Goal: Task Accomplishment & Management: Use online tool/utility

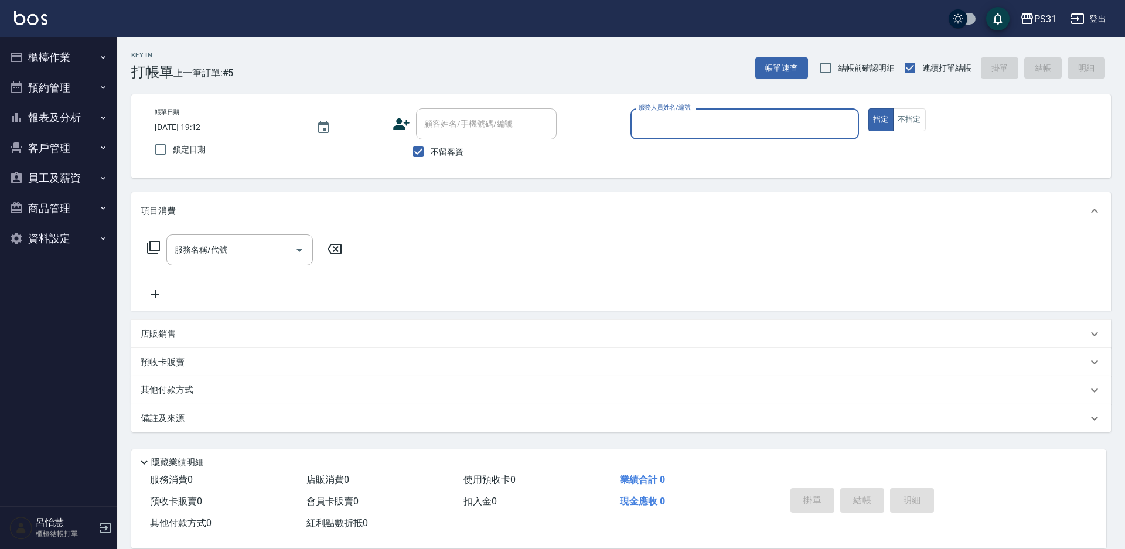
click at [711, 127] on input "服務人員姓名/編號" at bounding box center [745, 124] width 218 height 21
type input "Aki-6"
type button "true"
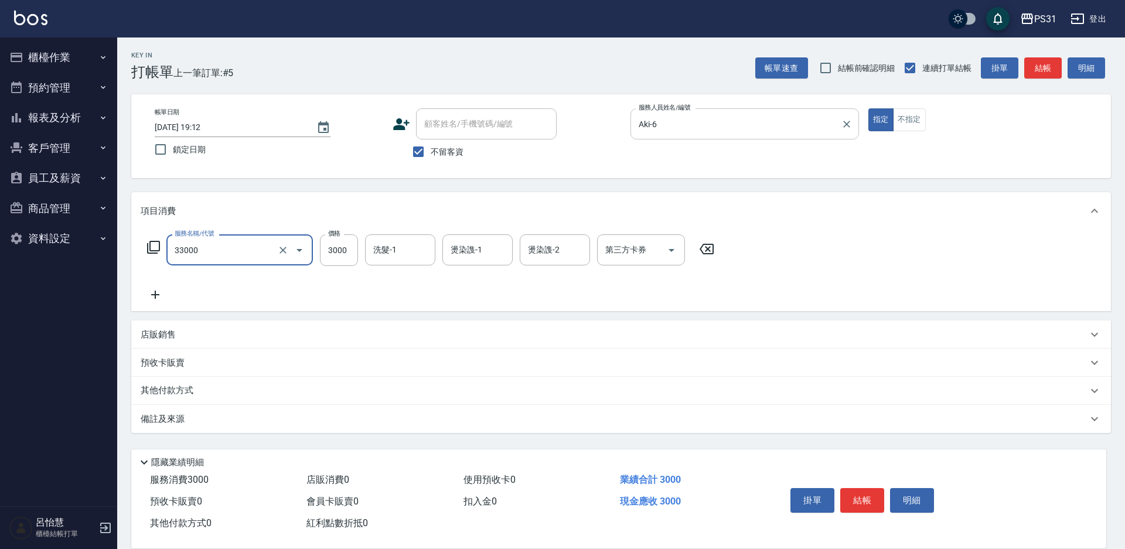
type input "燙髮3000(33000)"
type input "2900"
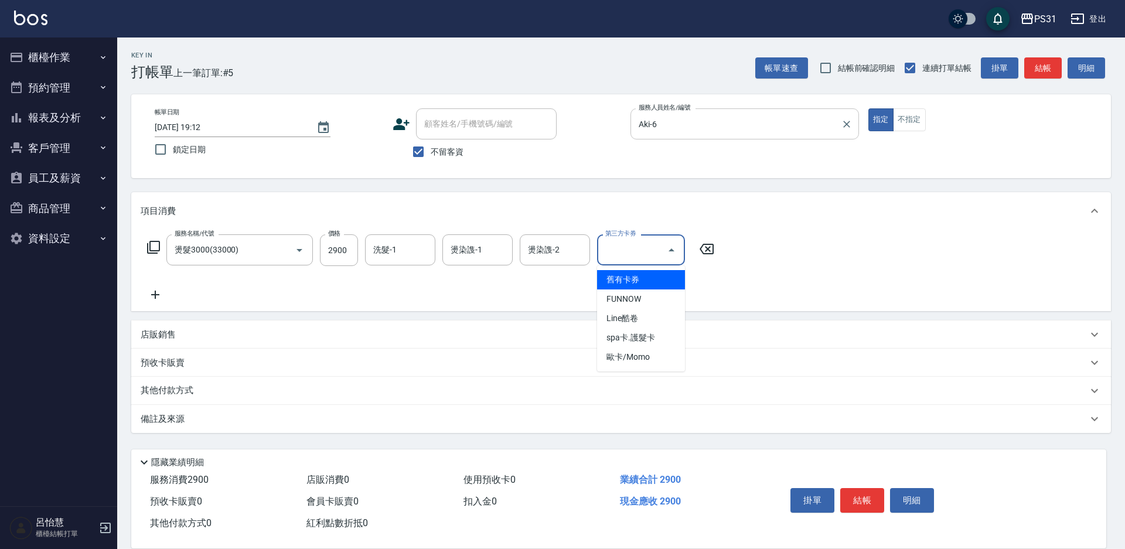
type input "舊有卡券"
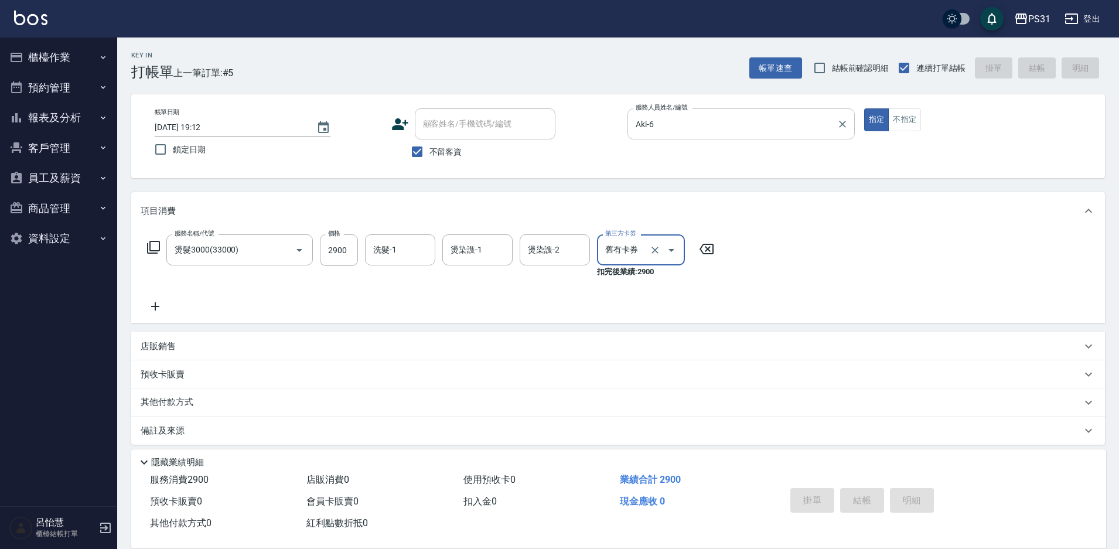
type input "2025/09/21 19:20"
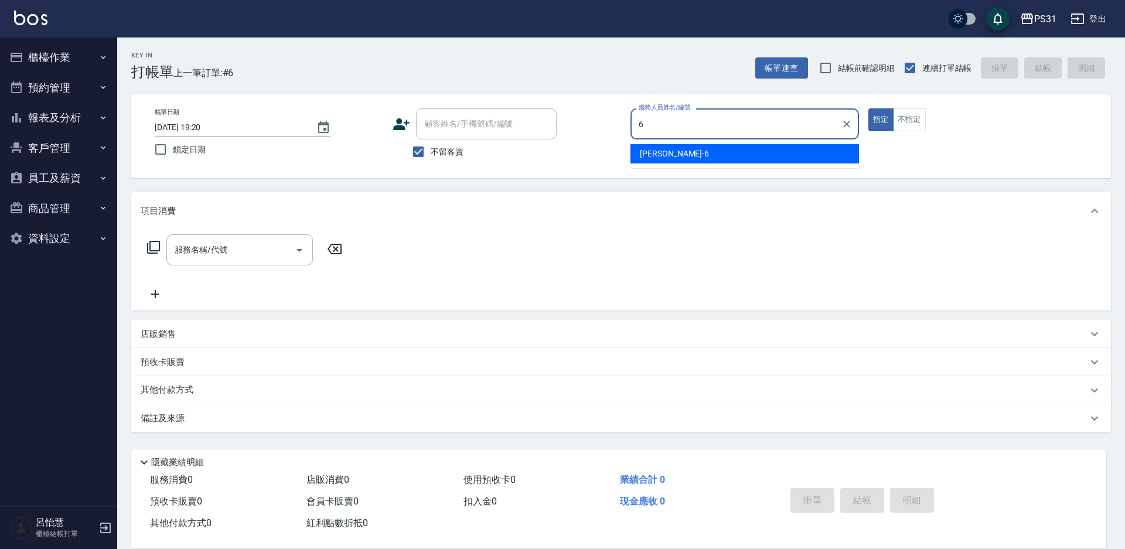
type input "Aki-6"
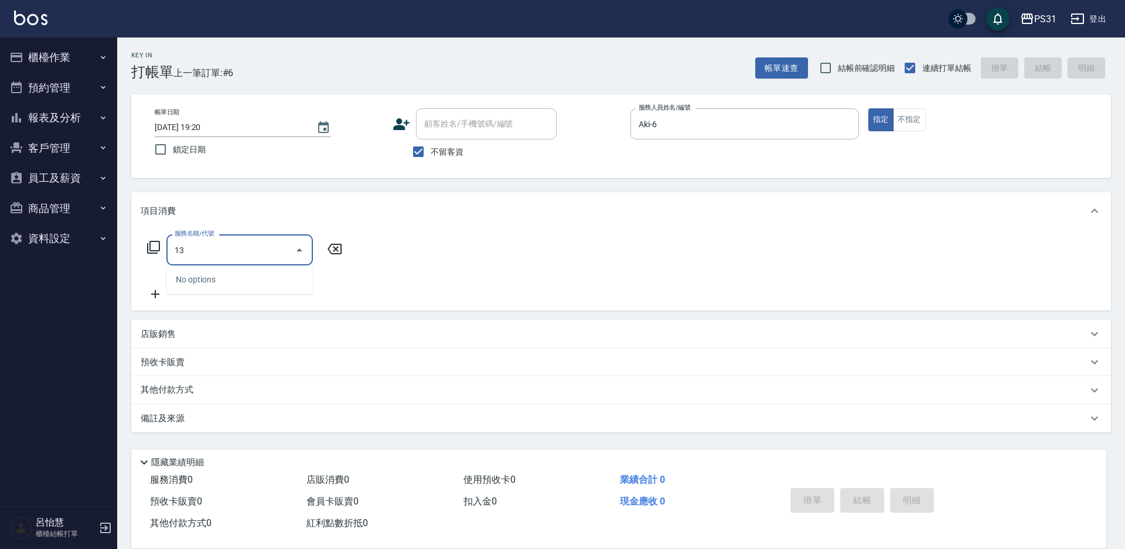
type input "1"
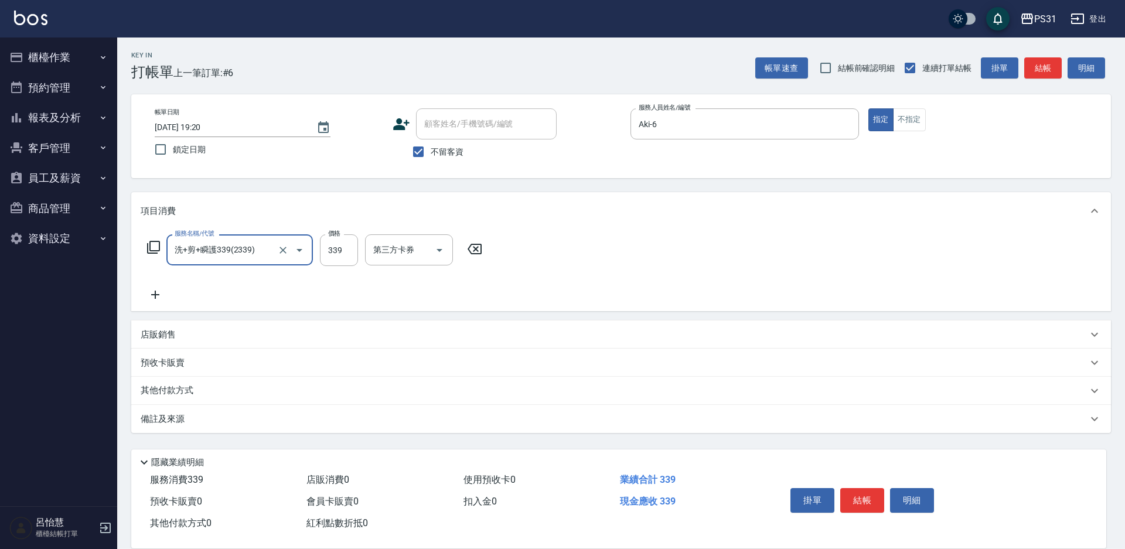
type input "洗+剪+瞬護339(2339)"
type input "300"
click at [216, 392] on div "其他付款方式" at bounding box center [614, 390] width 947 height 13
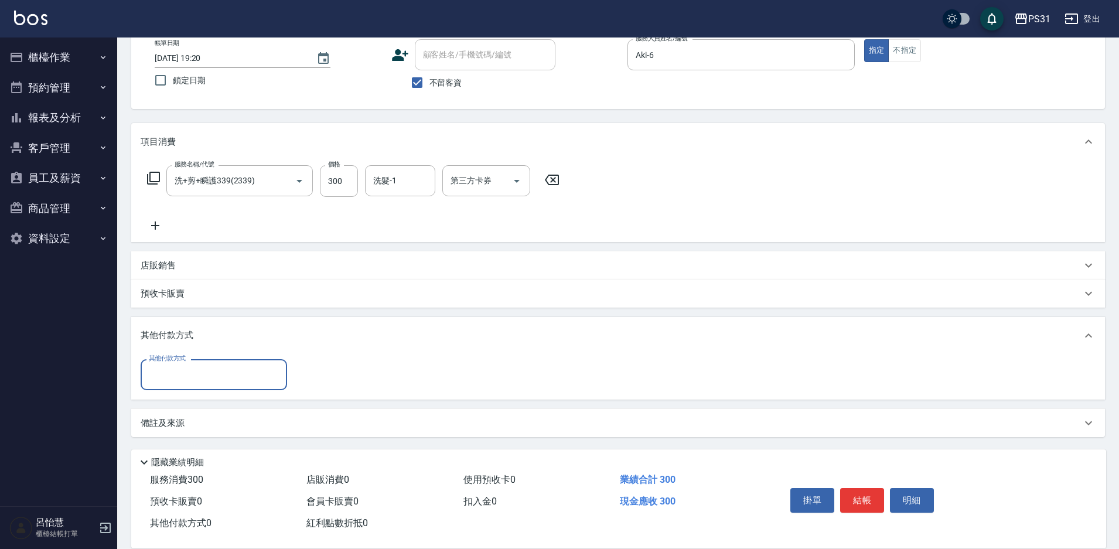
scroll to position [70, 0]
click at [190, 373] on input "其他付款方式" at bounding box center [214, 374] width 136 height 21
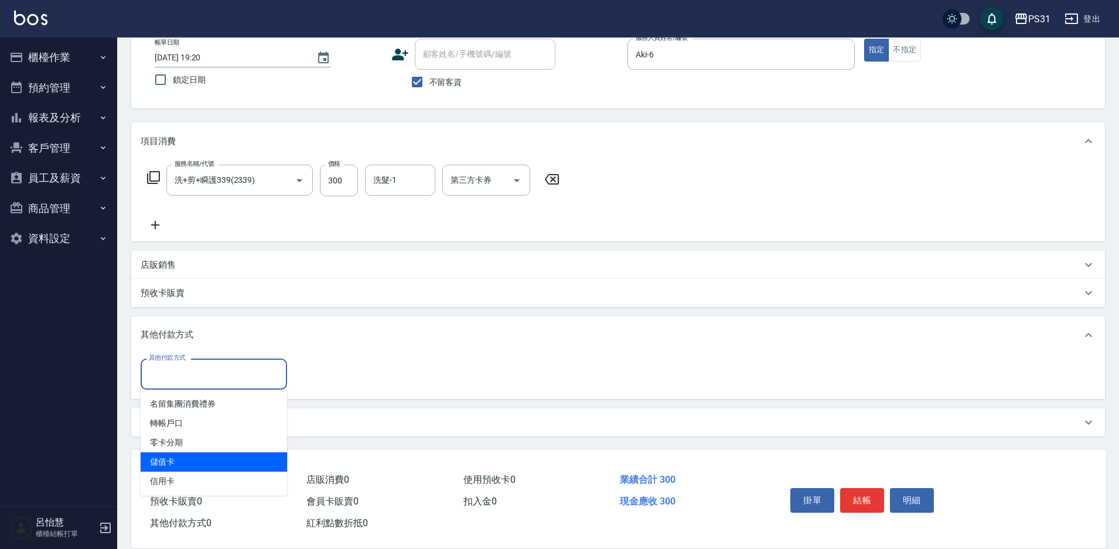
click at [199, 453] on span "儲值卡" at bounding box center [214, 461] width 146 height 19
type input "儲值卡"
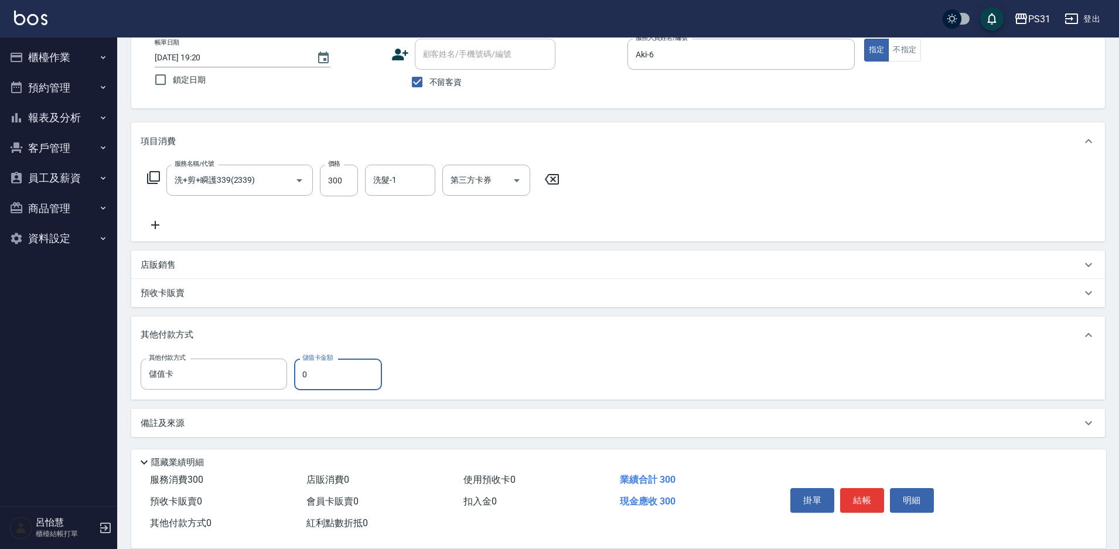
drag, startPoint x: 315, startPoint y: 373, endPoint x: 291, endPoint y: 372, distance: 23.5
click at [291, 372] on div "其他付款方式 儲值卡 其他付款方式 儲值卡金額 0 儲值卡金額" at bounding box center [265, 374] width 248 height 32
type input "270"
type input "2025/09/21 19:23"
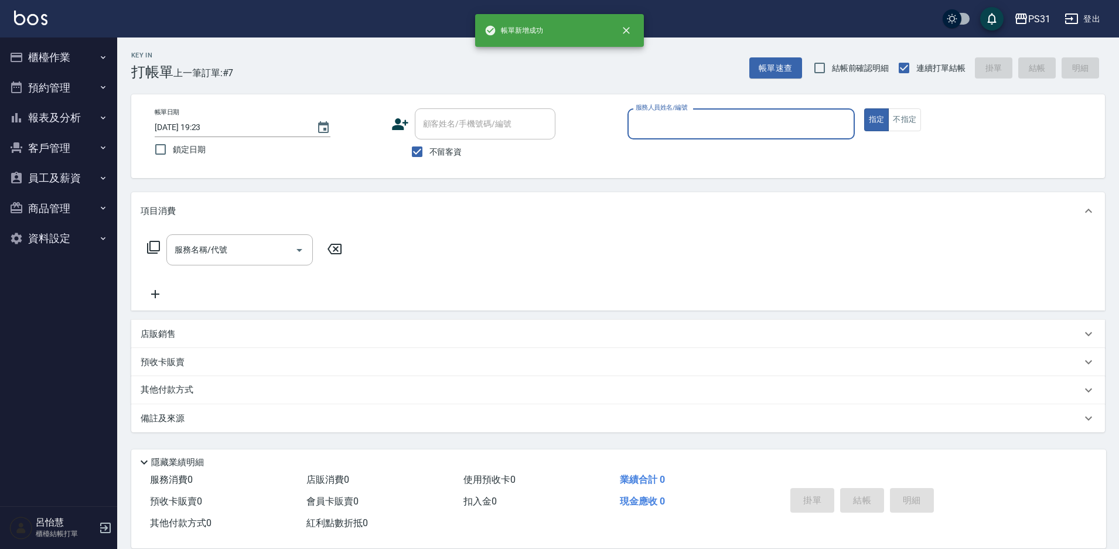
scroll to position [0, 0]
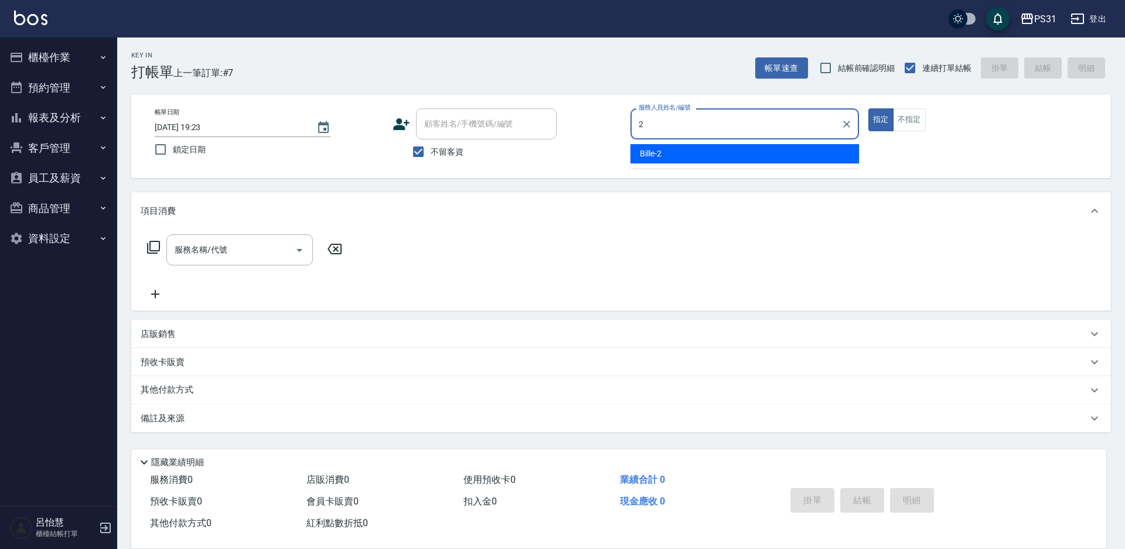
type input "Bille-2"
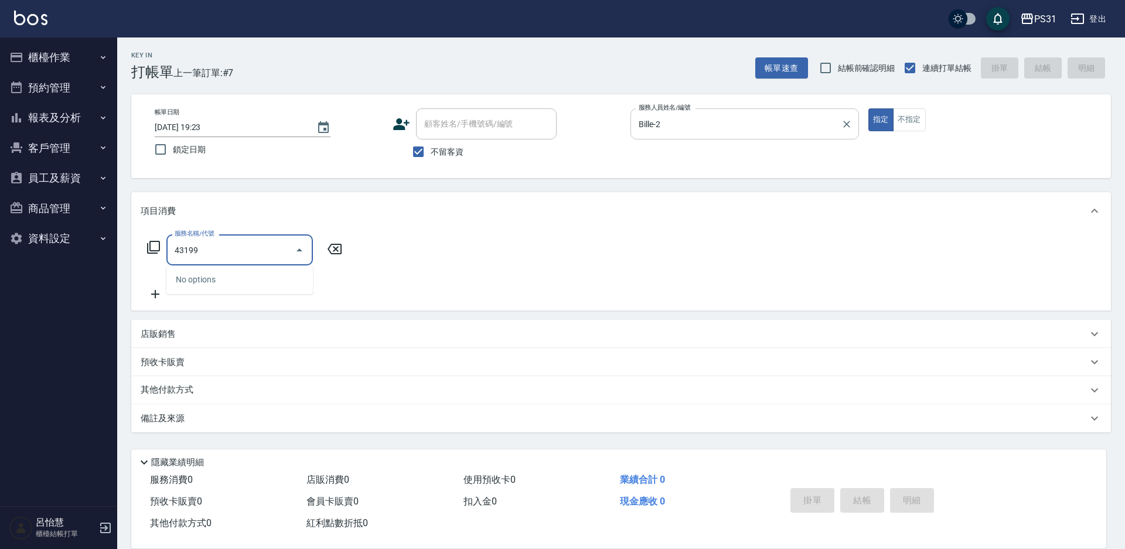
type input "43199"
click at [158, 248] on icon at bounding box center [153, 247] width 14 height 14
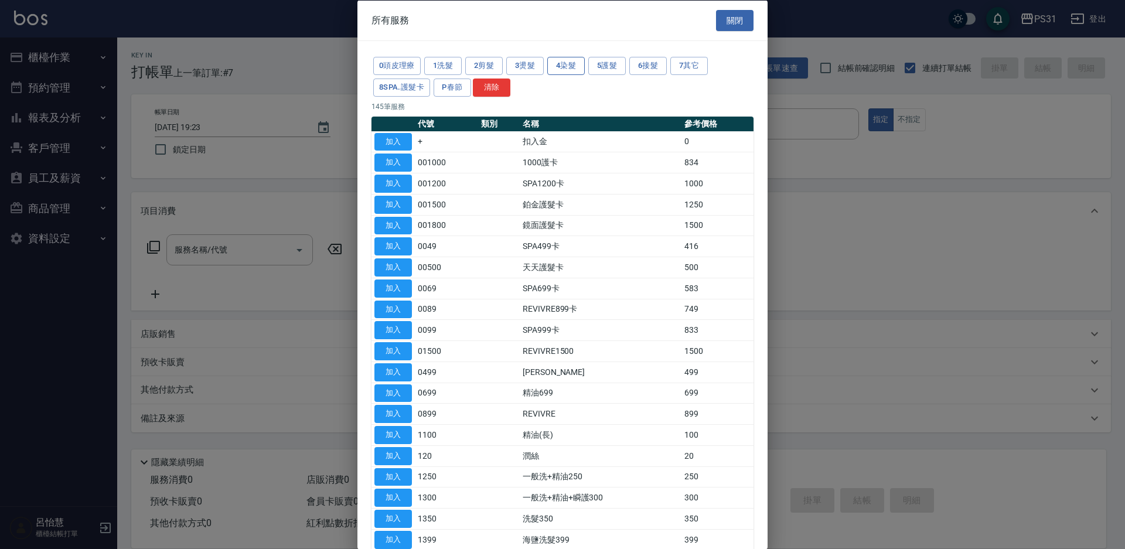
click at [558, 69] on button "4染髮" at bounding box center [565, 66] width 37 height 18
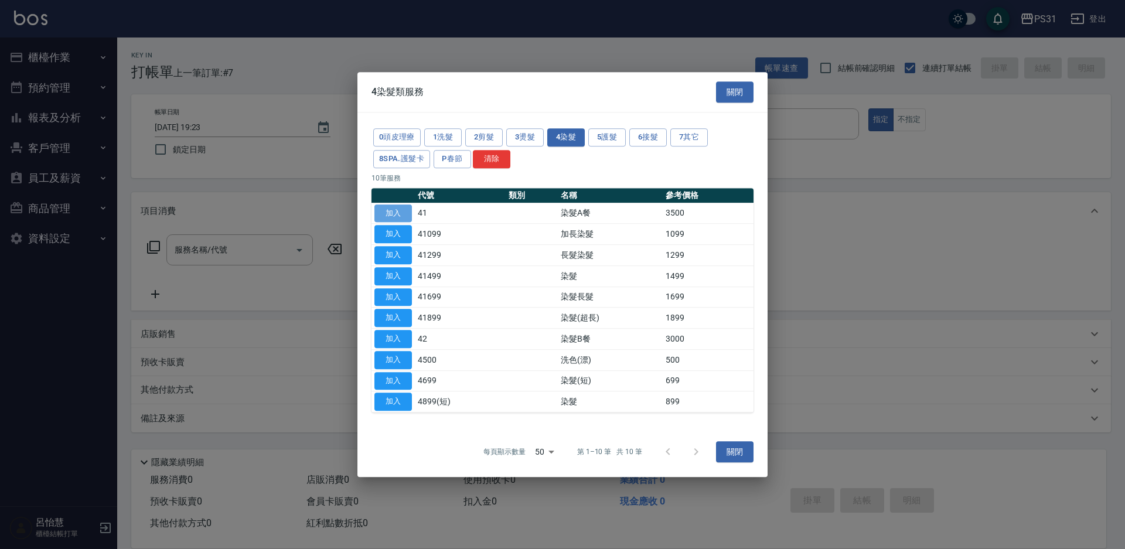
click at [397, 214] on button "加入" at bounding box center [392, 213] width 37 height 18
type input "染髮A餐(41)"
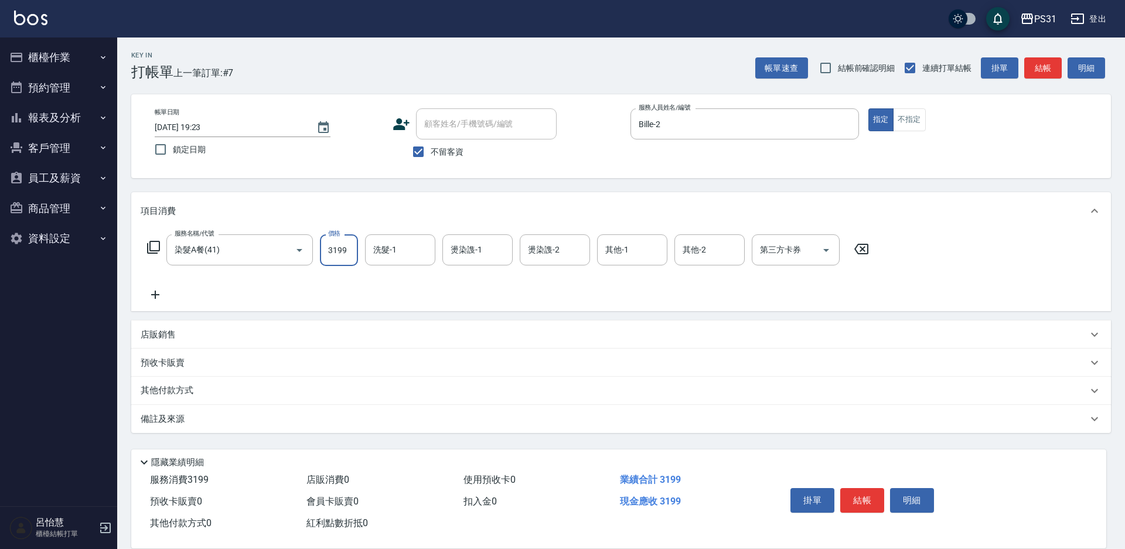
type input "3199"
type input "何宜柔-31"
click at [339, 250] on input "3199" at bounding box center [339, 250] width 38 height 32
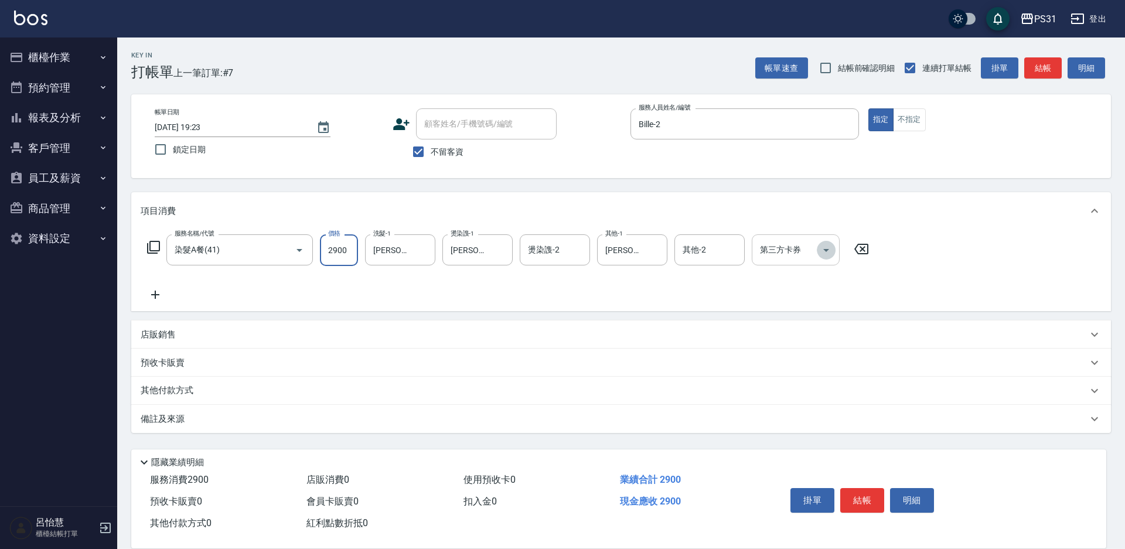
click at [822, 250] on icon "Open" at bounding box center [826, 250] width 14 height 14
type input "2900"
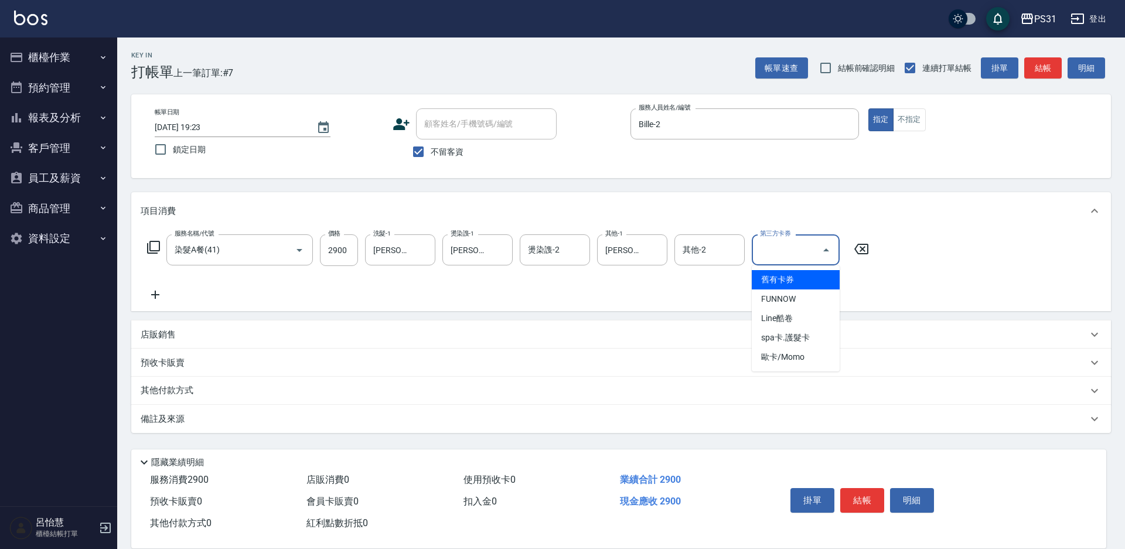
click at [794, 281] on span "舊有卡券" at bounding box center [796, 279] width 88 height 19
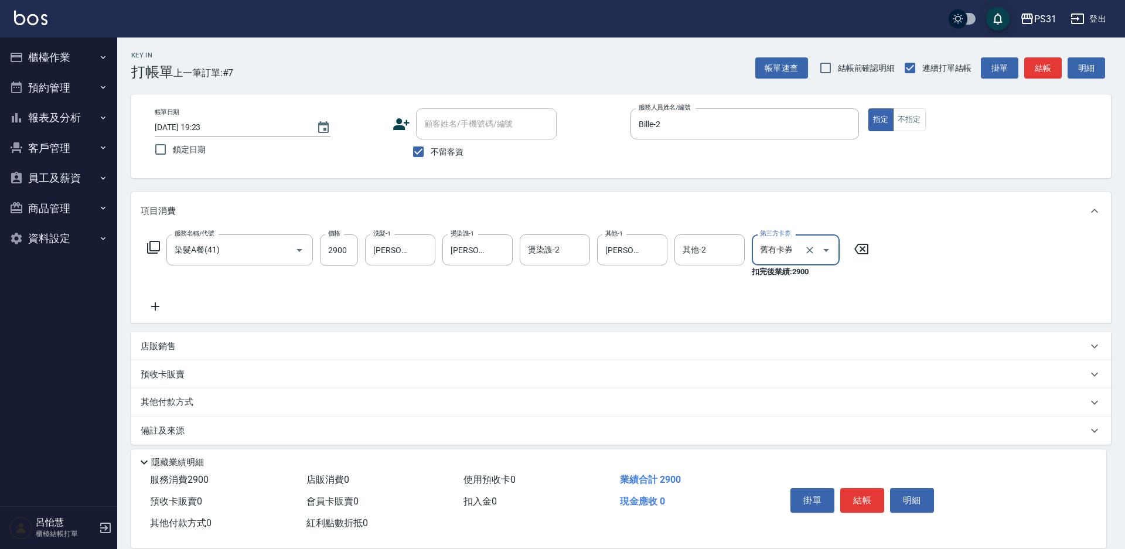
type input "舊有卡券"
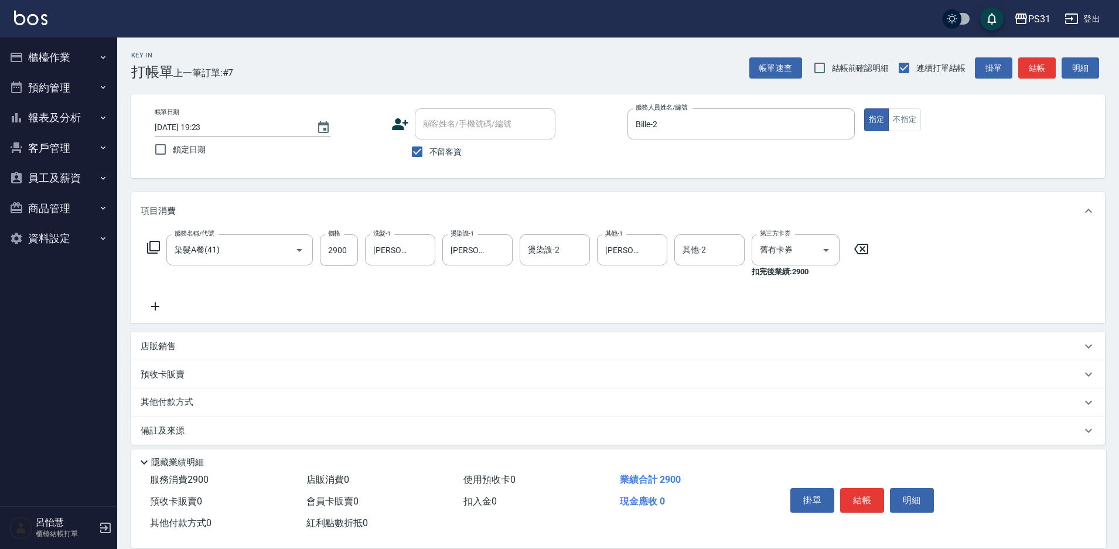
click at [173, 343] on p "店販銷售" at bounding box center [158, 346] width 35 height 12
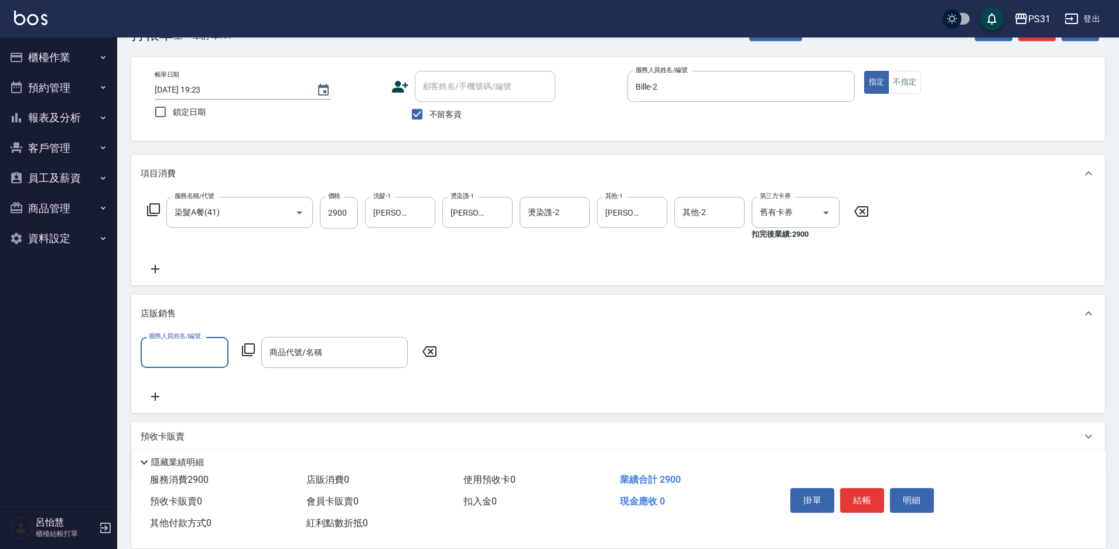
scroll to position [59, 0]
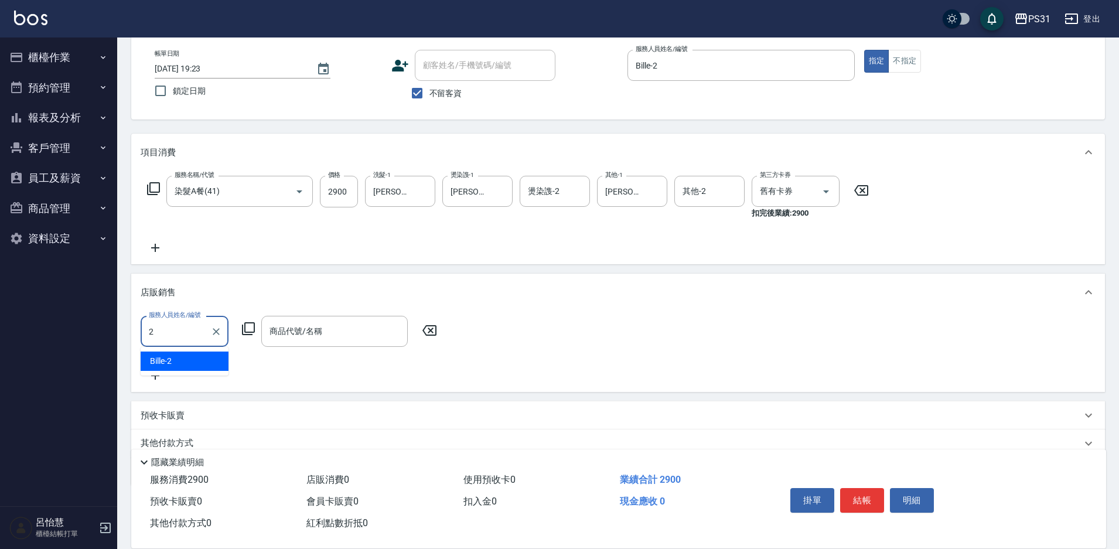
type input "Bille-2"
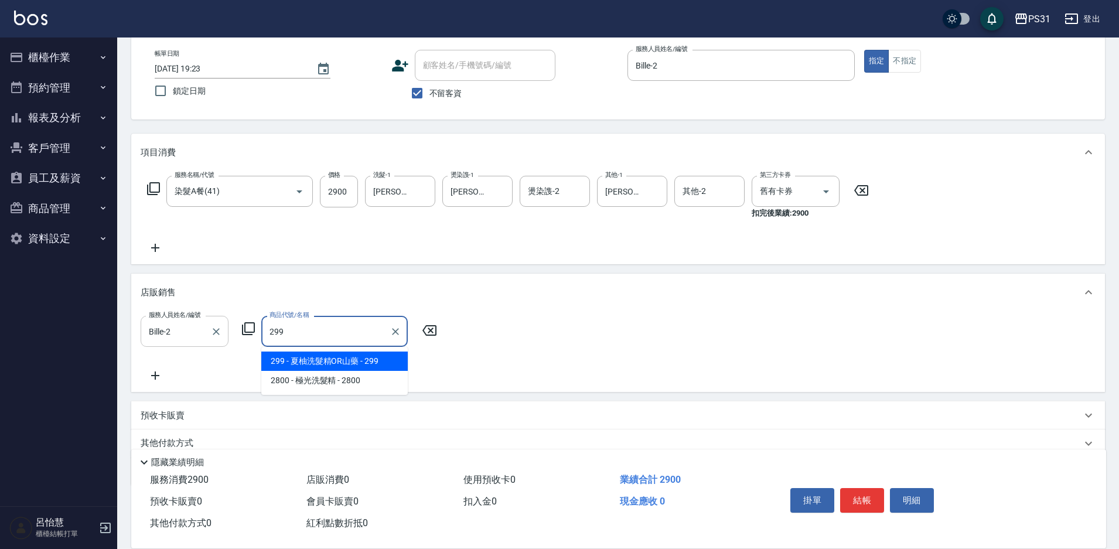
type input "夏柚洗髮精OR山藥"
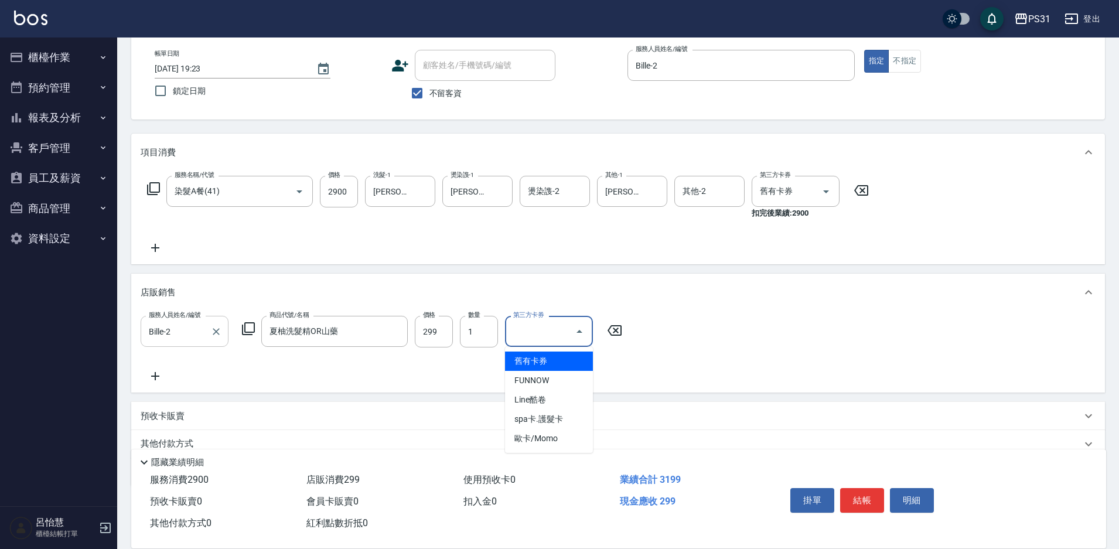
type input "舊有卡券"
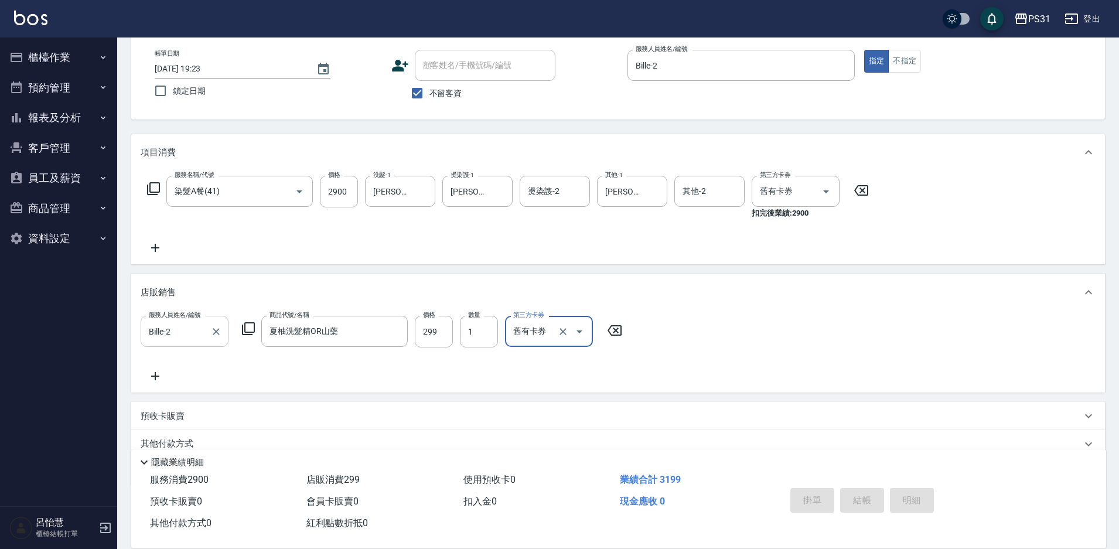
type input "2025/09/21 19:26"
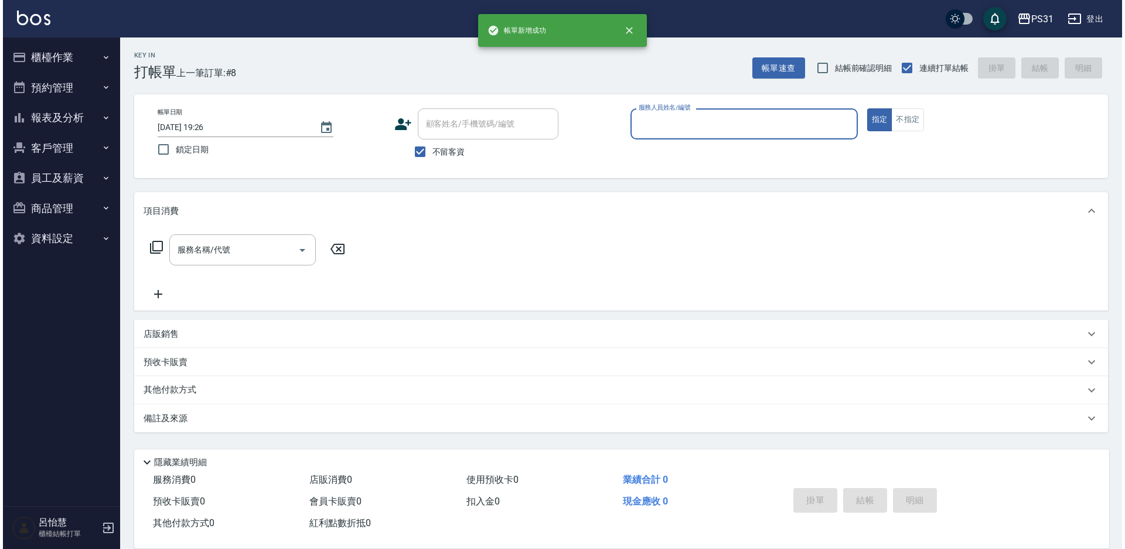
scroll to position [0, 0]
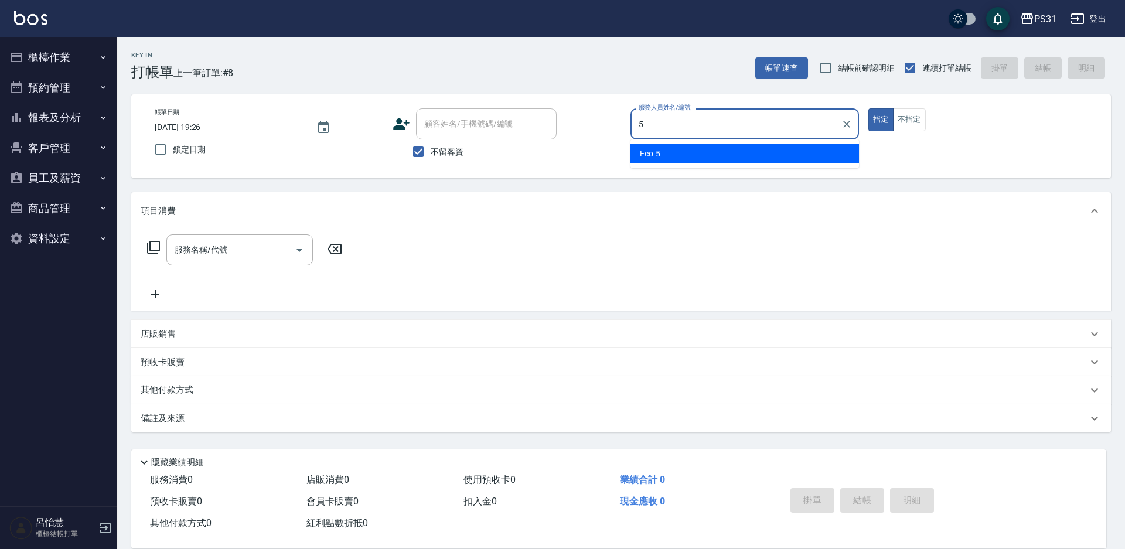
type input "Eco-5"
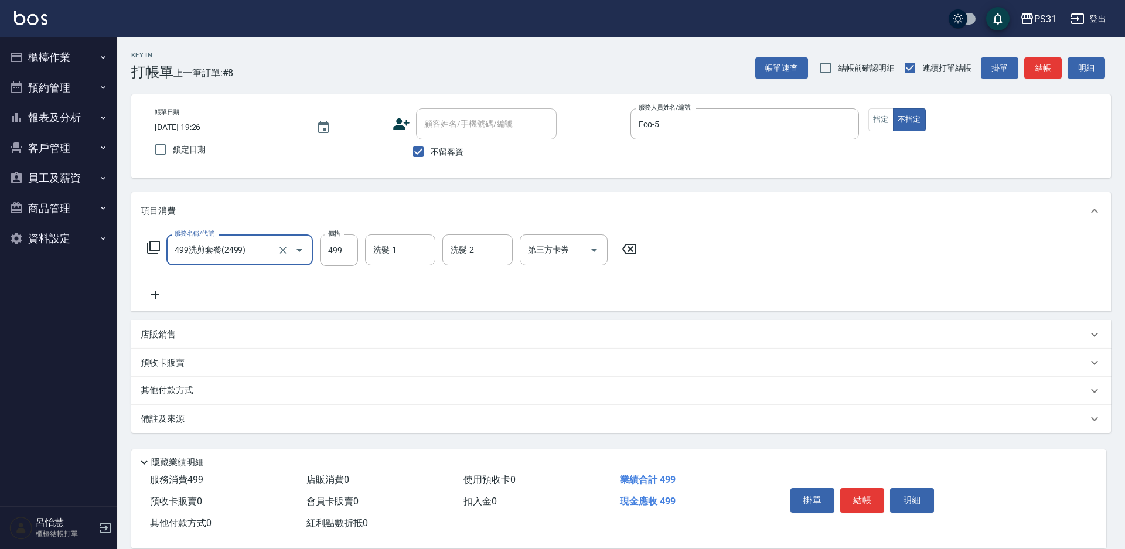
type input "499洗剪套餐(2499)"
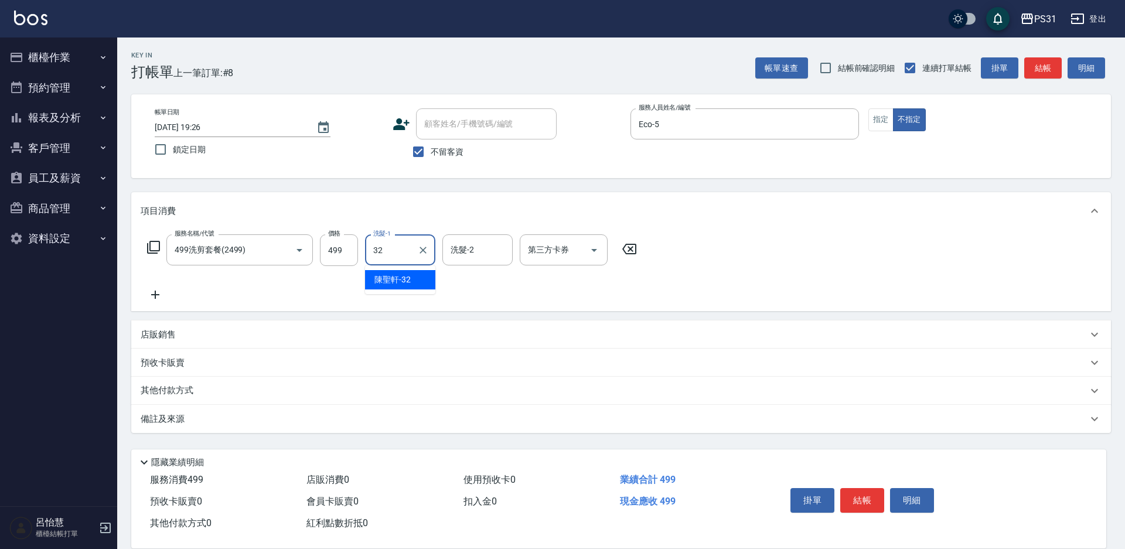
type input "陳聖軒-32"
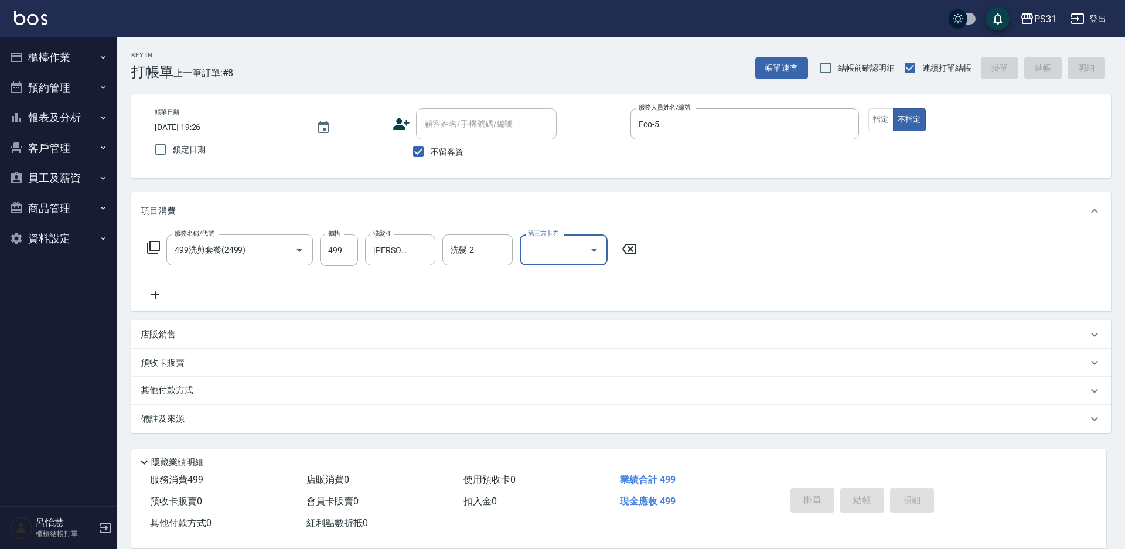
type input "2025/09/21 19:27"
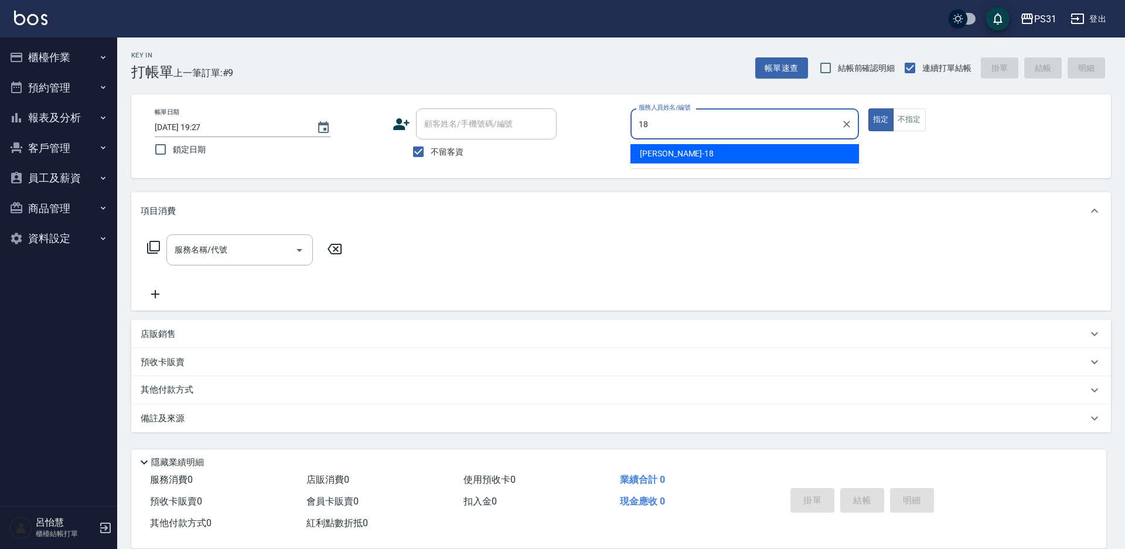
type input "Rita-18"
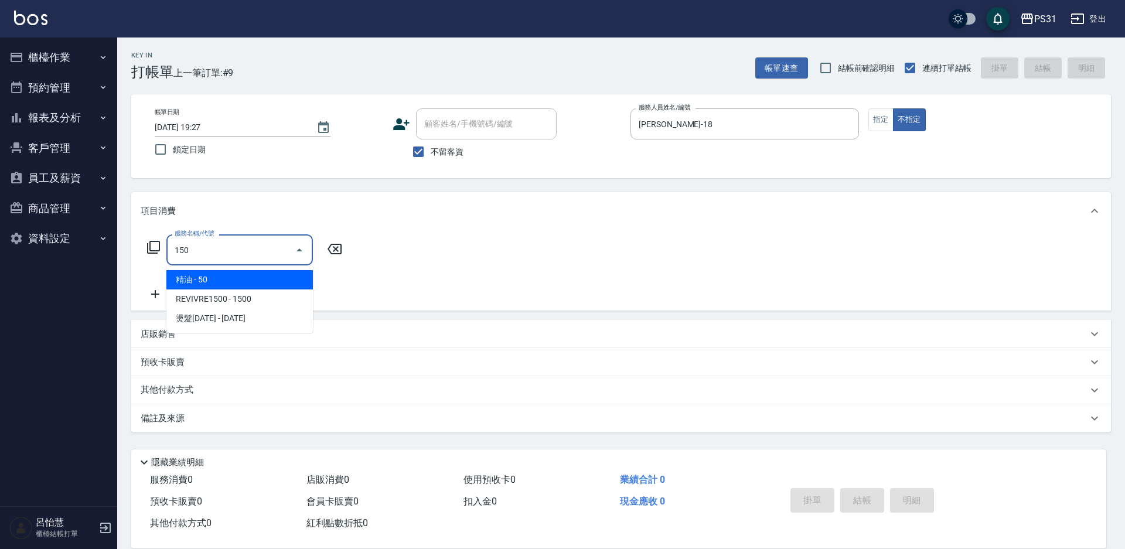
type input "精油(150)"
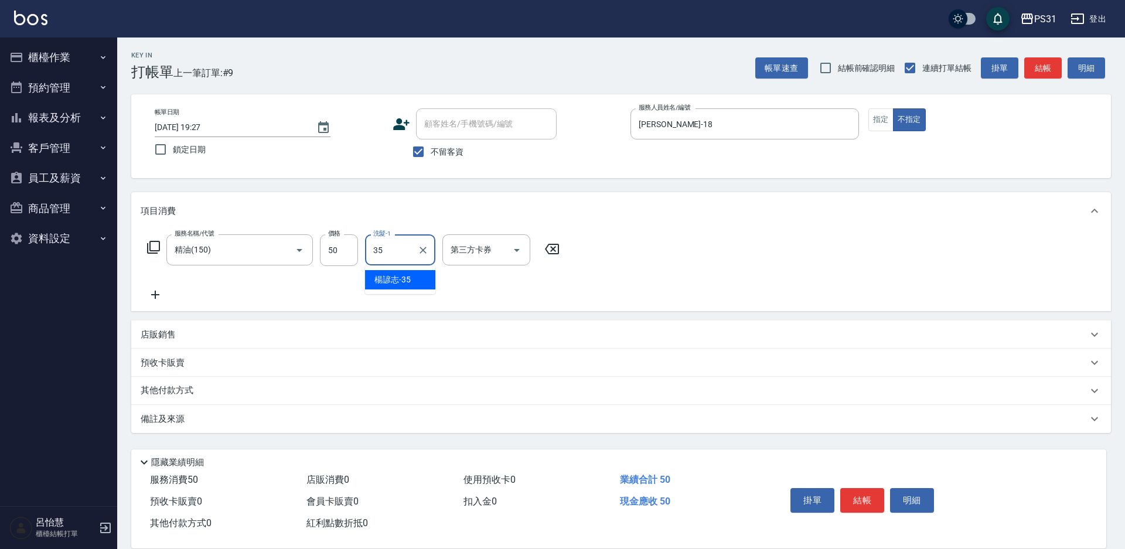
type input "楊諺志-35"
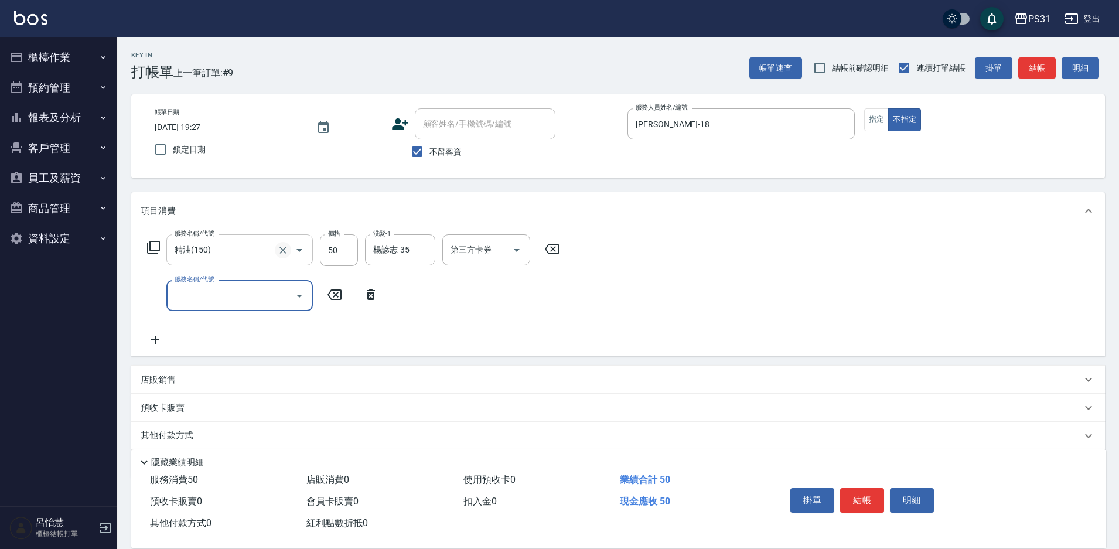
click at [282, 246] on icon "Clear" at bounding box center [283, 250] width 12 height 12
type input "洗+剪+瞬護339(2339)"
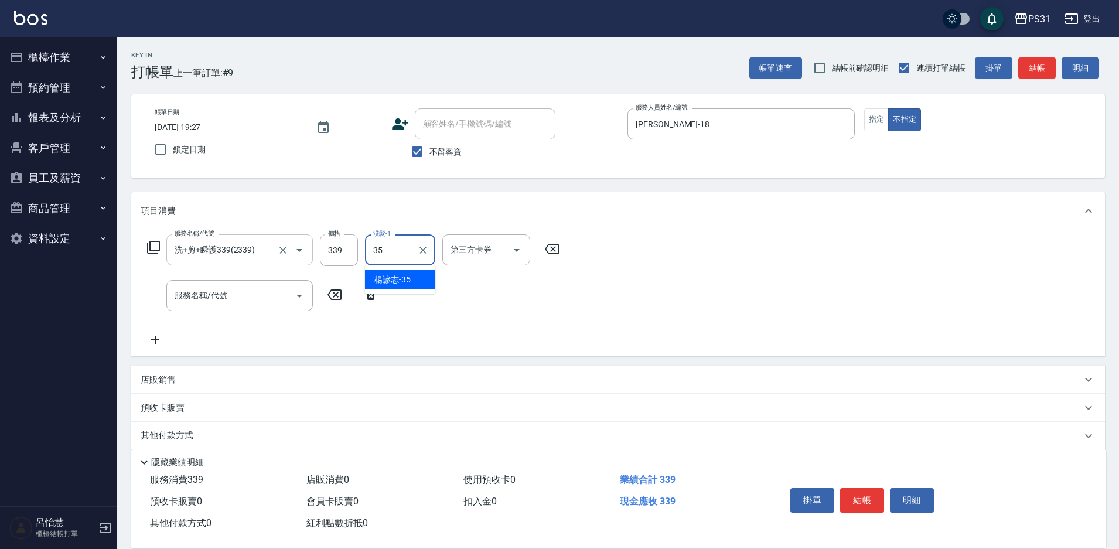
type input "楊諺志-35"
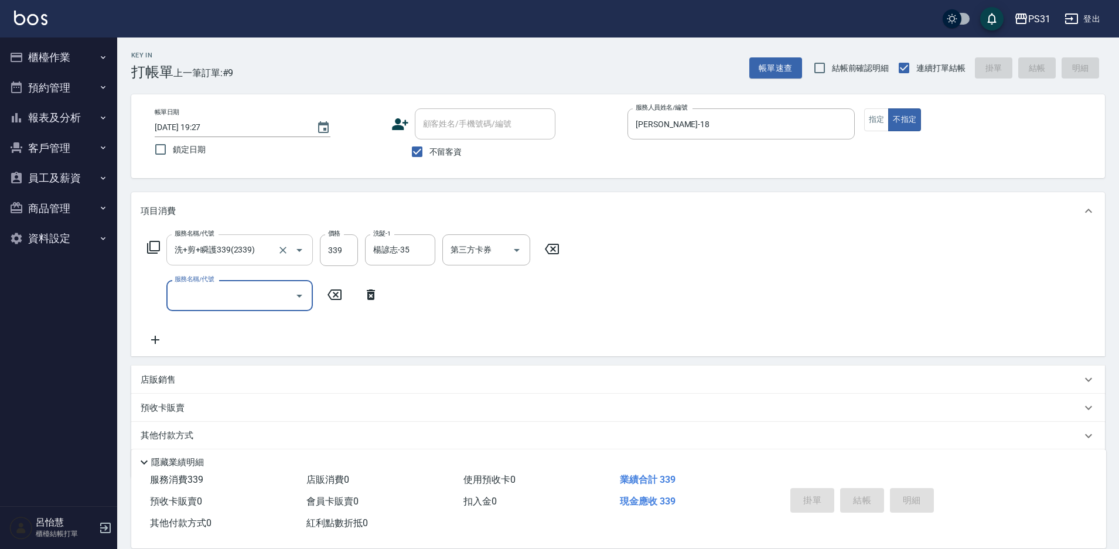
type input "2025/09/21 19:29"
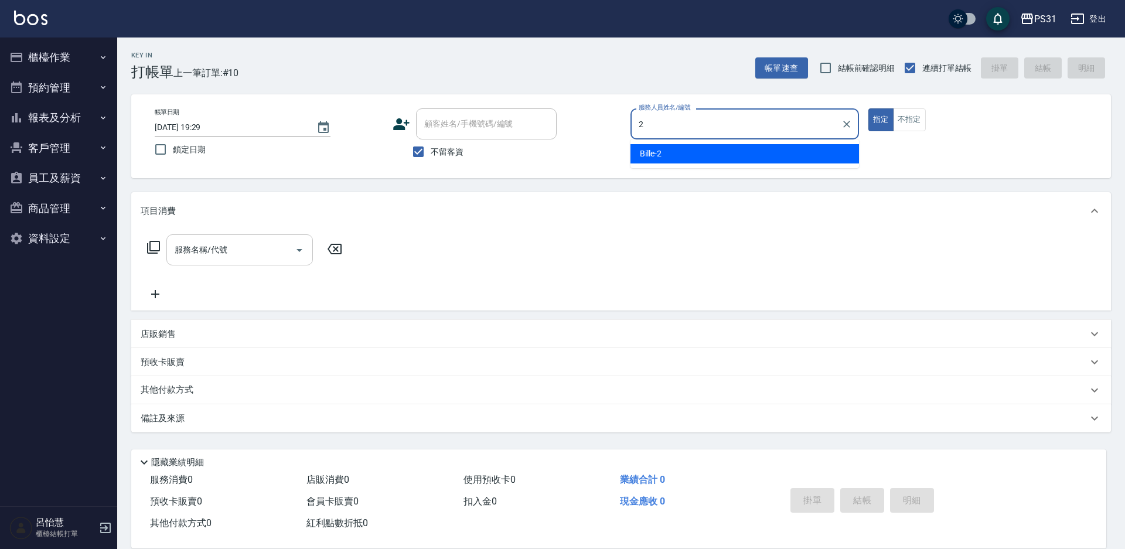
type input "Bille-2"
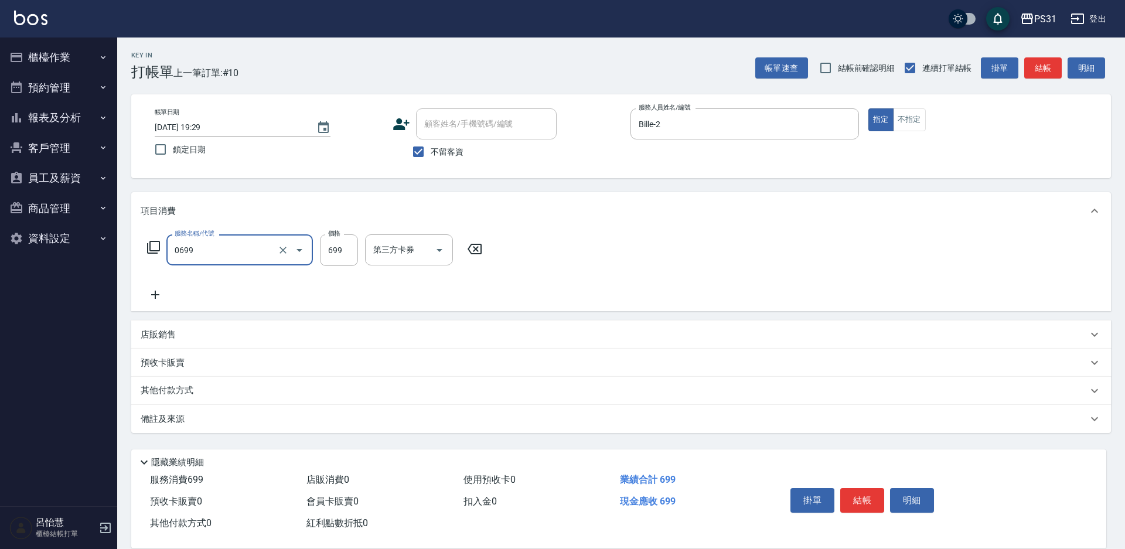
type input "精油699(0699)"
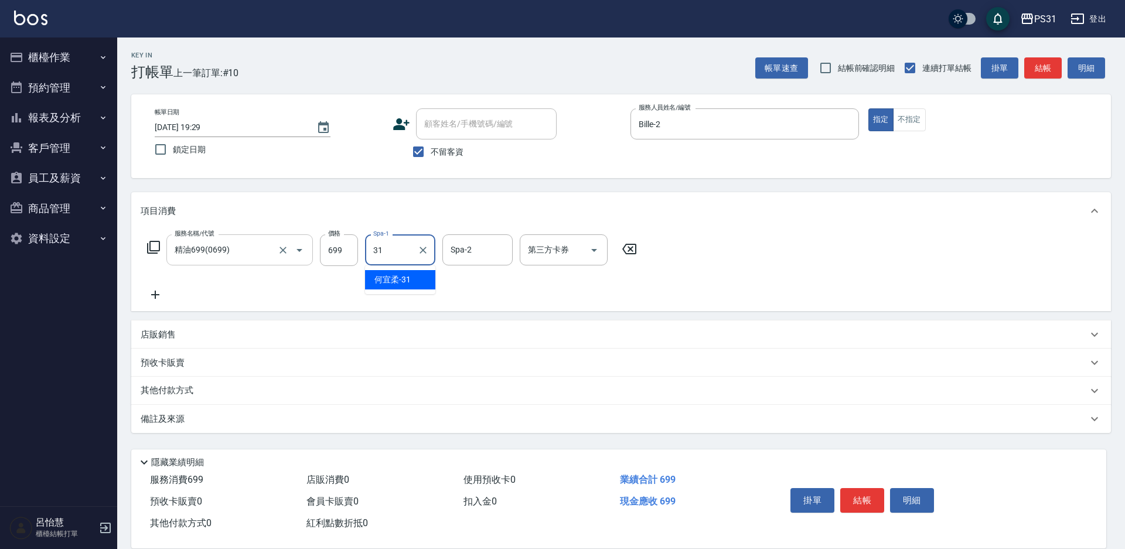
type input "何宜柔-31"
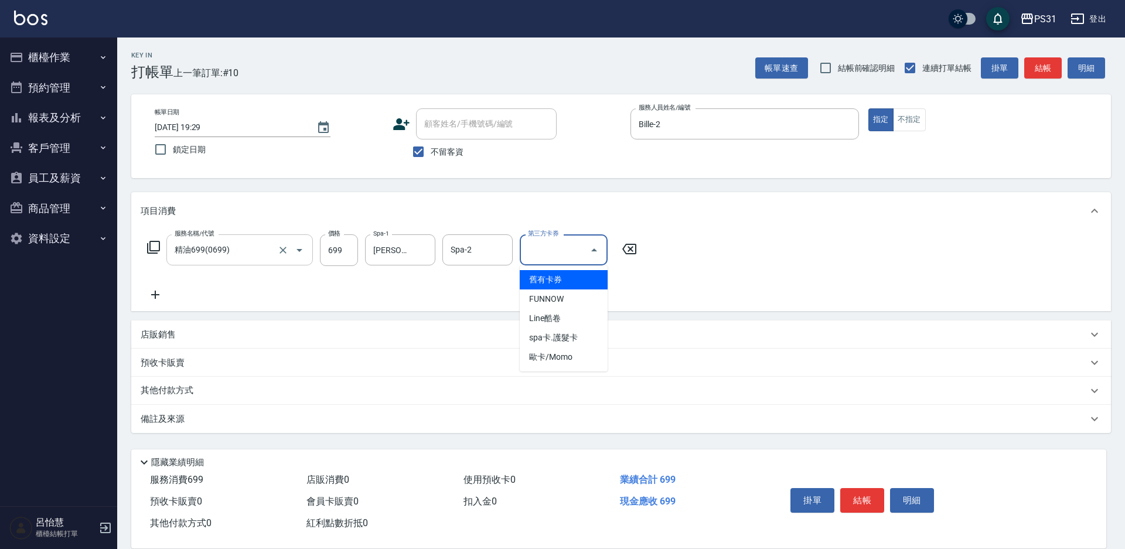
type input "舊有卡券"
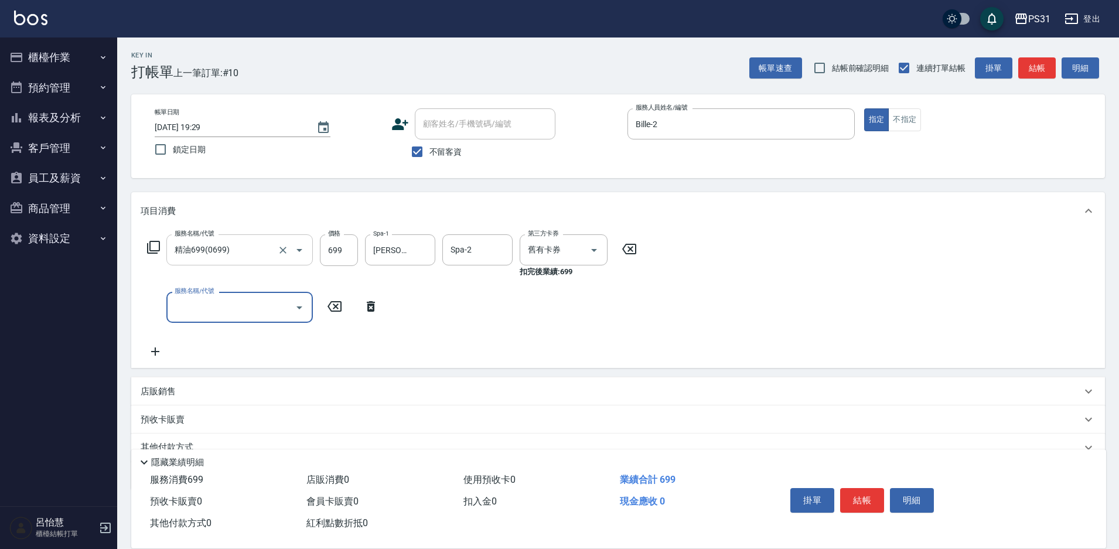
click at [154, 245] on icon at bounding box center [153, 247] width 14 height 14
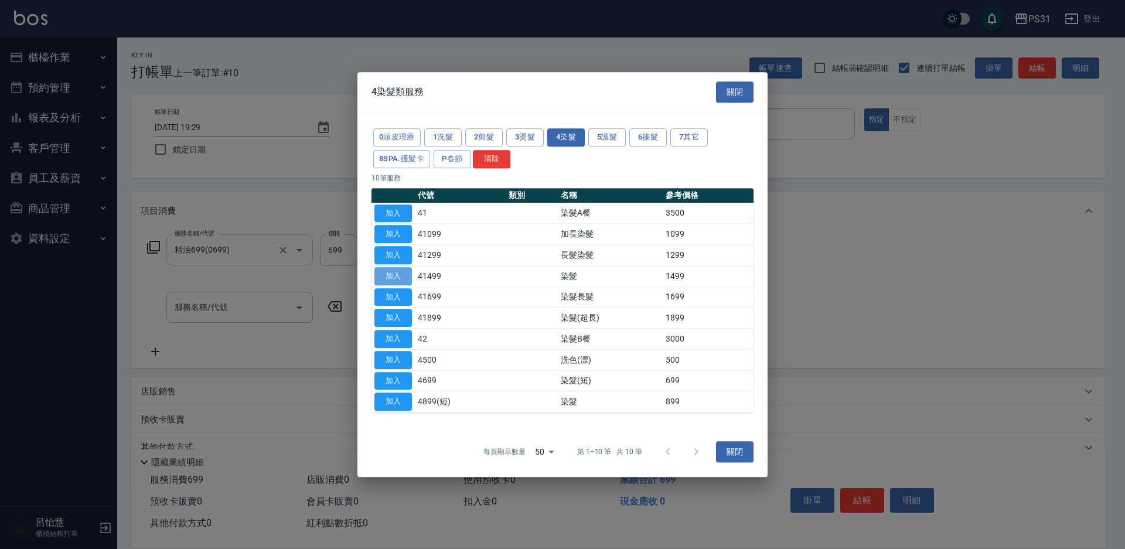
click at [390, 274] on button "加入" at bounding box center [392, 276] width 37 height 18
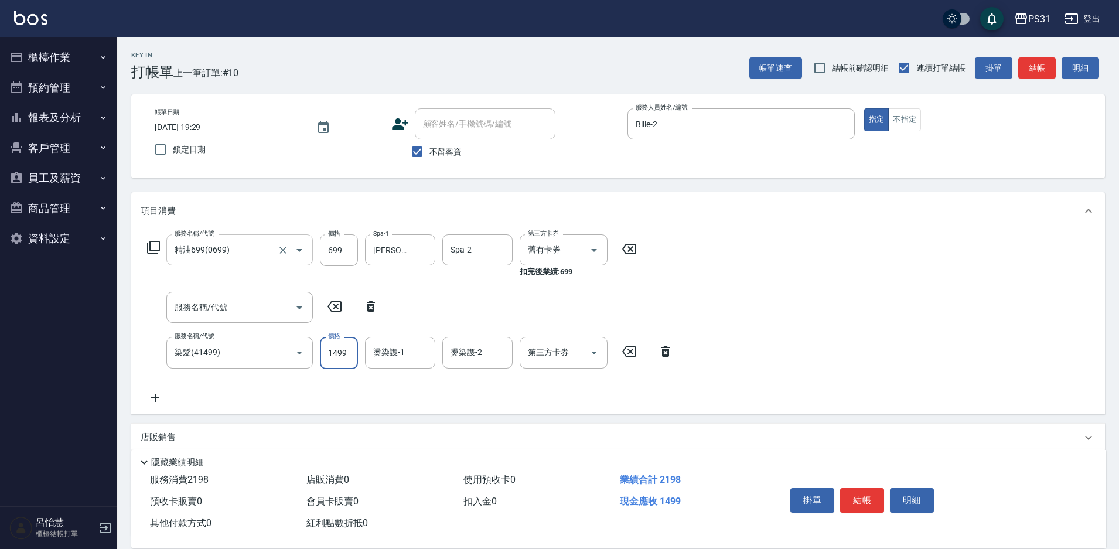
click at [349, 354] on input "1499" at bounding box center [339, 353] width 38 height 32
type input "1599"
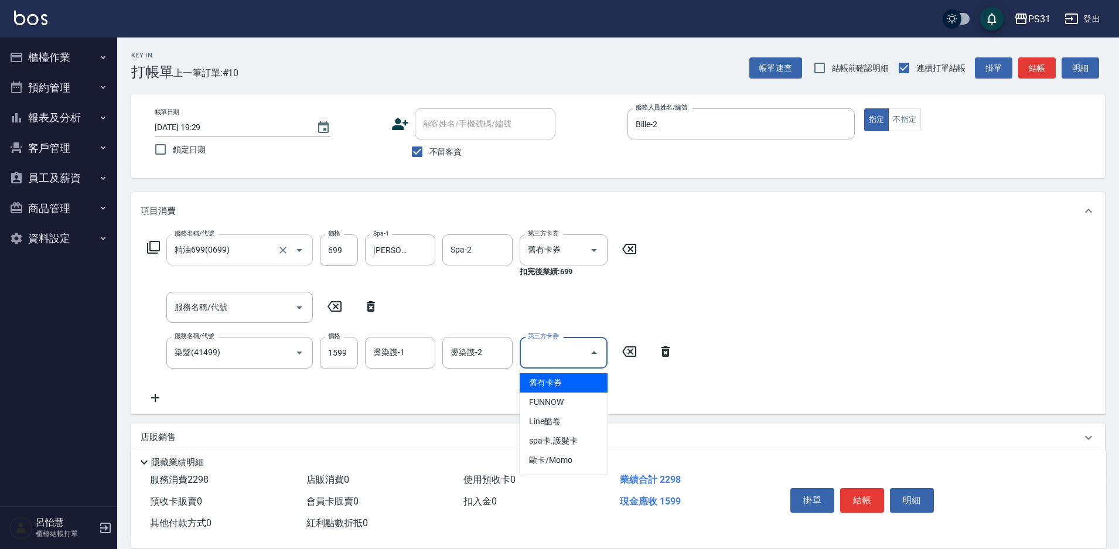
type input "舊有卡券"
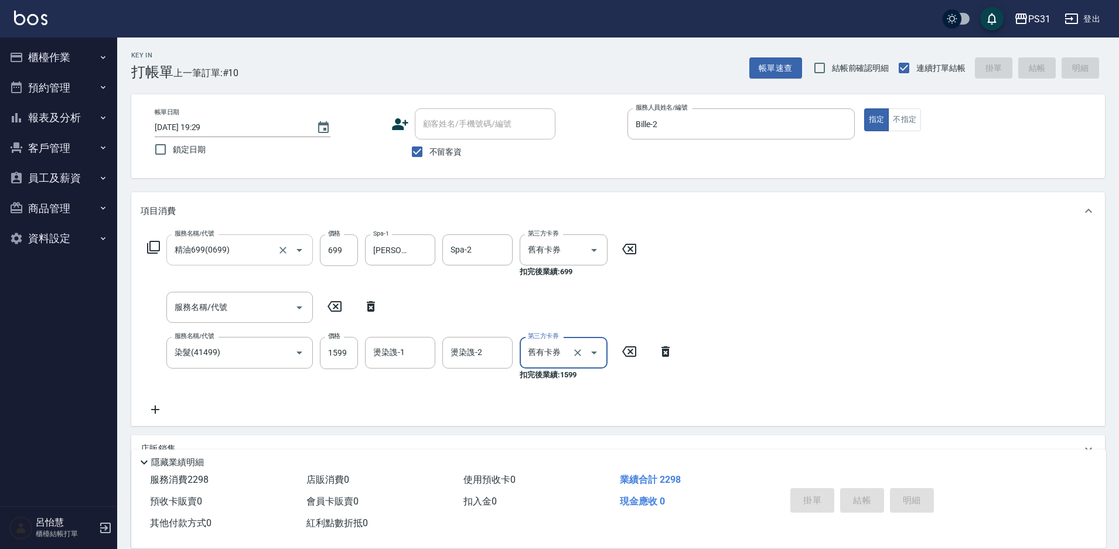
type input "2025/09/21 19:30"
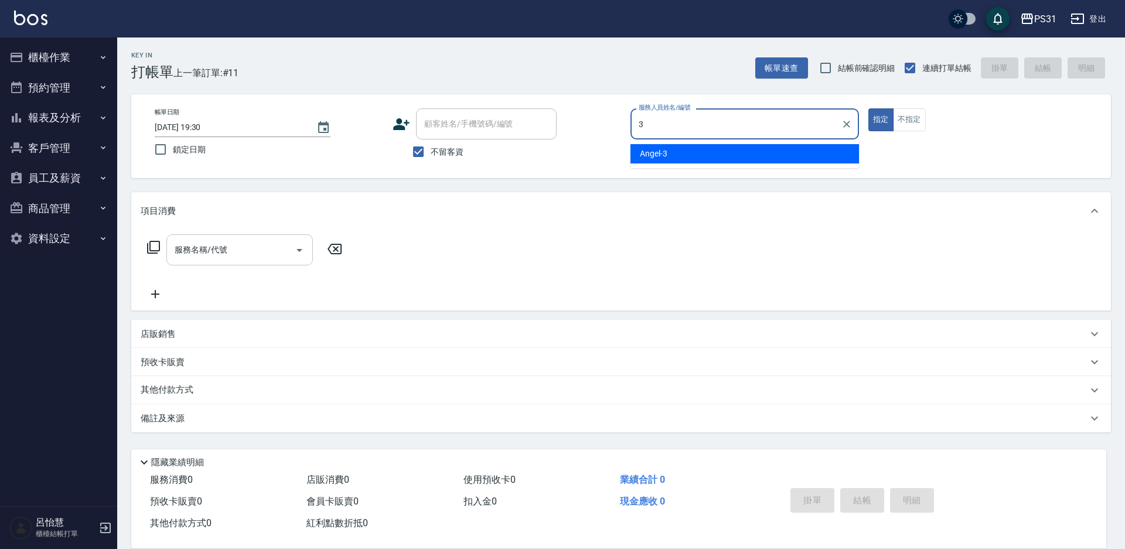
type input "Angel-3"
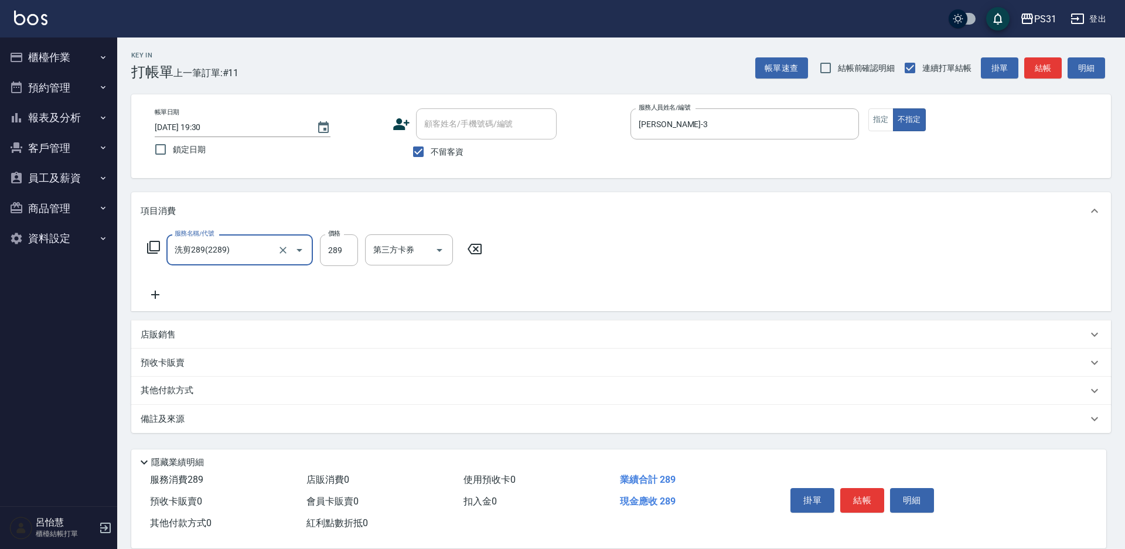
type input "洗剪289(2289)"
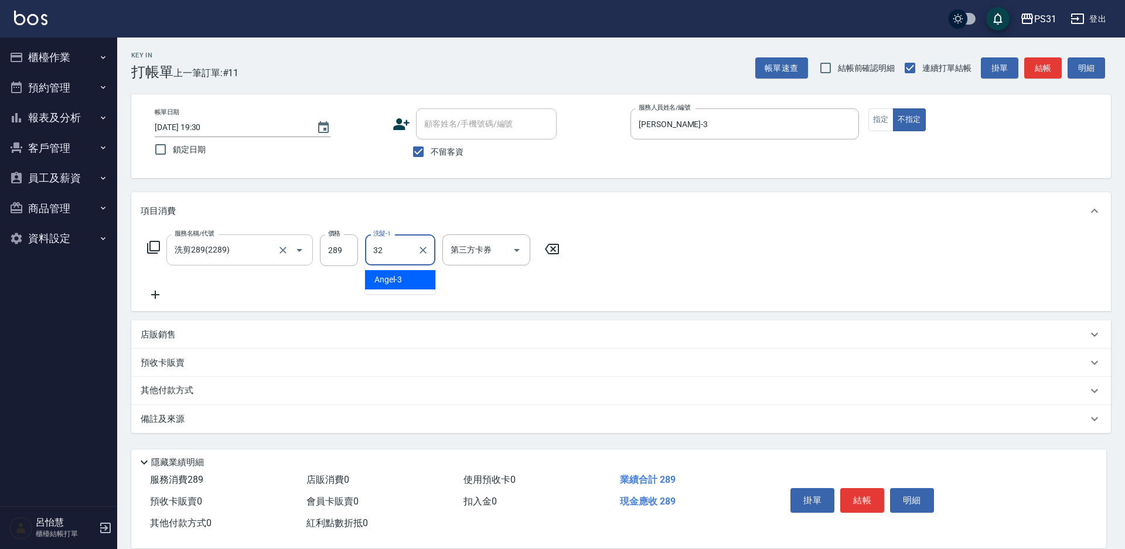
type input "陳聖軒-32"
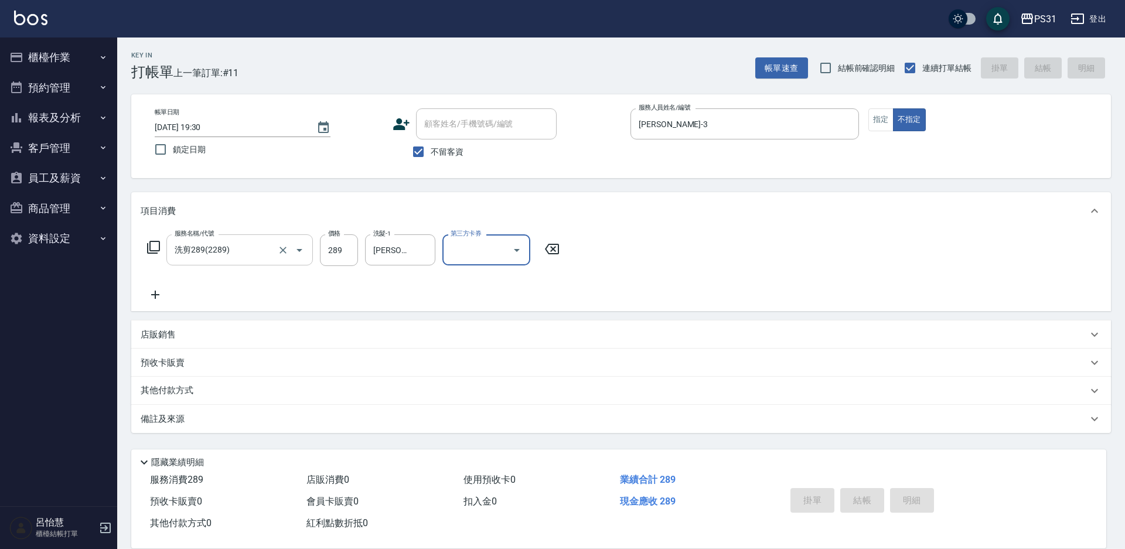
type input "2025/09/21 19:31"
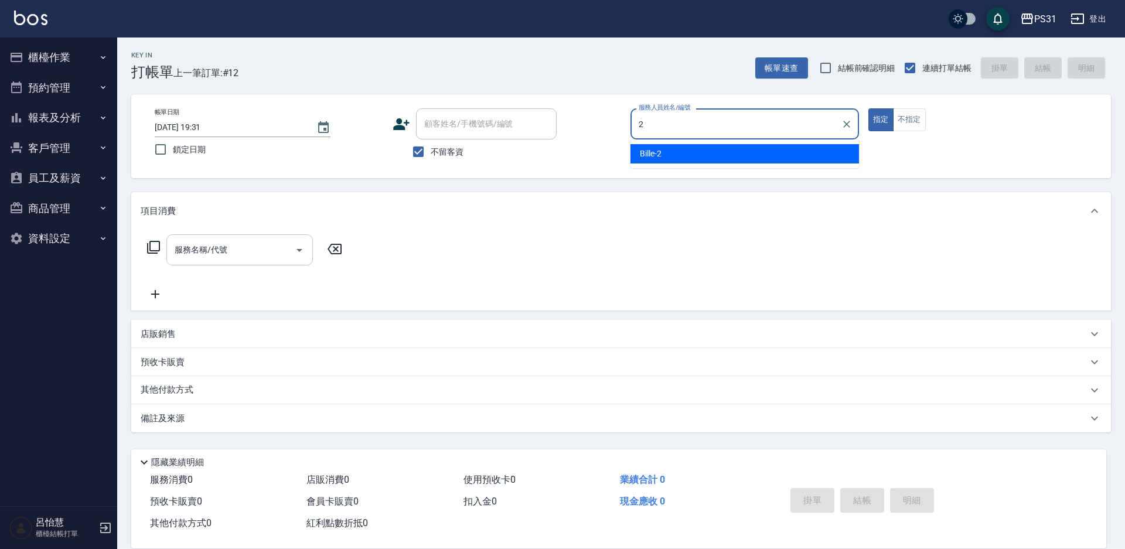
type input "Bille-2"
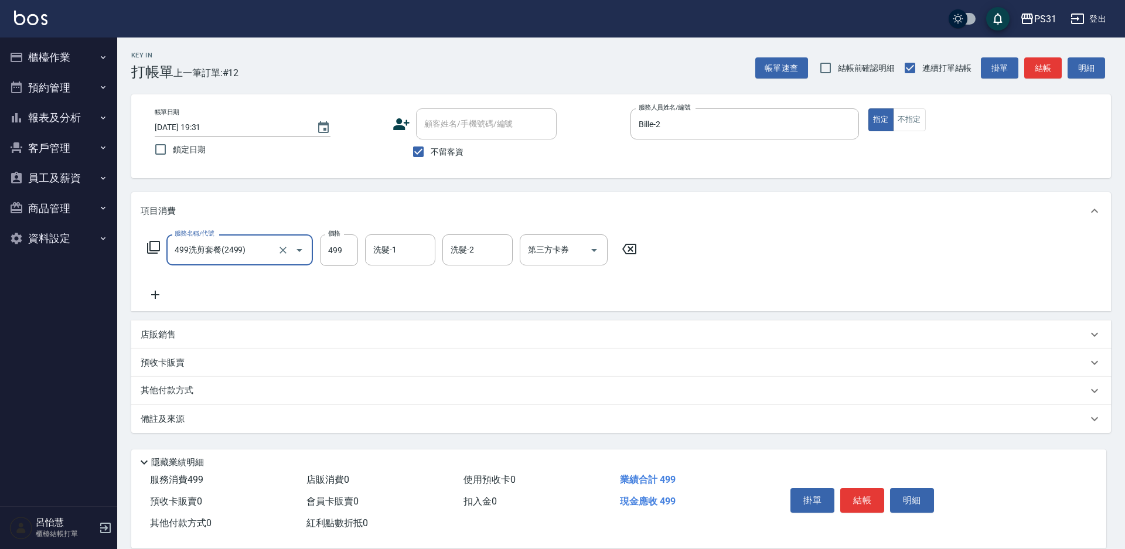
type input "499洗剪套餐(2499)"
type input "楊諺志-35"
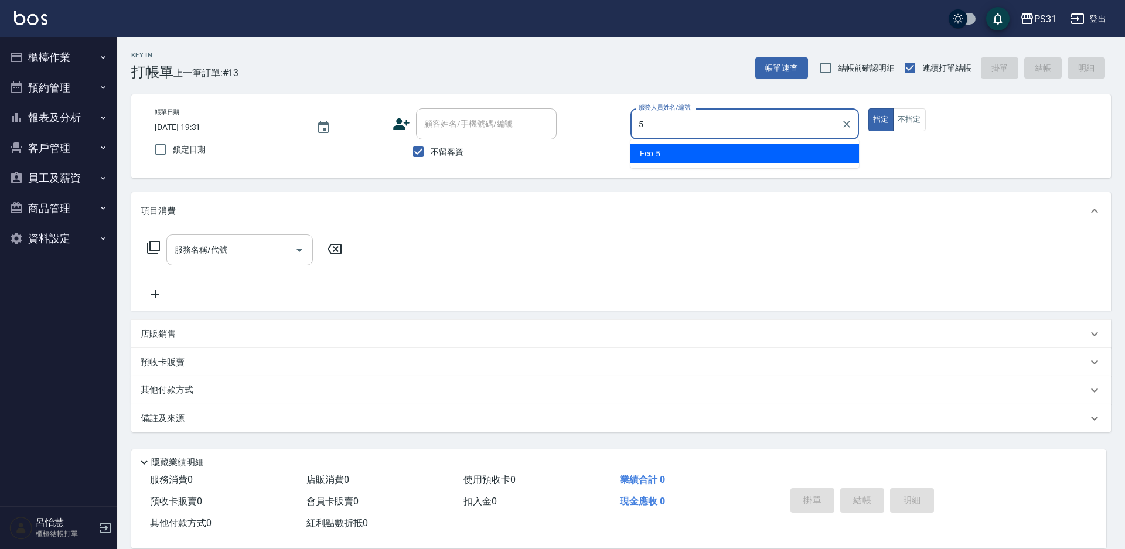
type input "Eco-5"
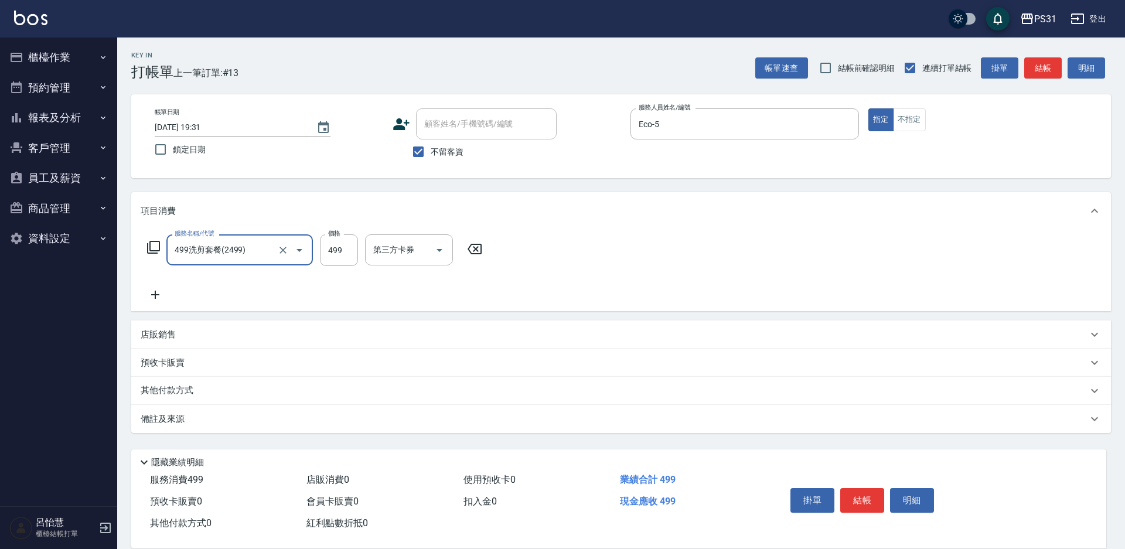
type input "499洗剪套餐(2499)"
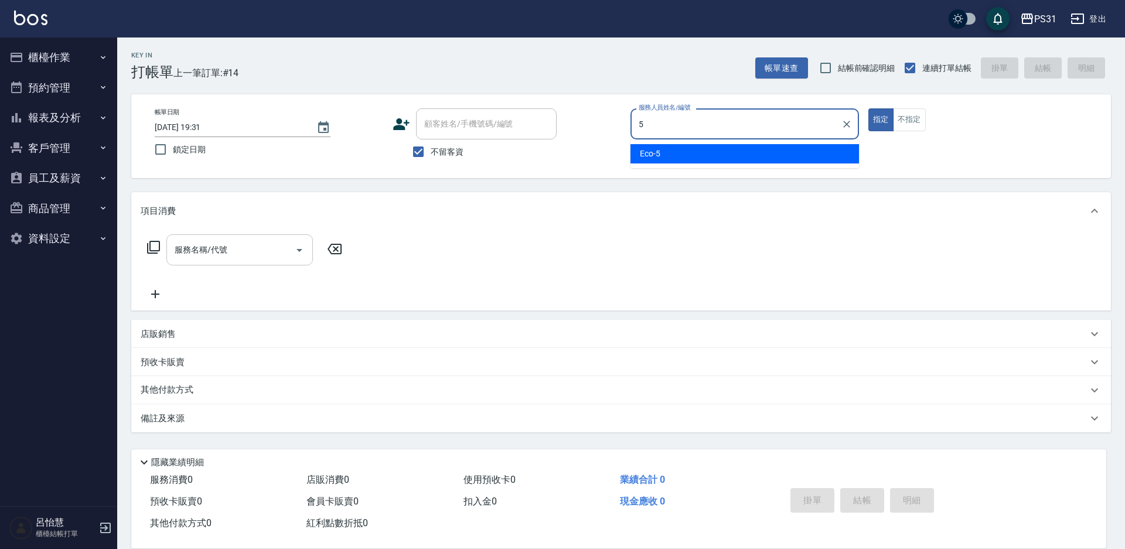
type input "Eco-5"
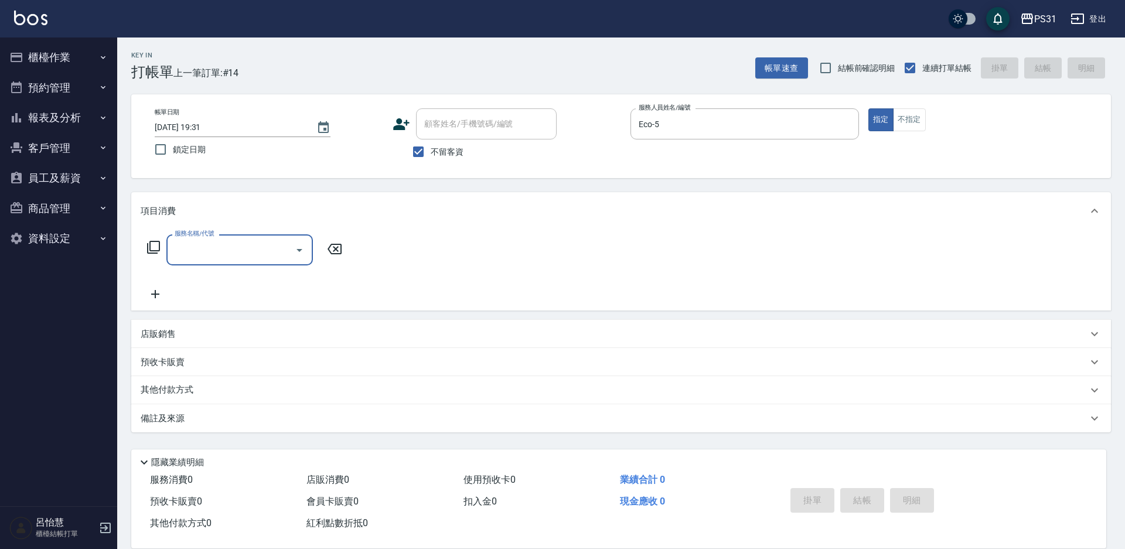
type input "1"
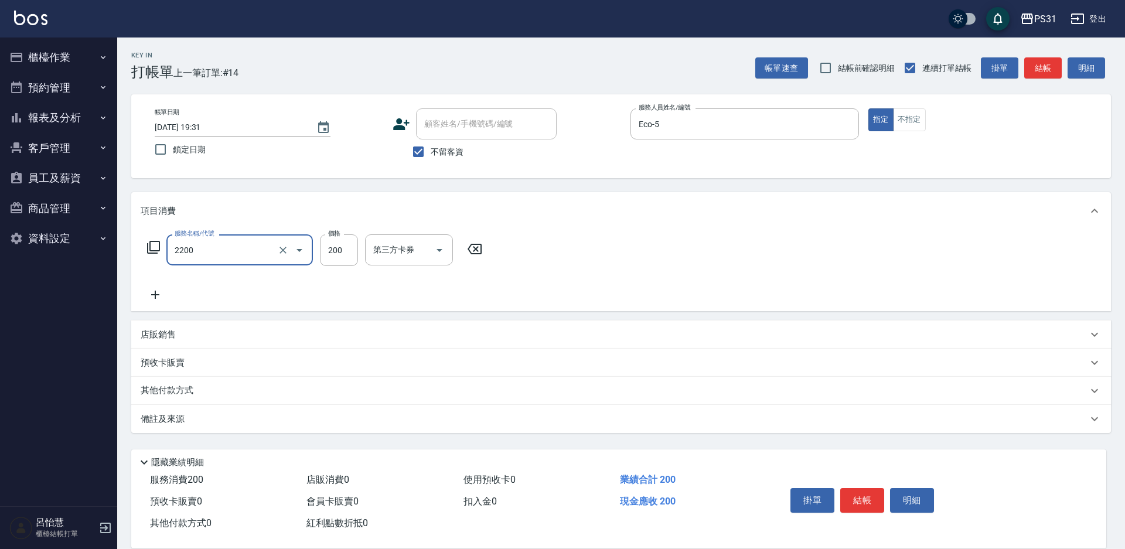
type input "剪髮200(2200)"
type input "300"
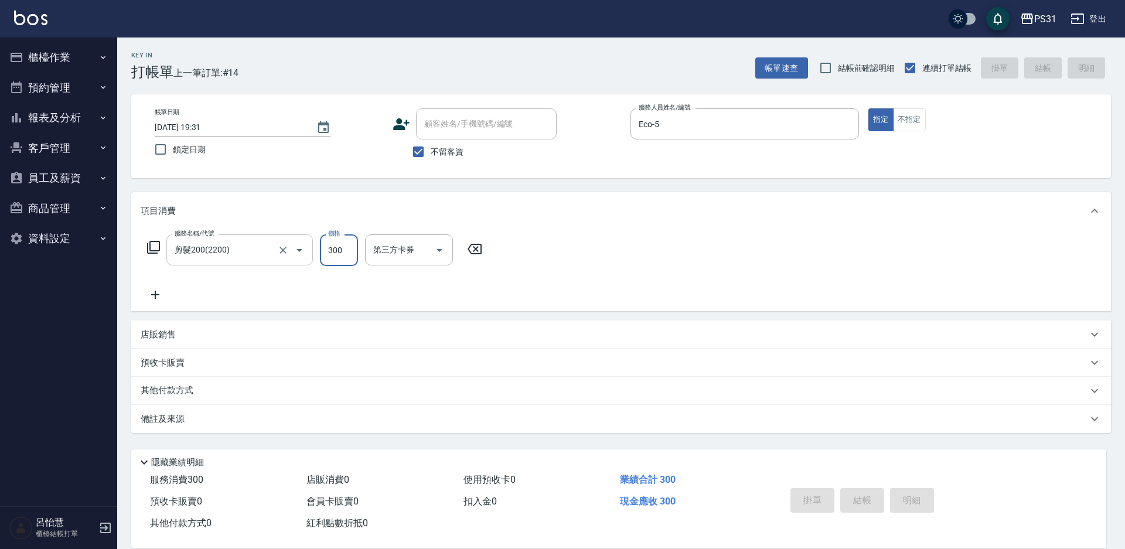
type input "2025/09/21 19:32"
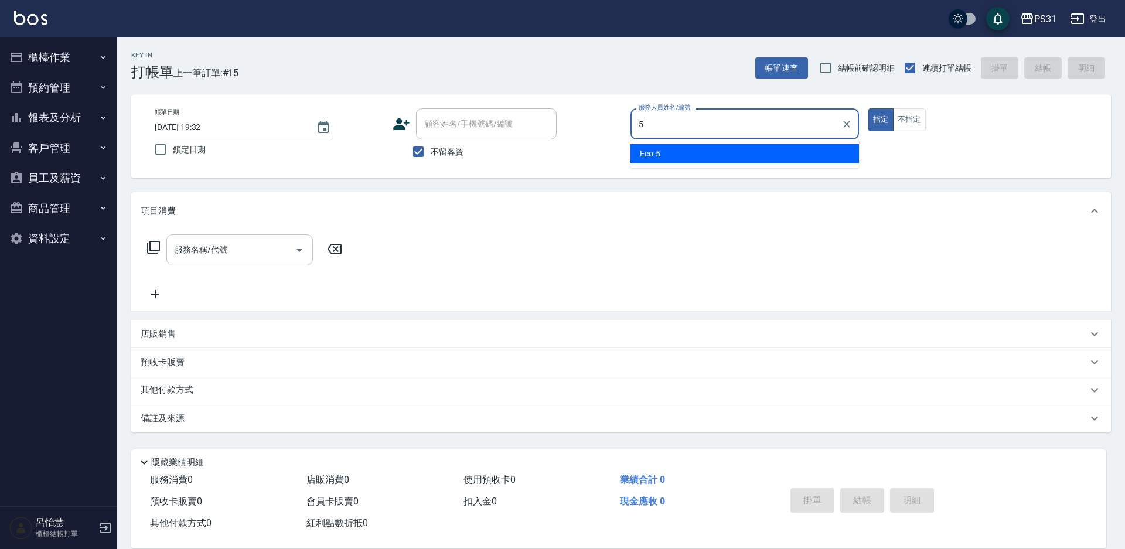
type input "Eco-5"
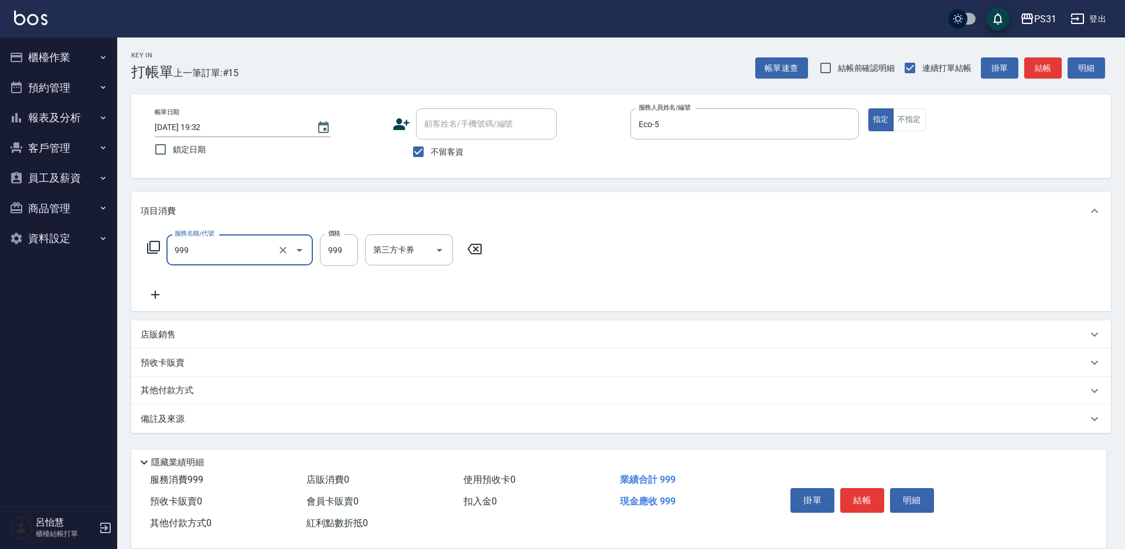
type input "精油套餐999(999)"
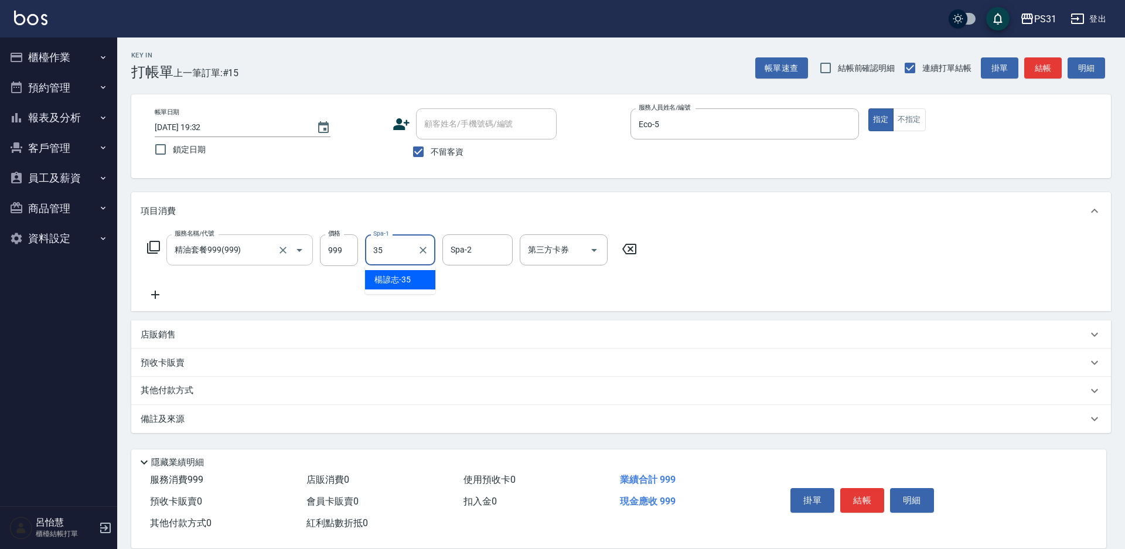
type input "楊諺志-35"
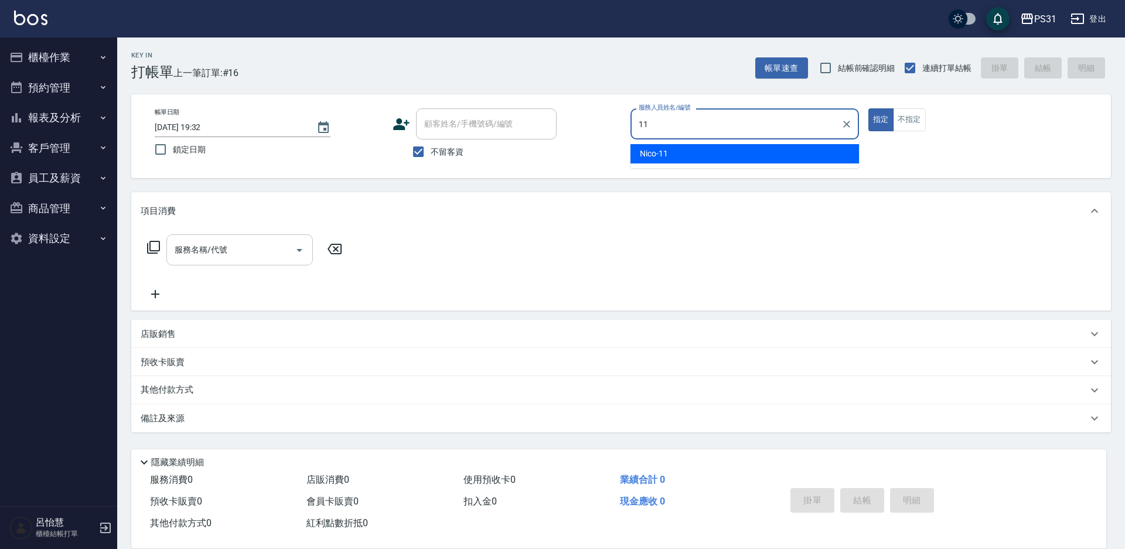
type input "Nico-11"
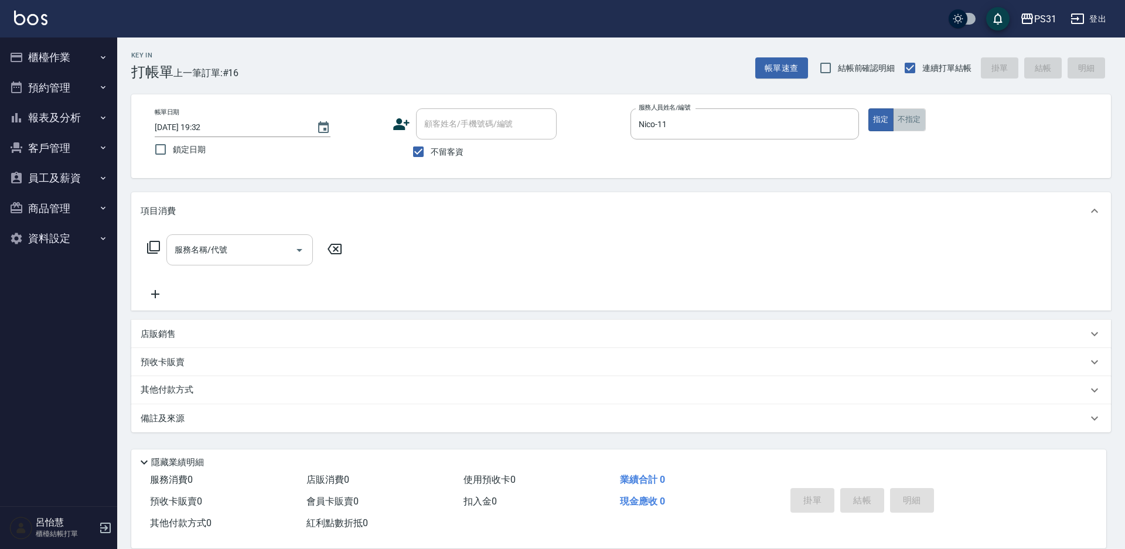
drag, startPoint x: 899, startPoint y: 119, endPoint x: 921, endPoint y: 105, distance: 25.8
click at [900, 119] on button "不指定" at bounding box center [909, 119] width 33 height 23
type button "false"
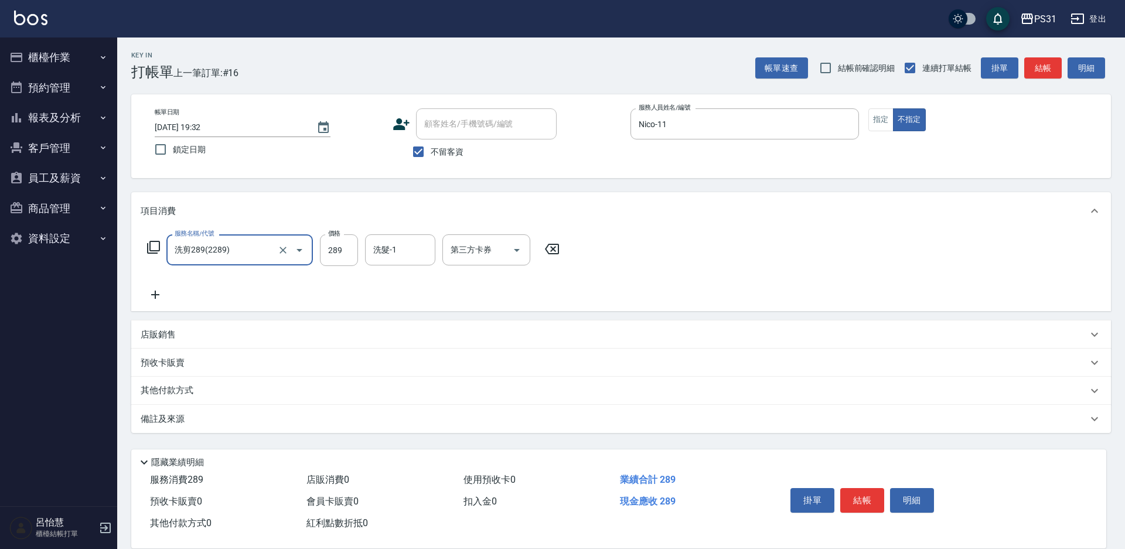
type input "洗剪289(2289)"
type input "鈺欣-34"
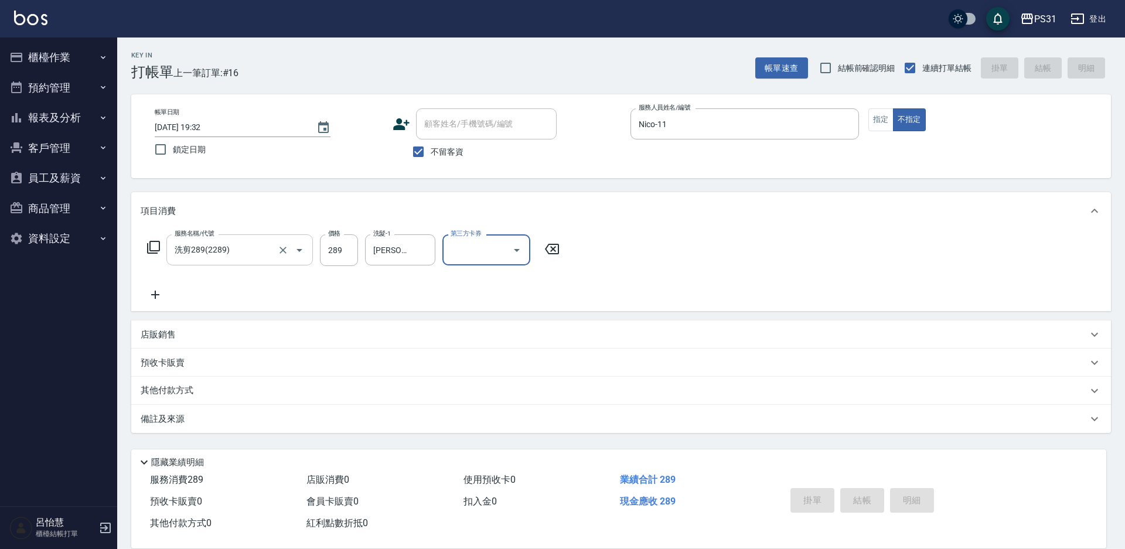
type input "2025/09/21 19:33"
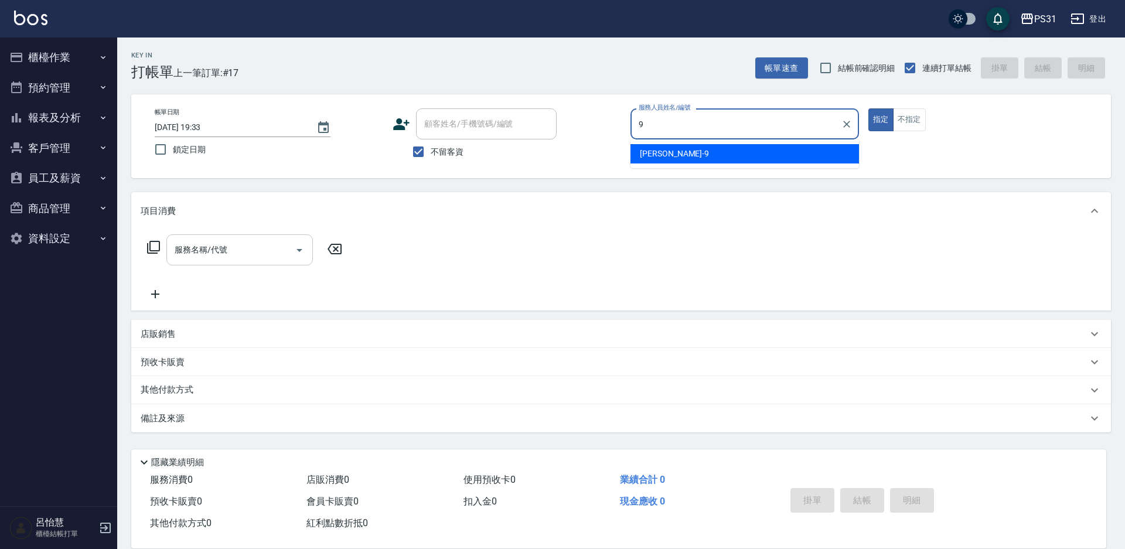
type input "JOJO-9"
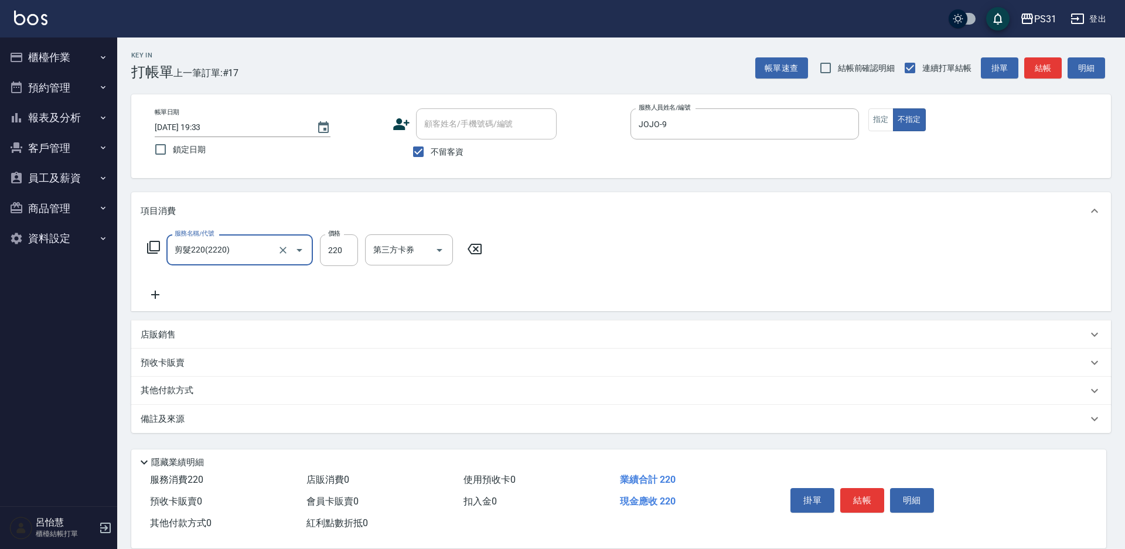
type input "剪髮220(2220)"
type input "200"
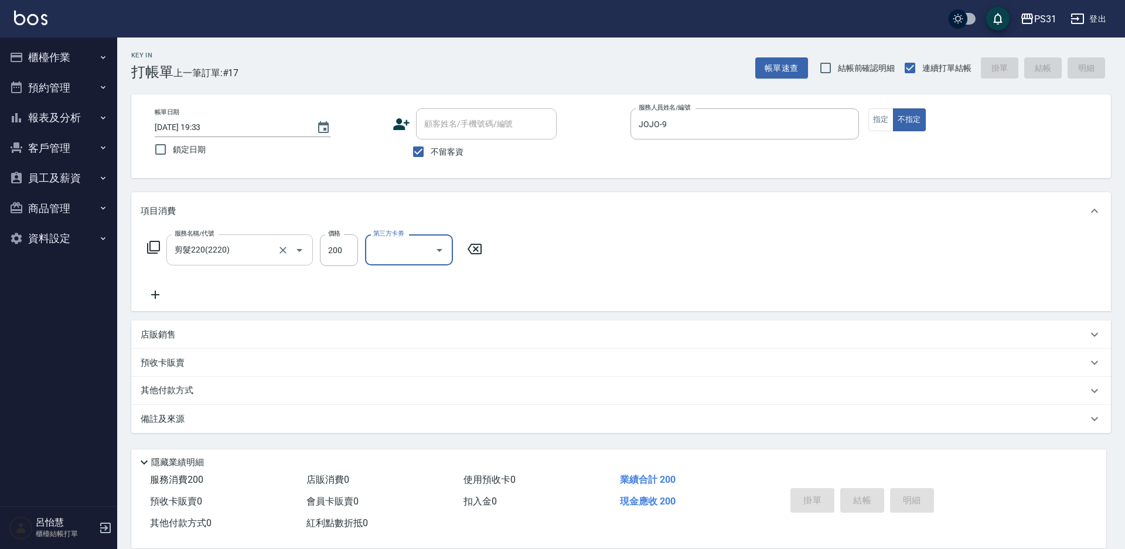
type input "2025/09/21 19:34"
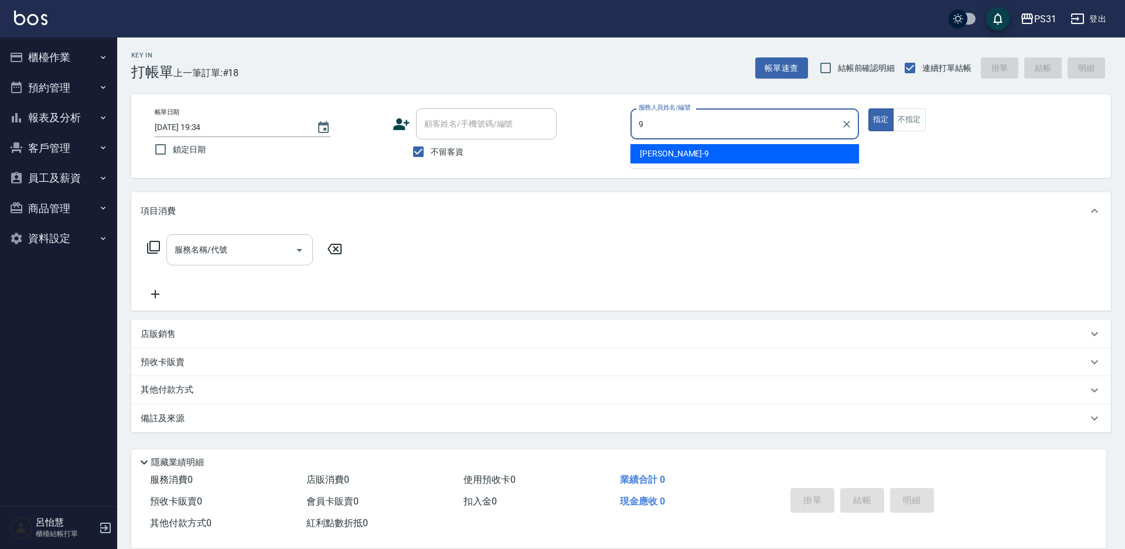
type input "JOJO-9"
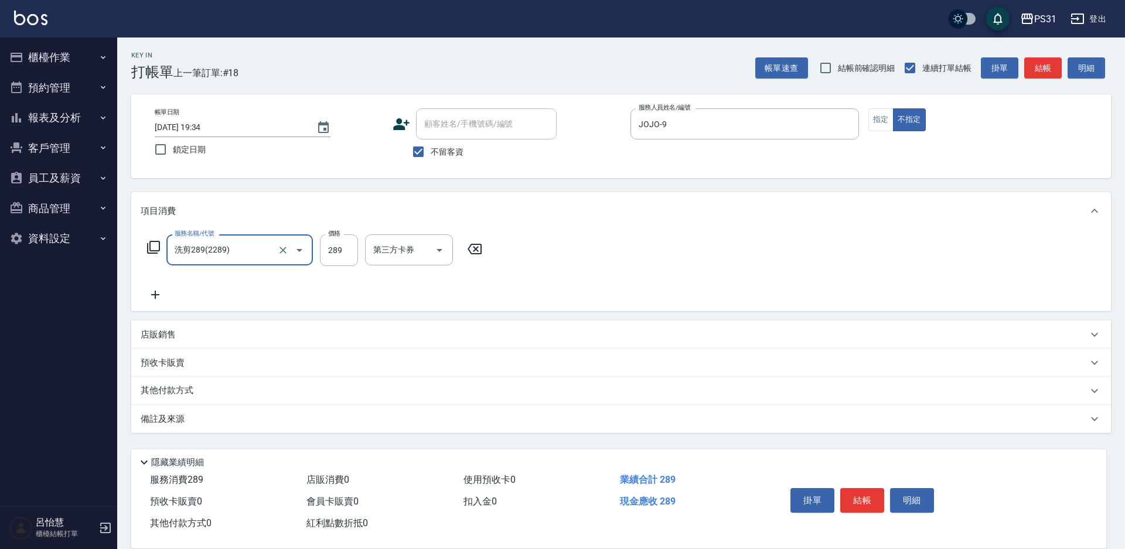
type input "洗剪289(2289)"
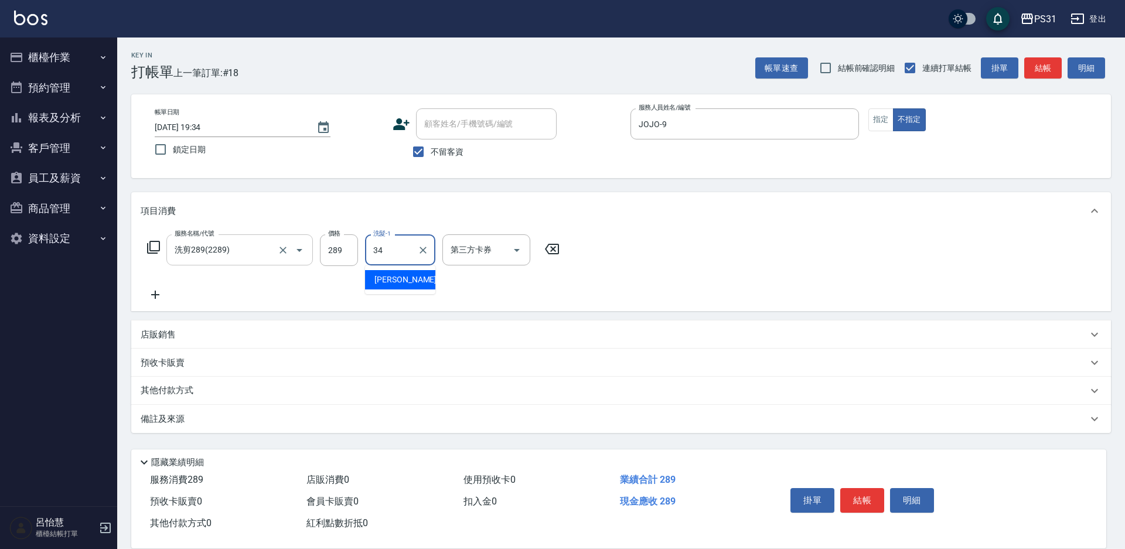
type input "鈺欣-34"
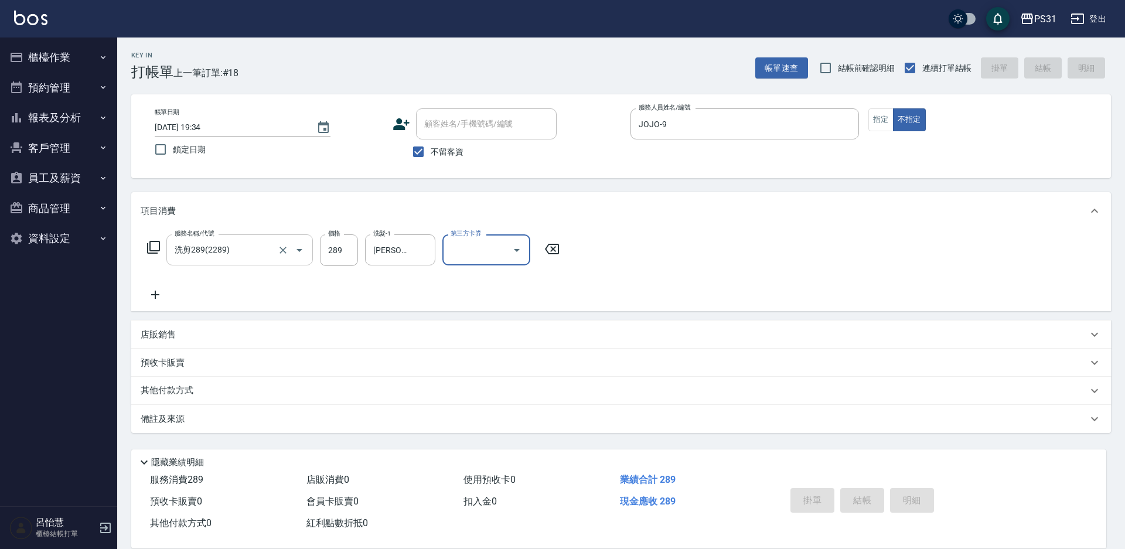
type input "2025/09/21 19:52"
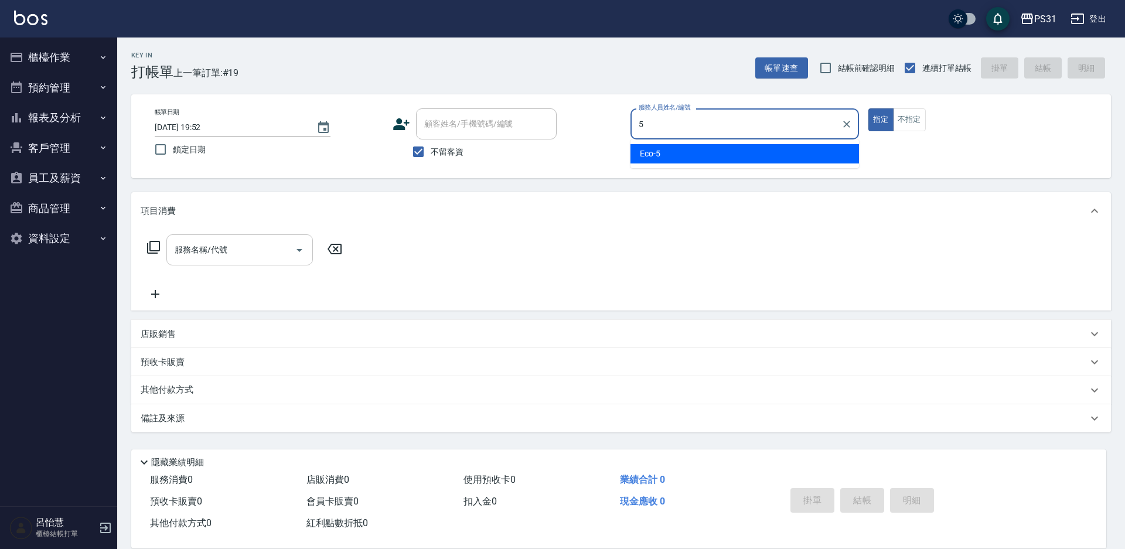
type input "Eco-5"
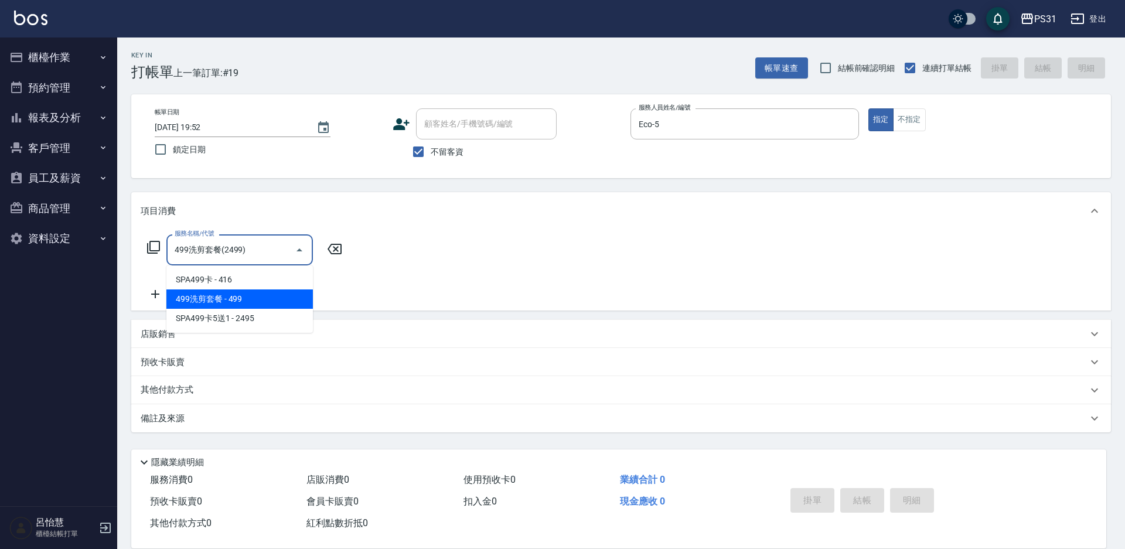
type input "499洗剪套餐(2499)"
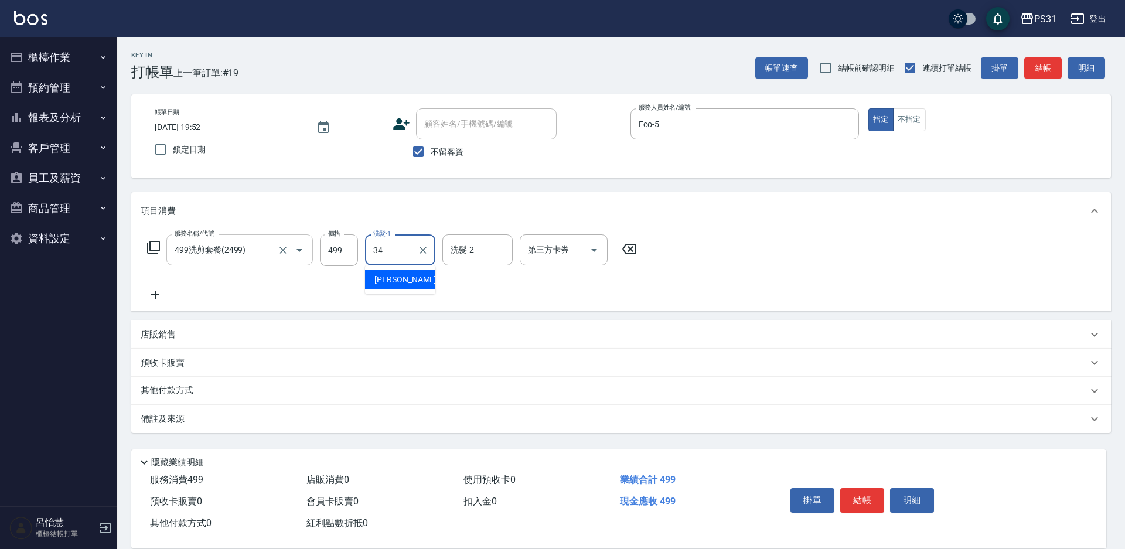
type input "鈺欣-34"
click at [162, 331] on p "店販銷售" at bounding box center [158, 335] width 35 height 12
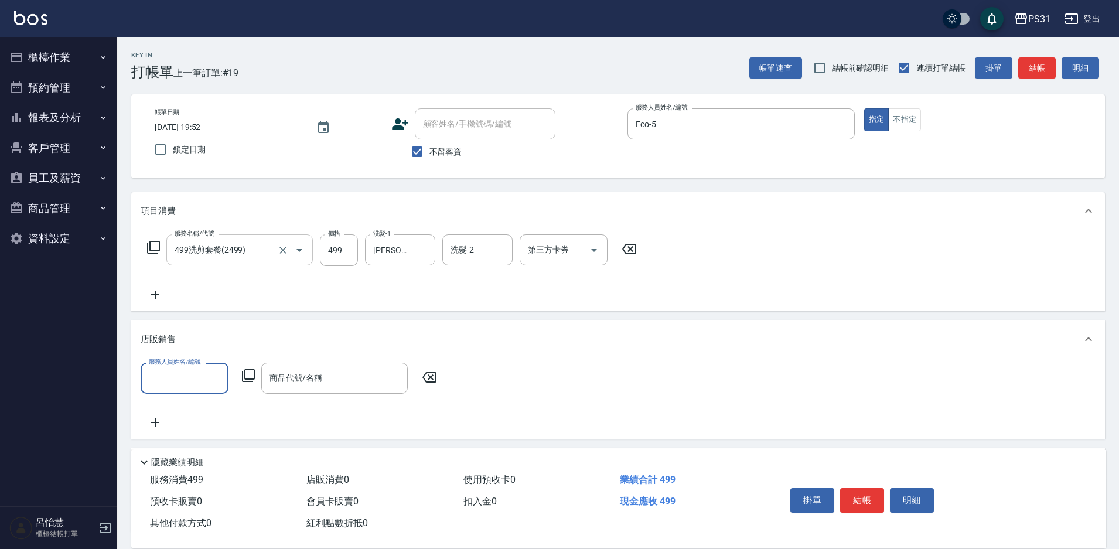
scroll to position [1, 0]
type input "Eco-5"
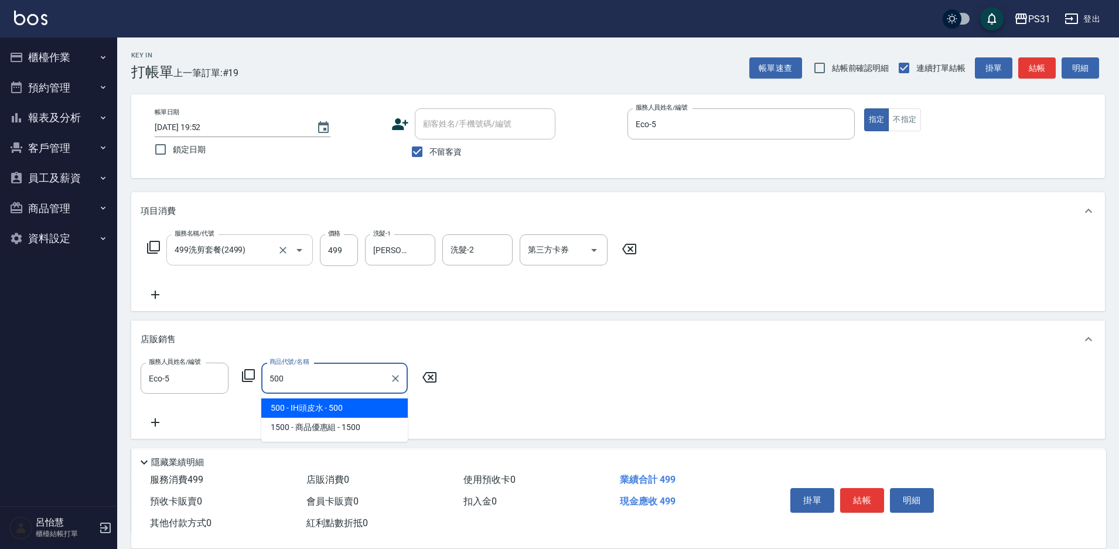
type input "IH頭皮水"
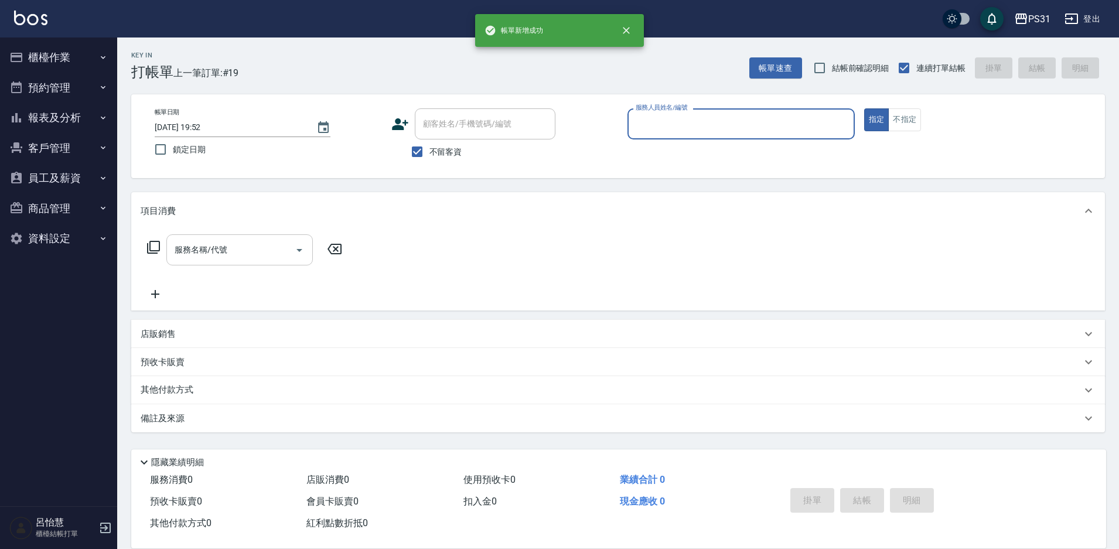
scroll to position [0, 0]
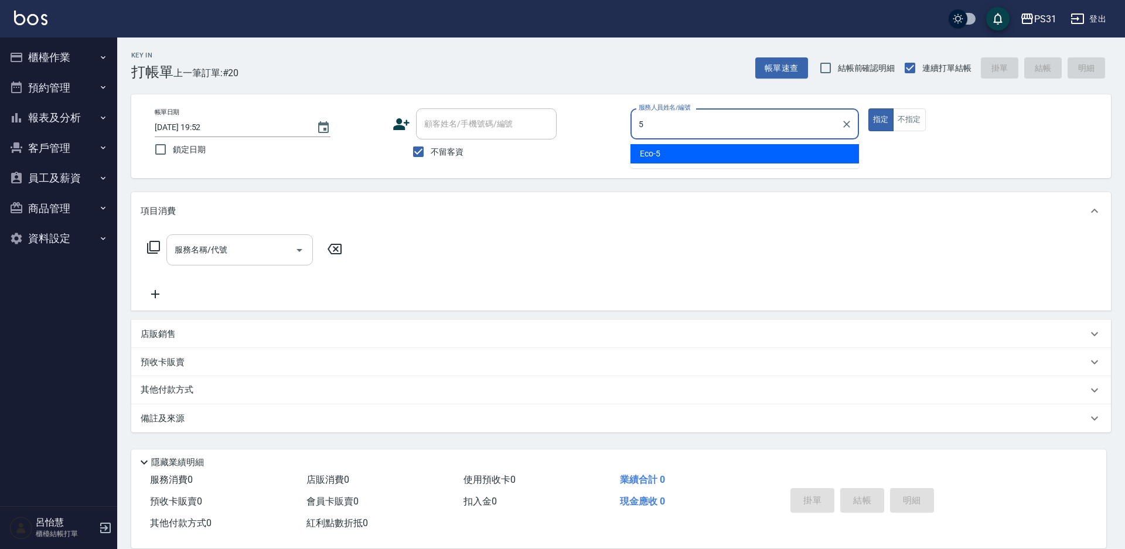
type input "Eco-5"
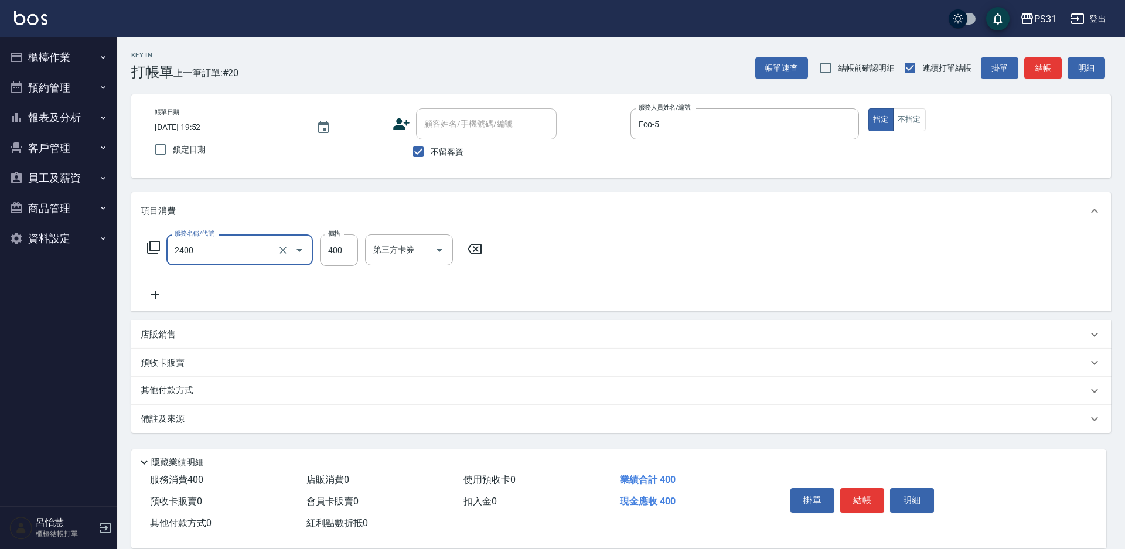
type input "洗剪400(2400)"
type input "3"
type input "350"
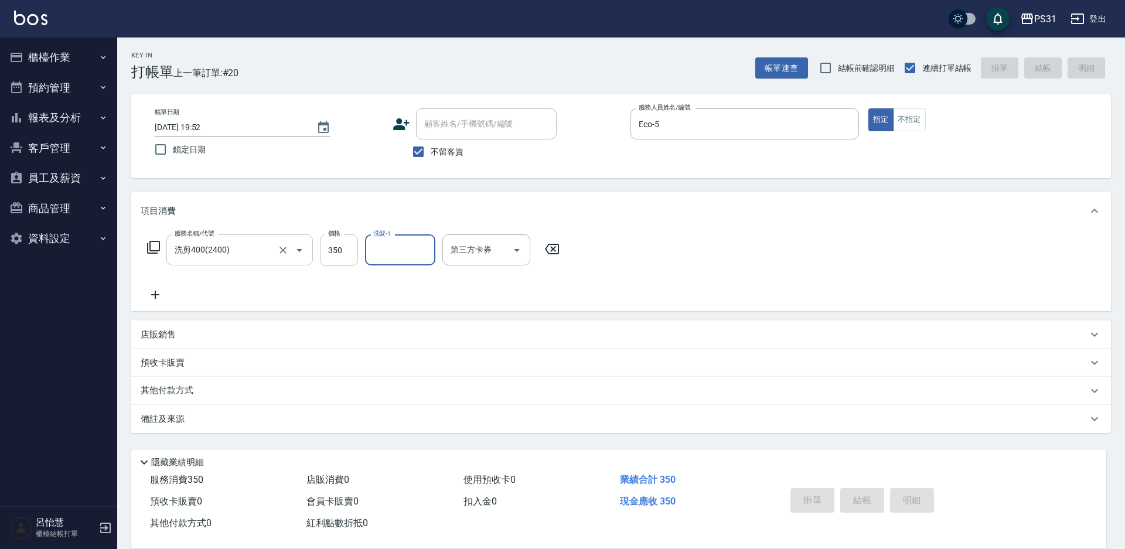
type input "2025/09/21 19:53"
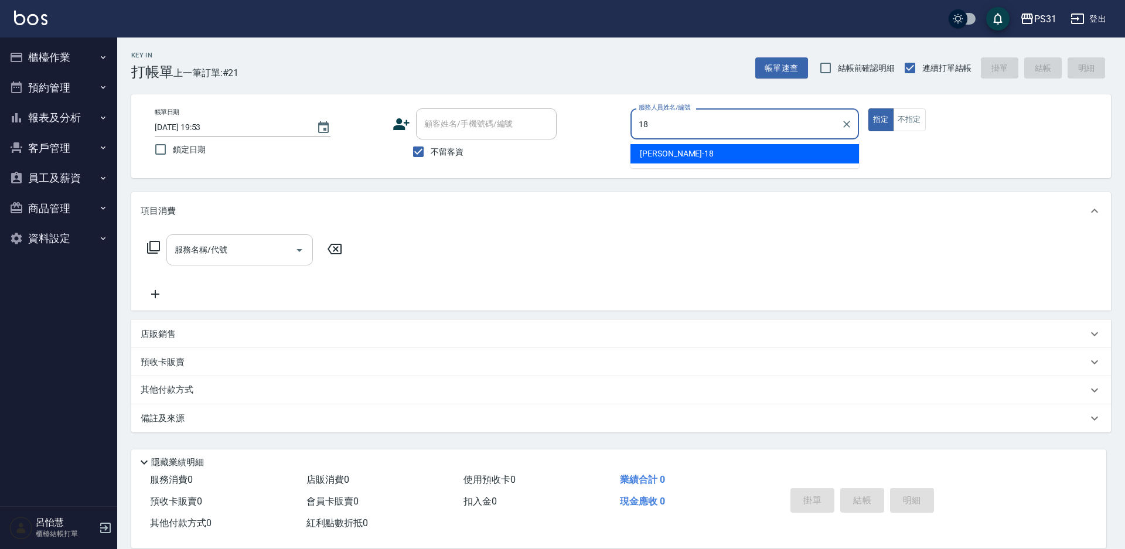
type input "Rita-18"
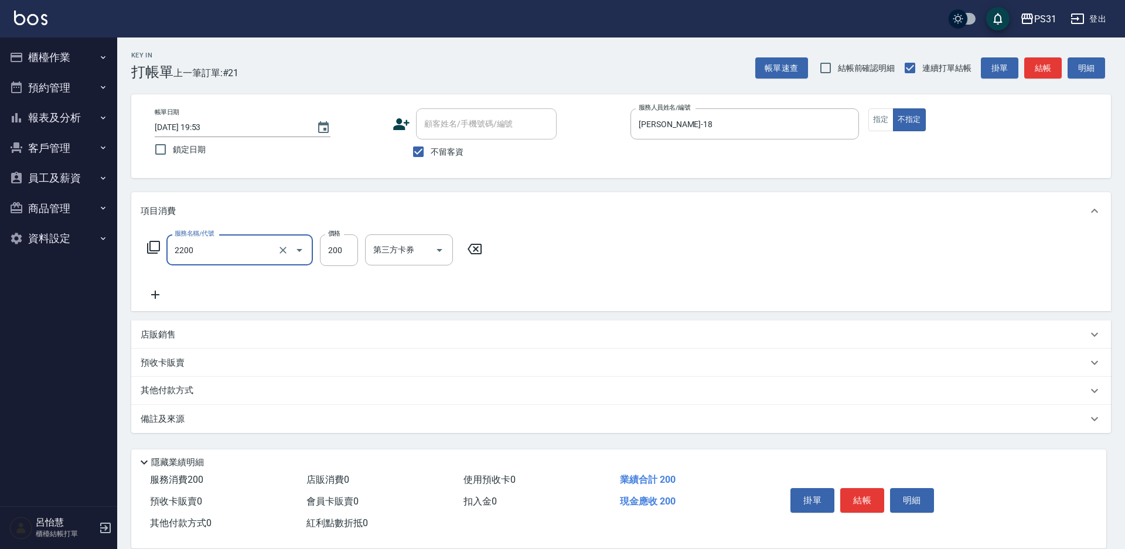
type input "剪髮200(2200)"
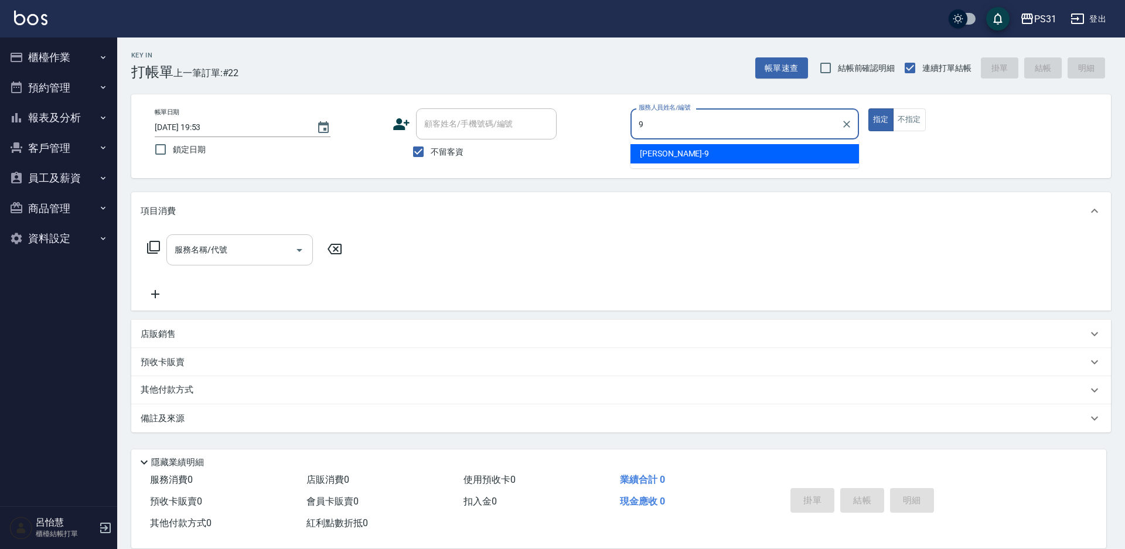
type input "JOJO-9"
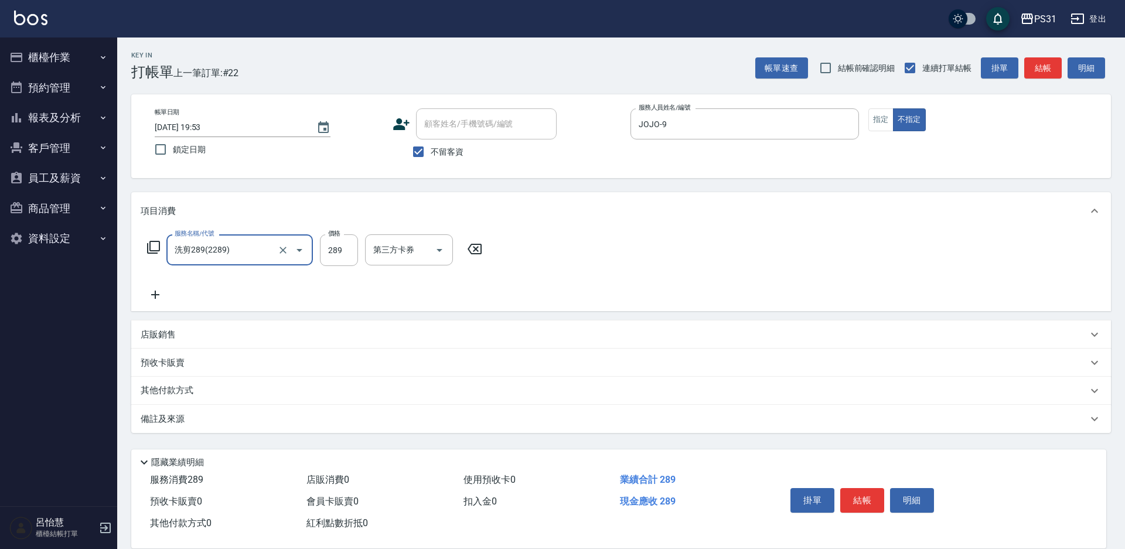
type input "洗剪289(2289)"
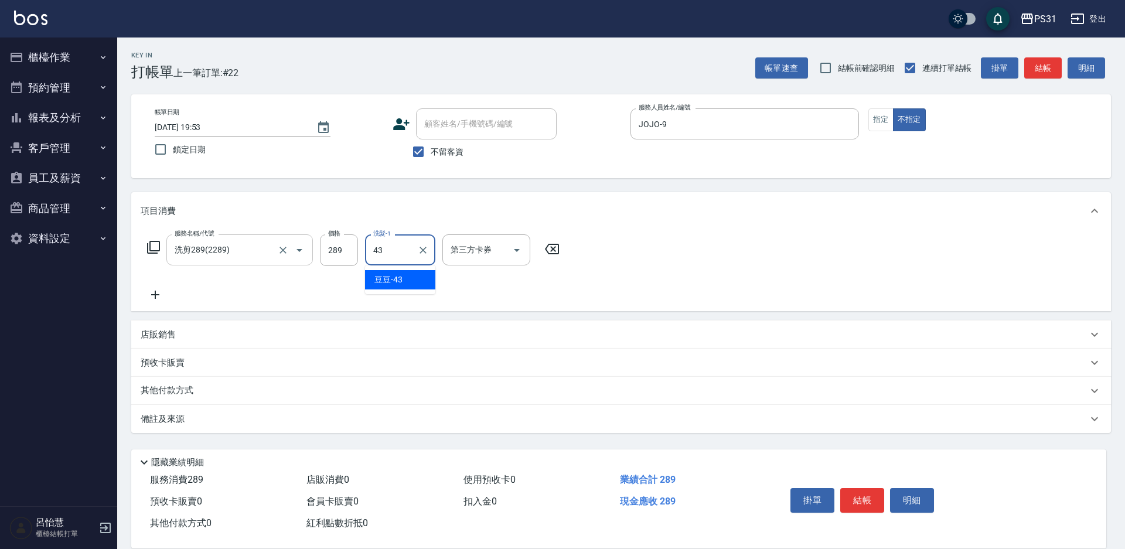
type input "豆豆-43"
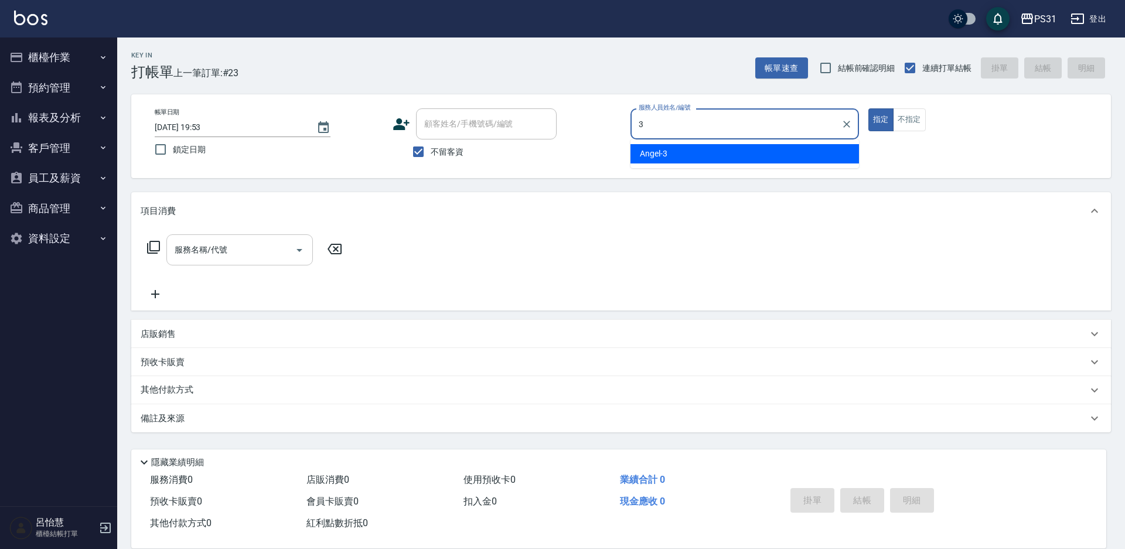
type input "Angel-3"
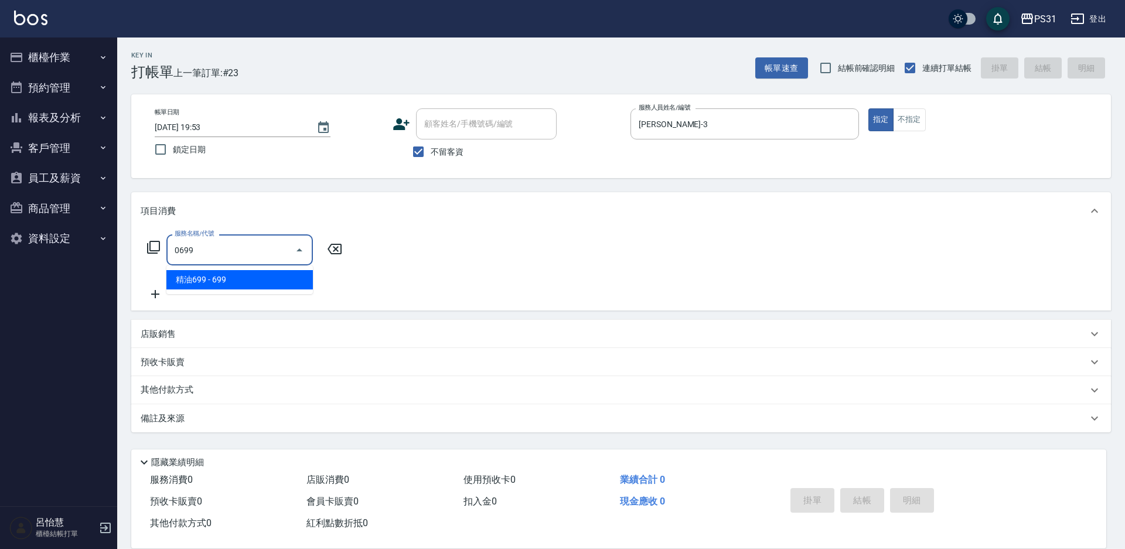
type input "精油699(0699)"
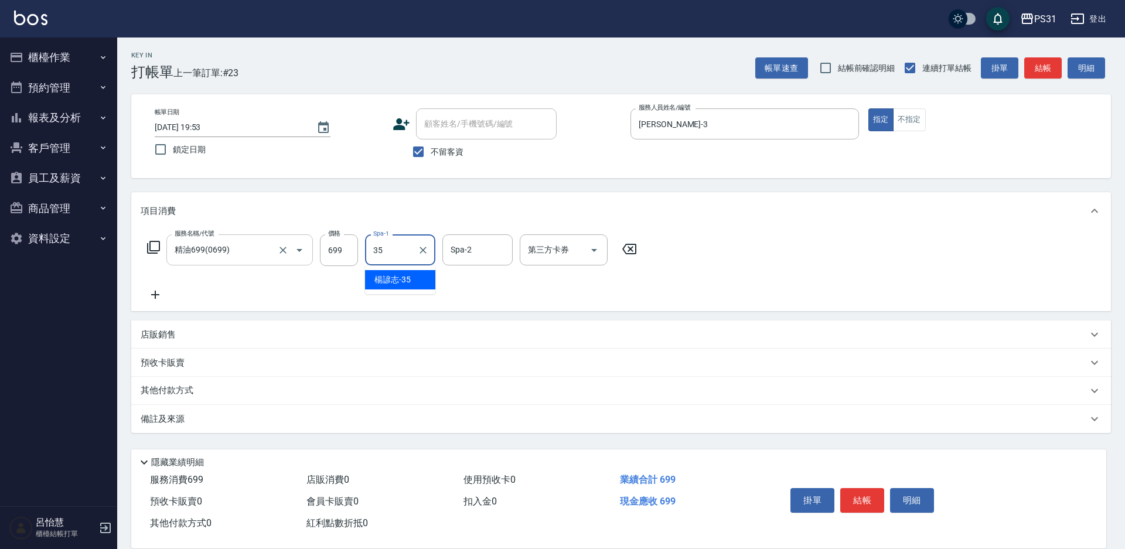
type input "楊諺志-35"
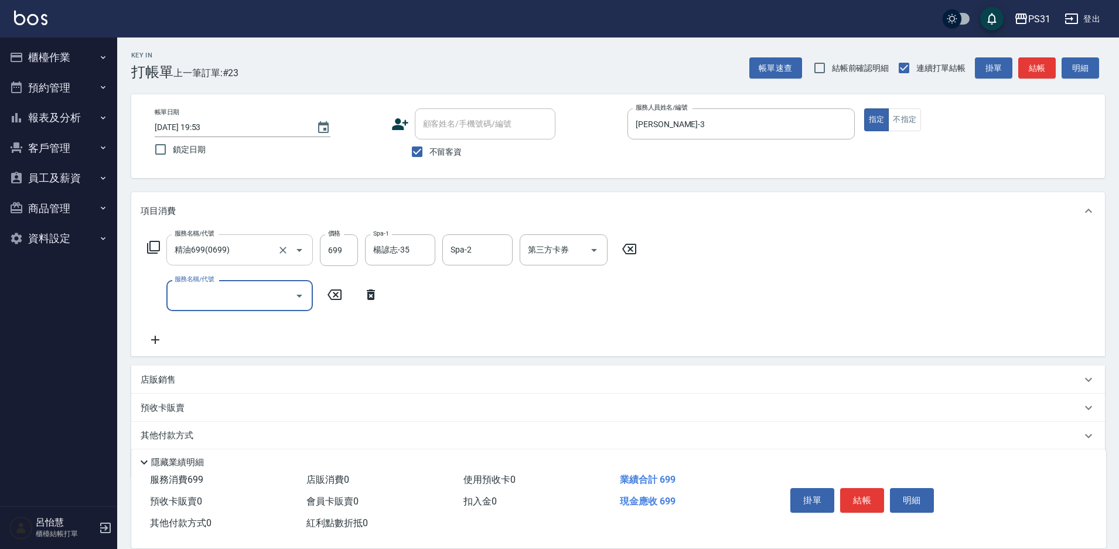
click at [155, 250] on icon at bounding box center [153, 247] width 14 height 14
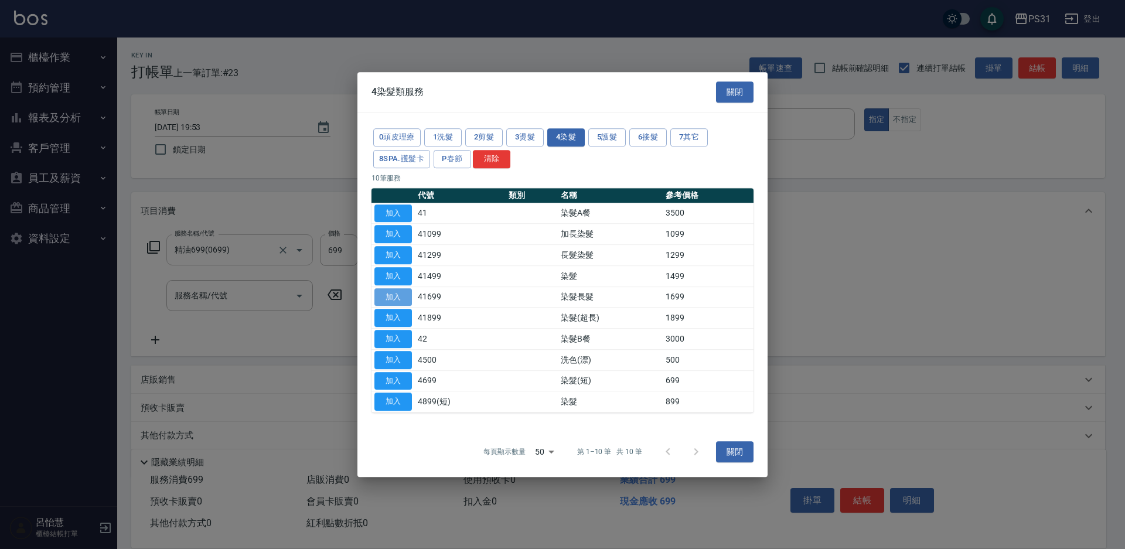
click at [376, 296] on button "加入" at bounding box center [392, 297] width 37 height 18
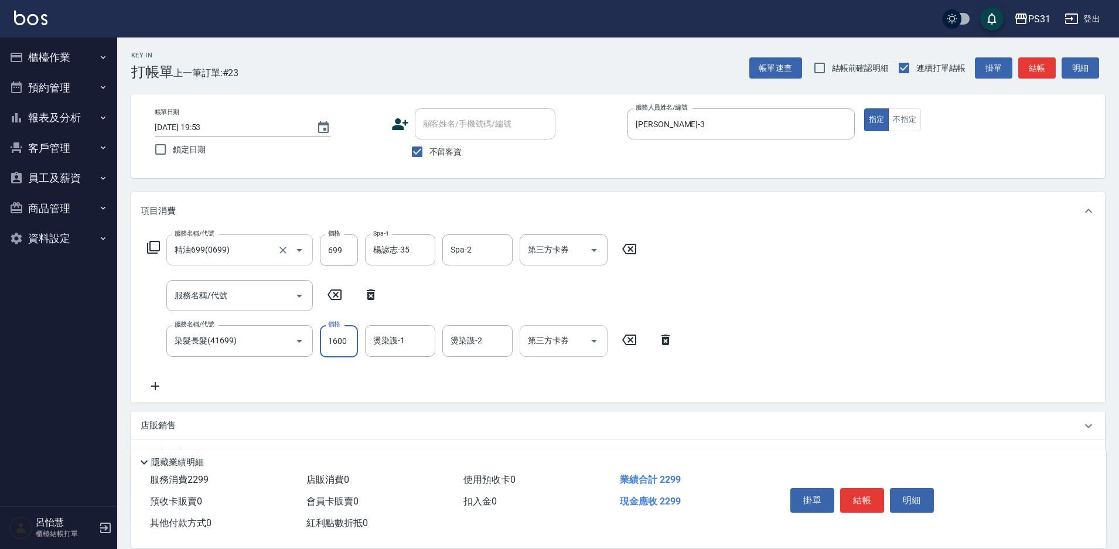
type input "1600"
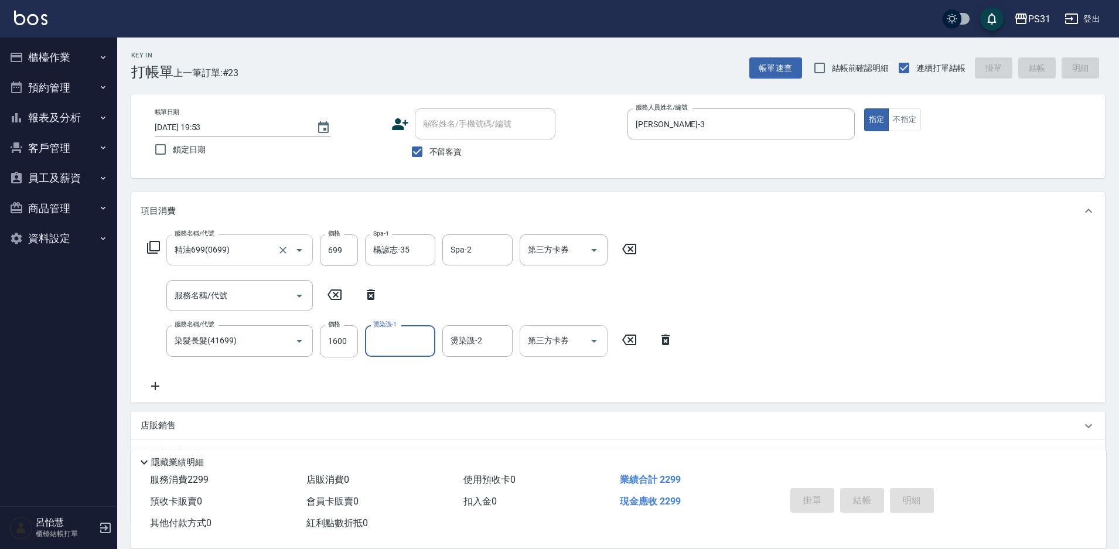
type input "2025/09/21 19:54"
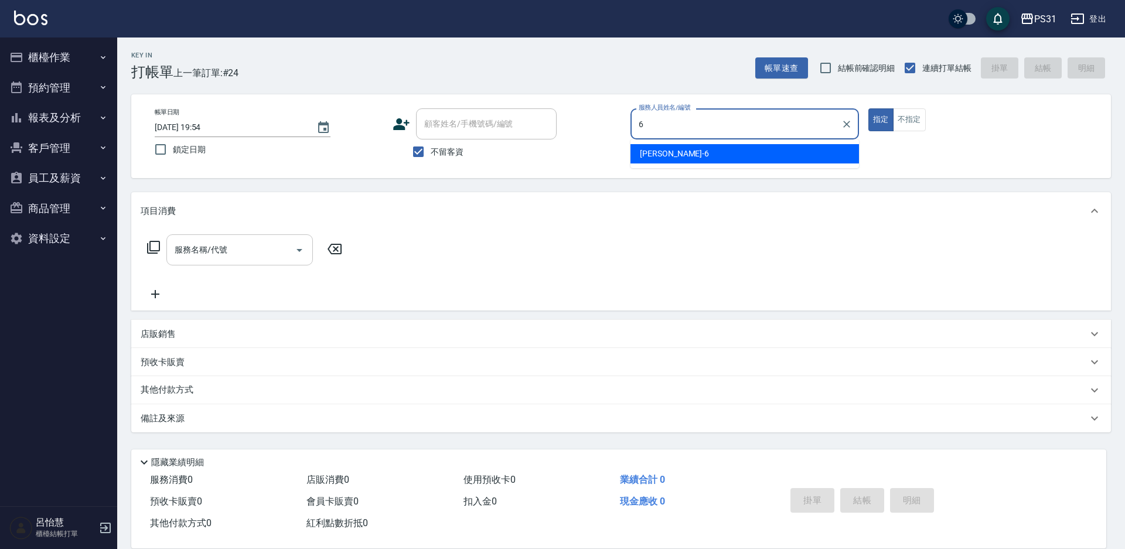
type input "Aki-6"
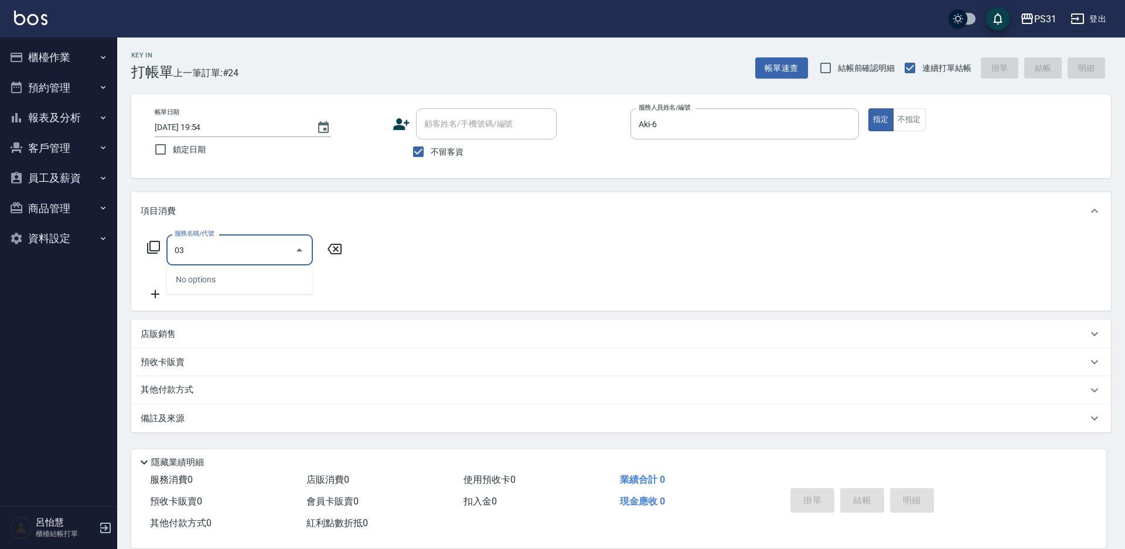
type input "0"
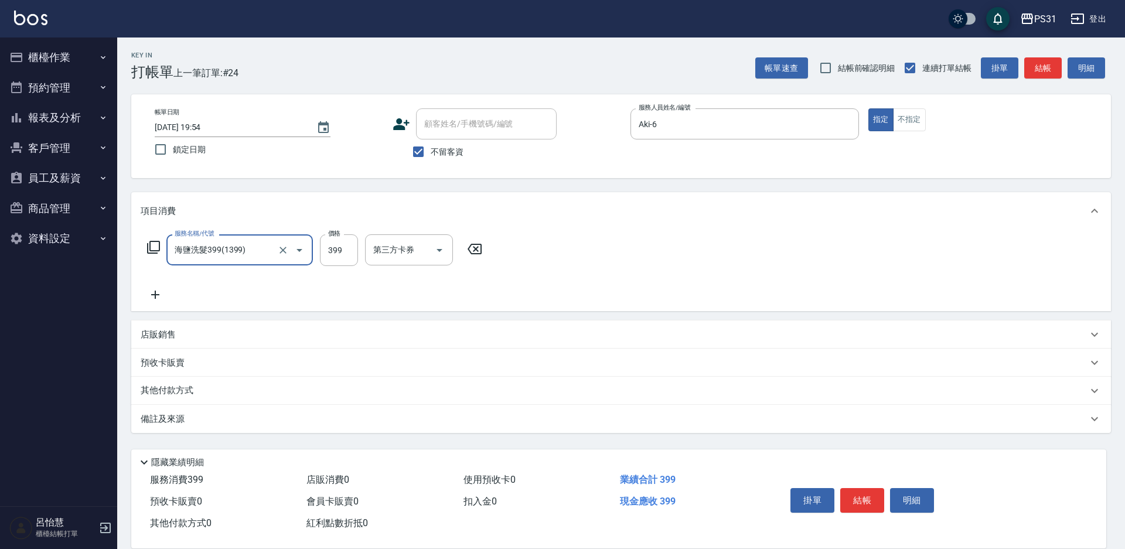
type input "海鹽洗髮399(1399)"
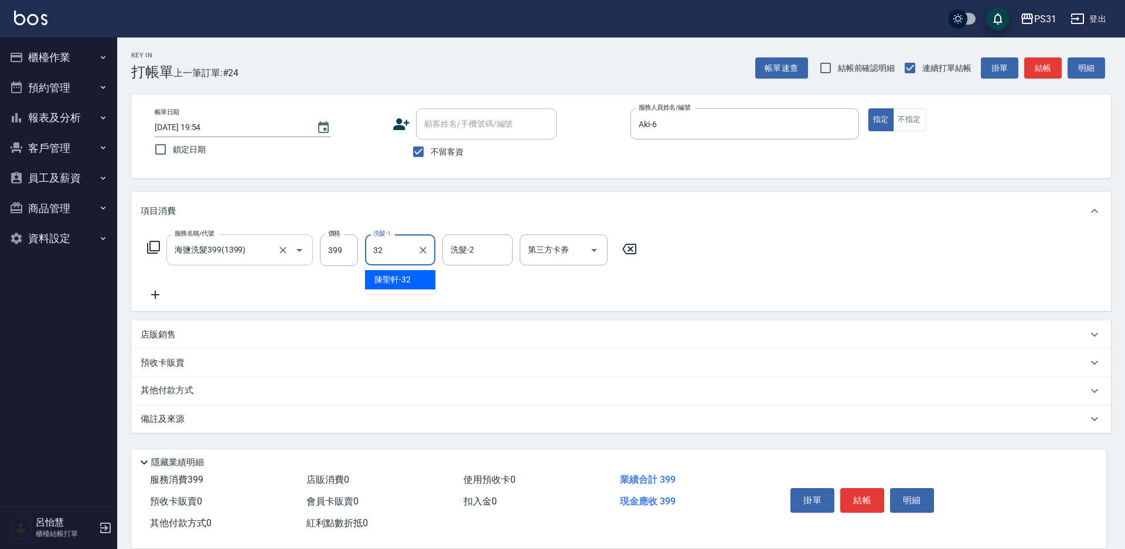
type input "陳聖軒-32"
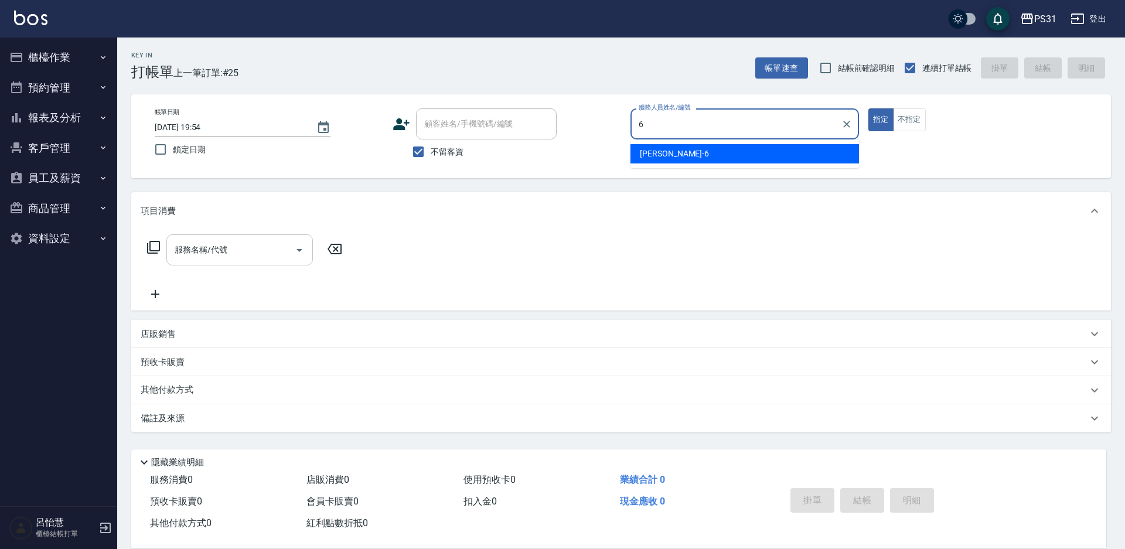
type input "Aki-6"
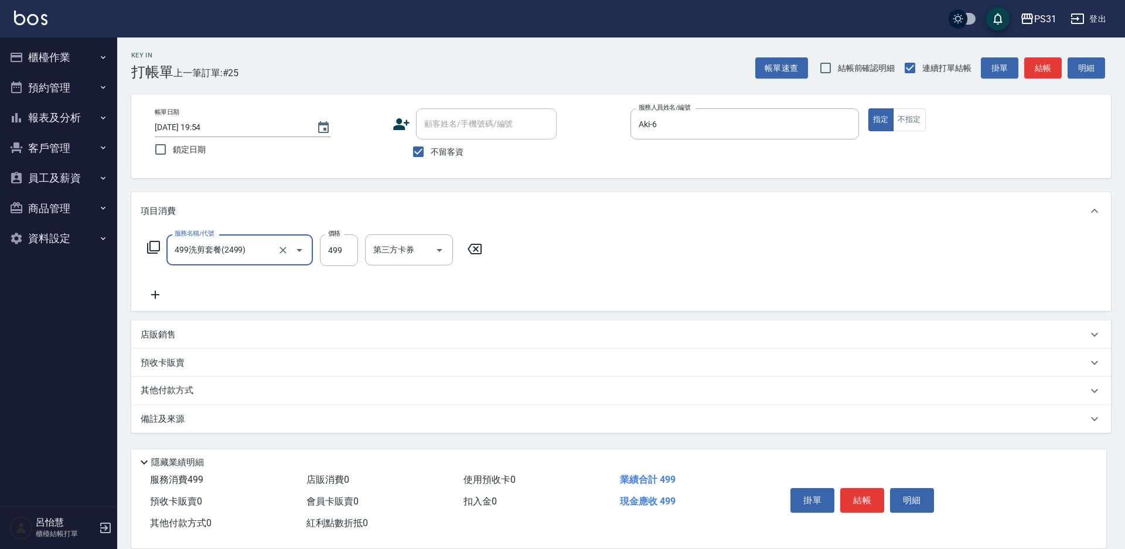
type input "499洗剪套餐(2499)"
type input "590"
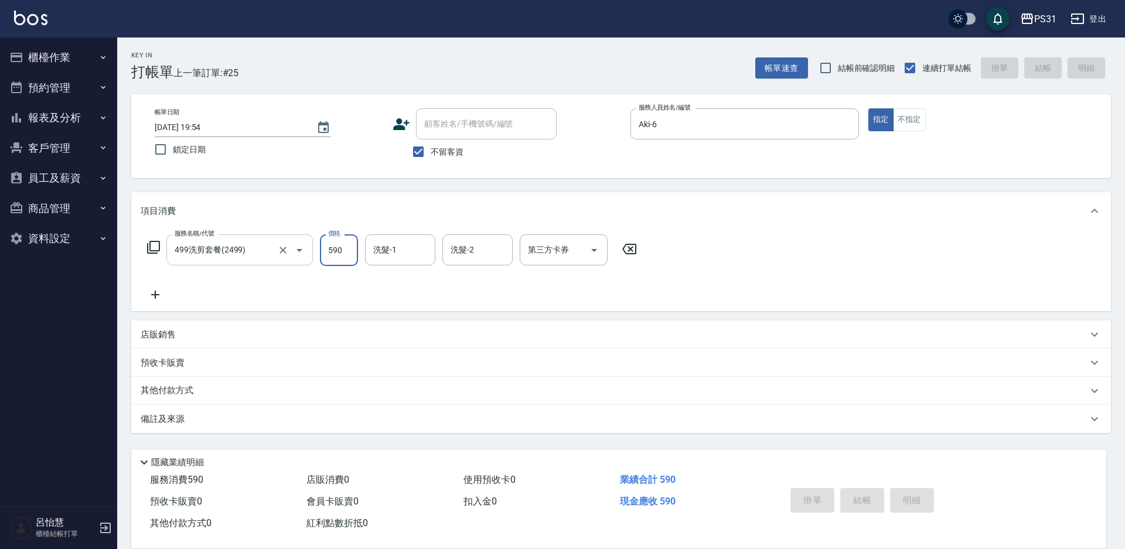
type input "2025/09/21 19:55"
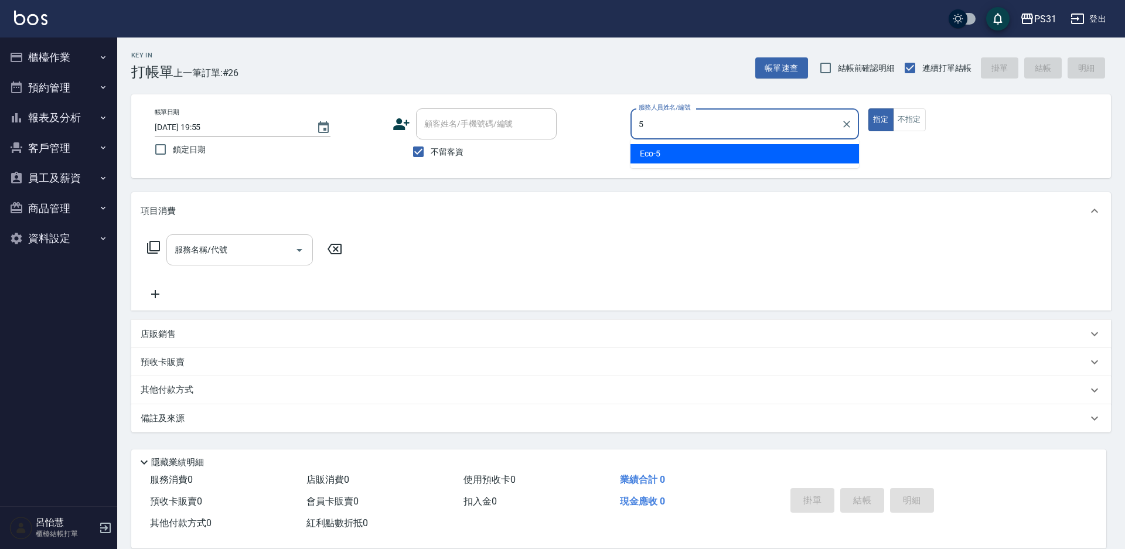
type input "Eco-5"
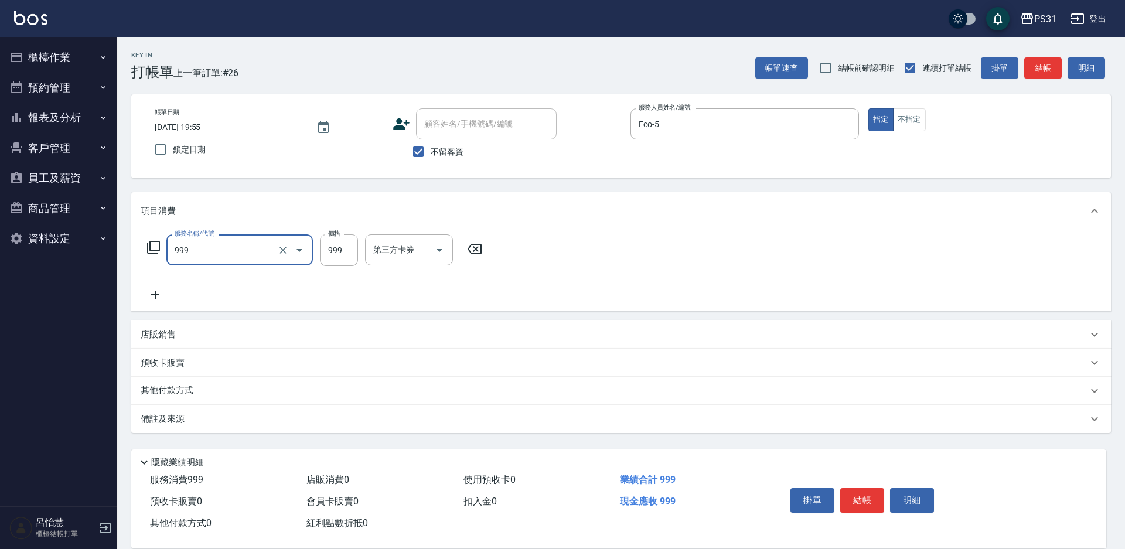
type input "精油套餐999(999)"
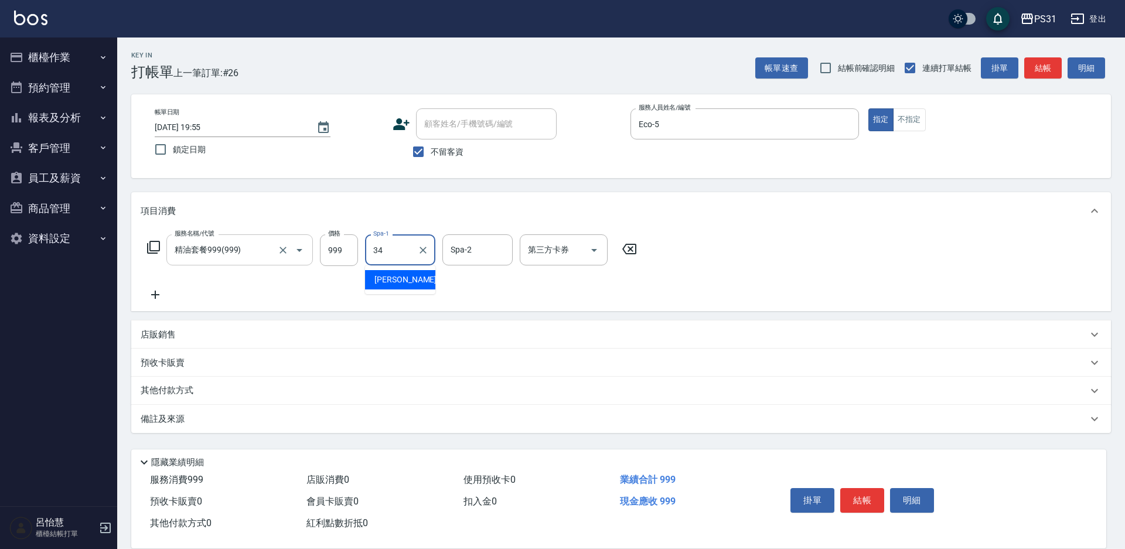
type input "鈺欣-34"
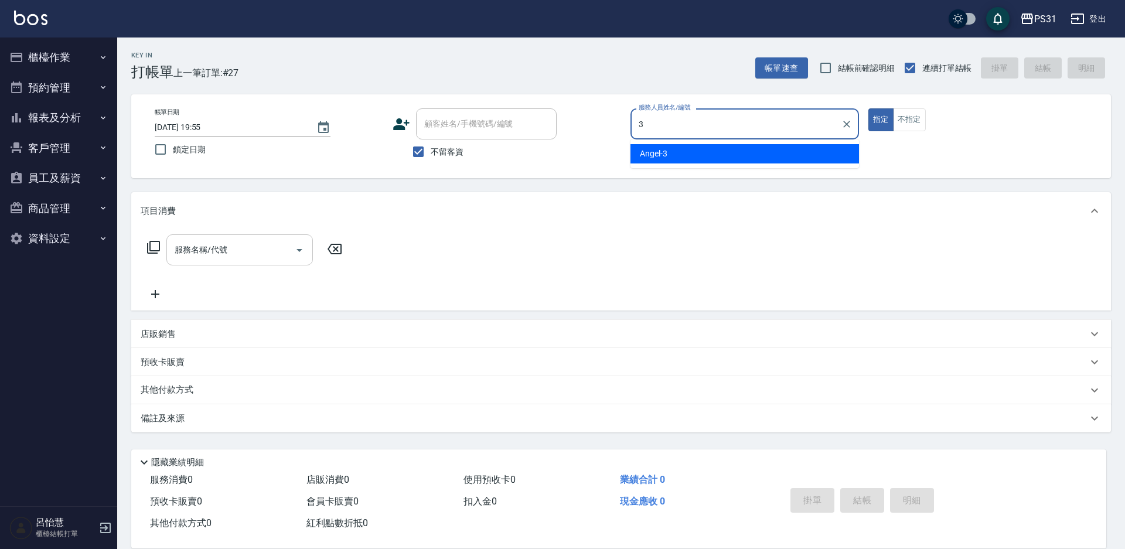
type input "Angel-3"
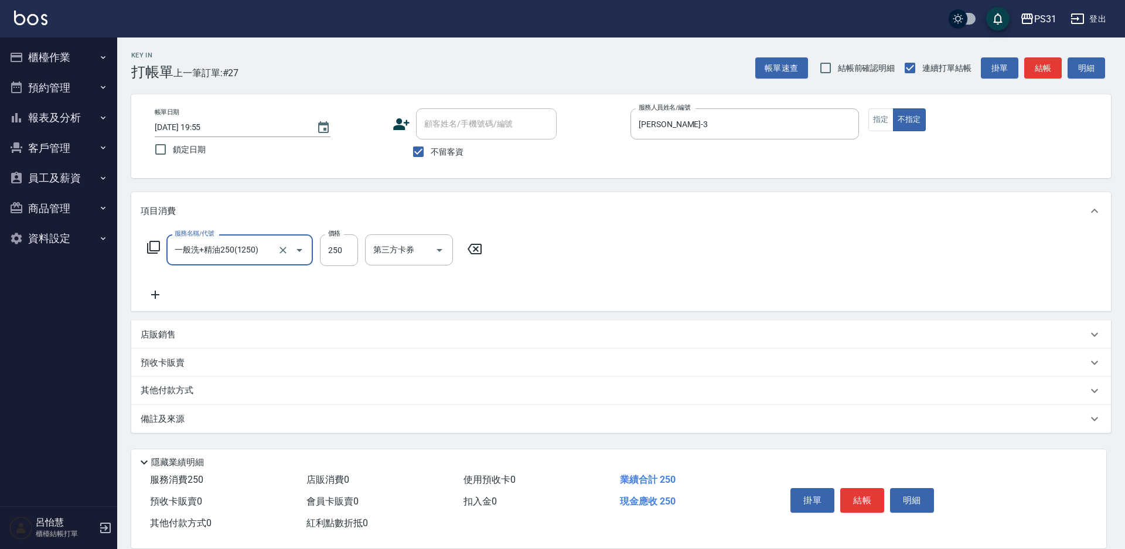
type input "一般洗+精油250(1250)"
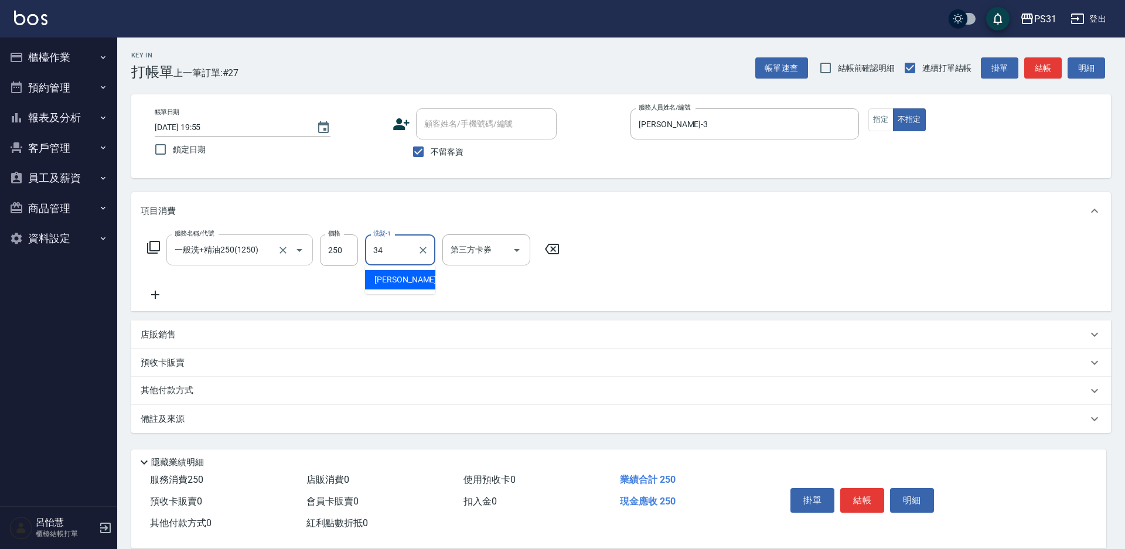
type input "鈺欣-34"
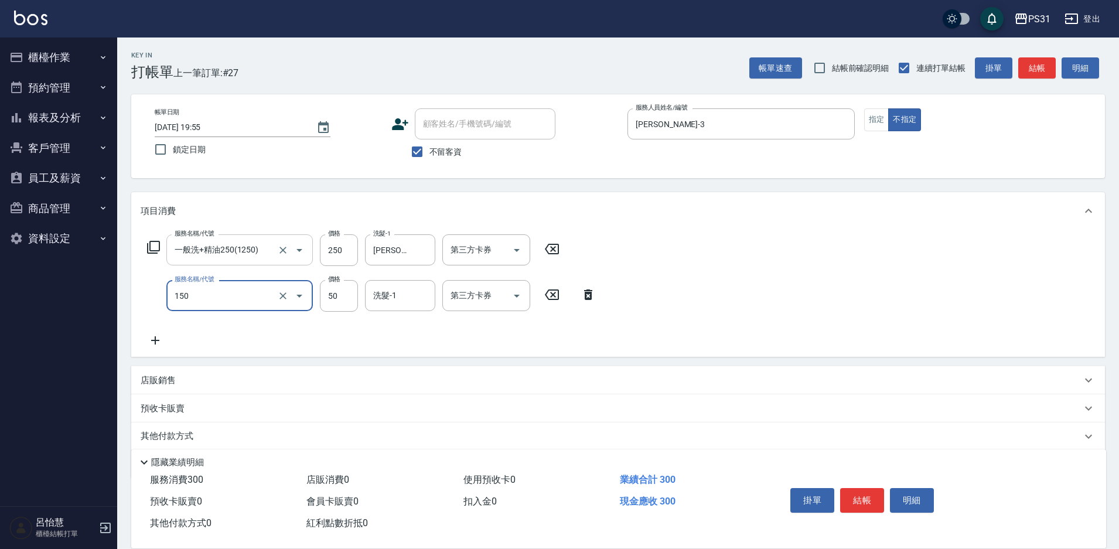
type input "精油(150)"
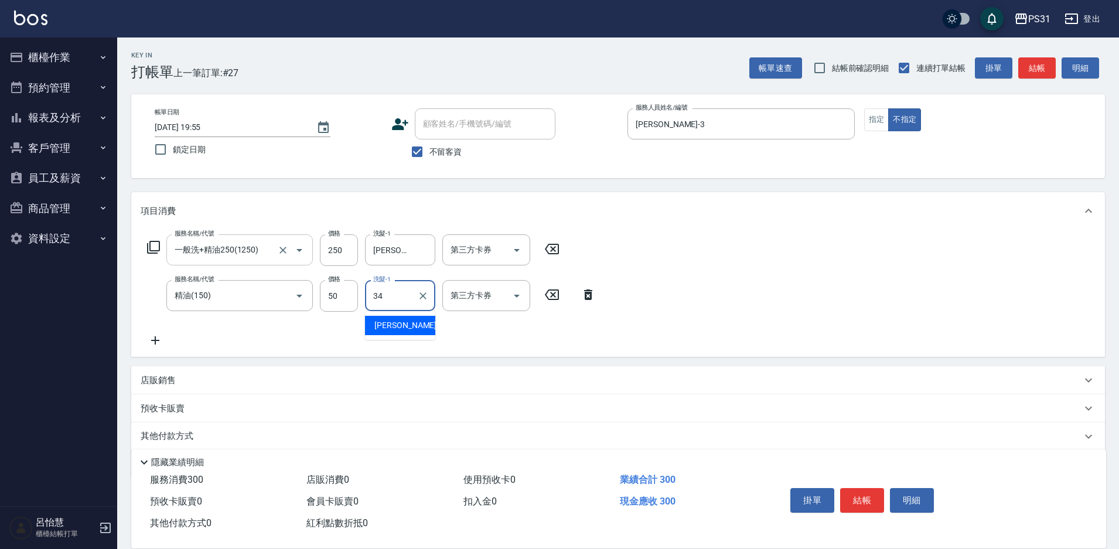
type input "鈺欣-34"
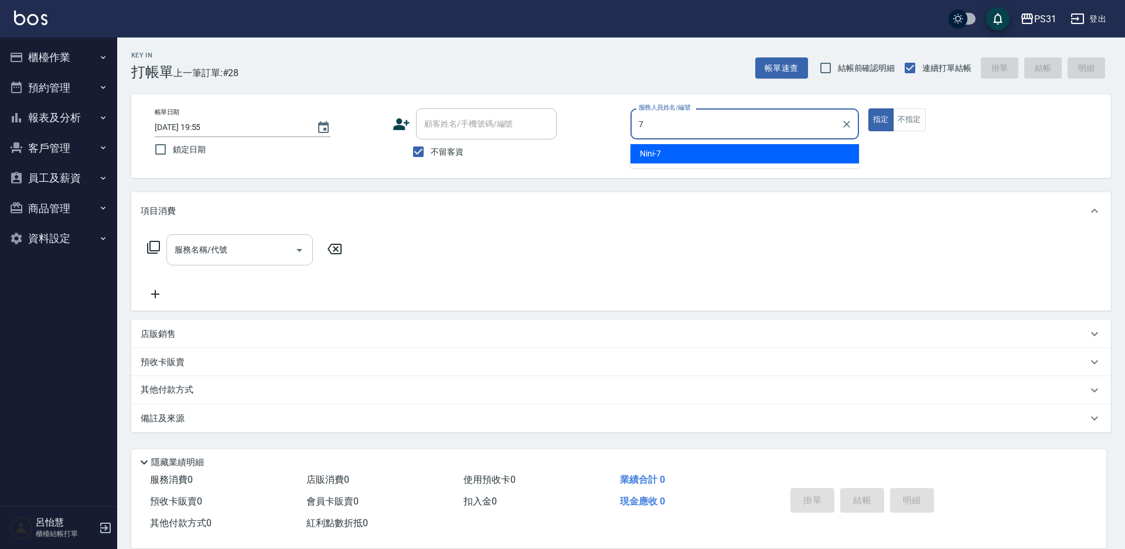
type input "Nini-7"
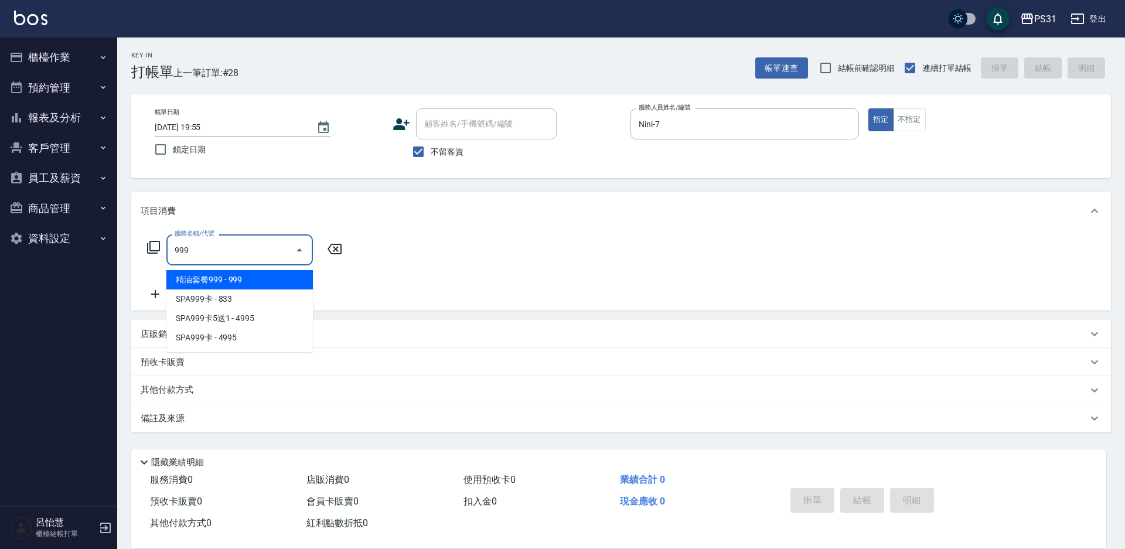
type input "精油套餐999(999)"
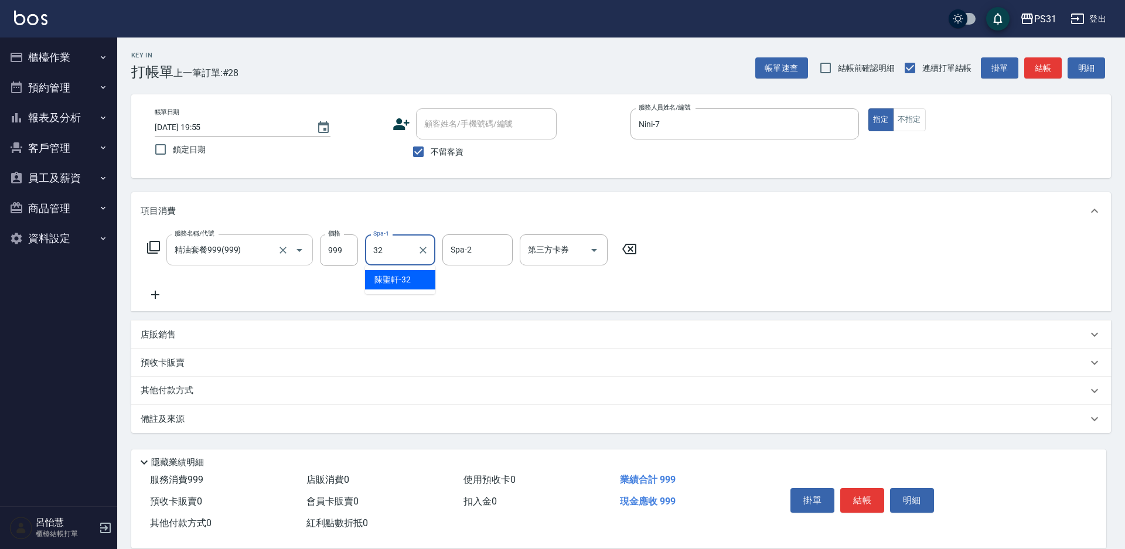
type input "陳聖軒-32"
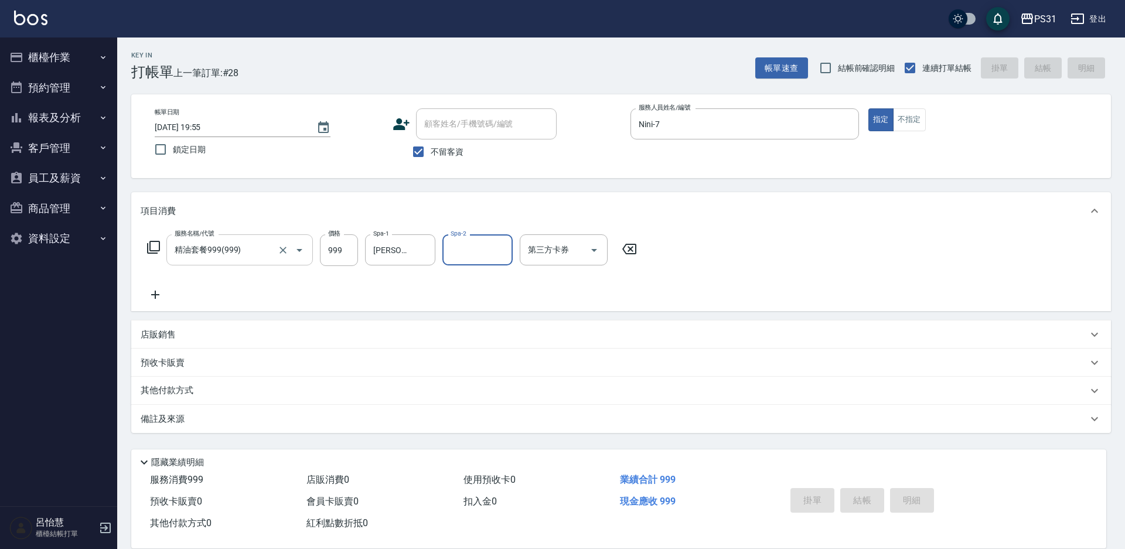
type input "2025/09/21 19:56"
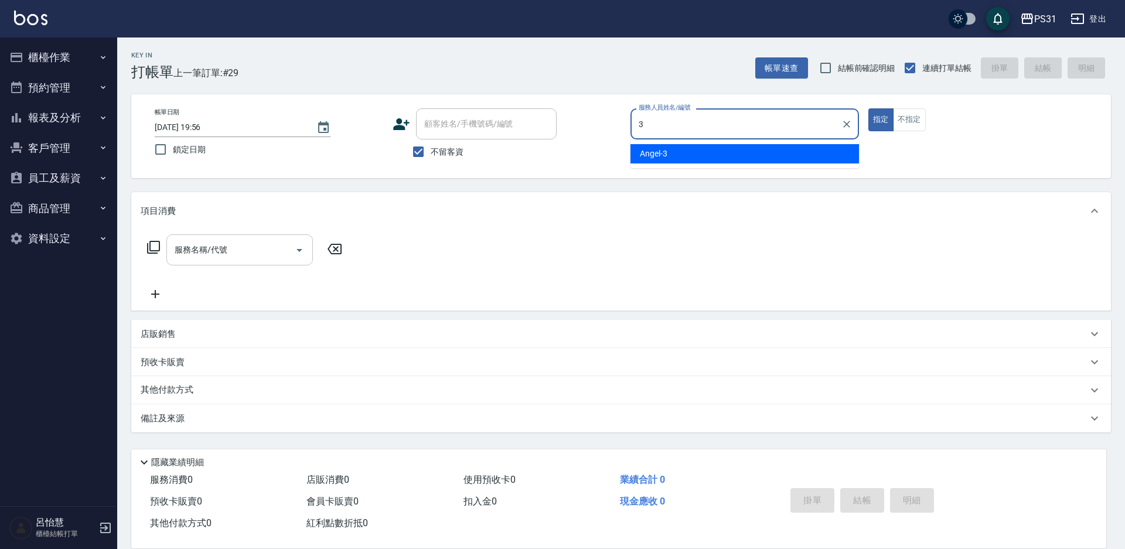
type input "Angel-3"
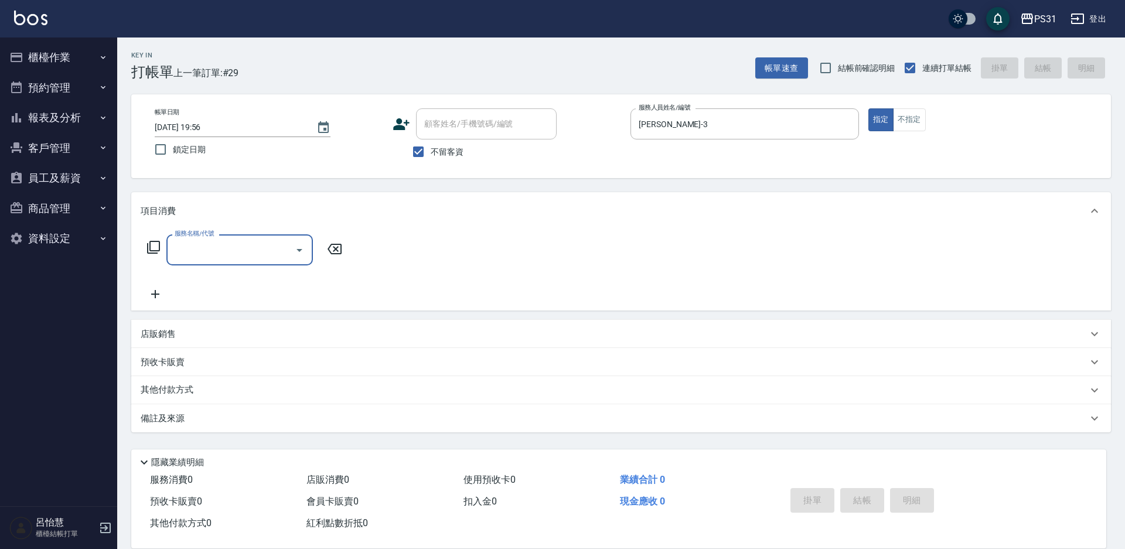
click at [156, 249] on icon at bounding box center [153, 247] width 14 height 14
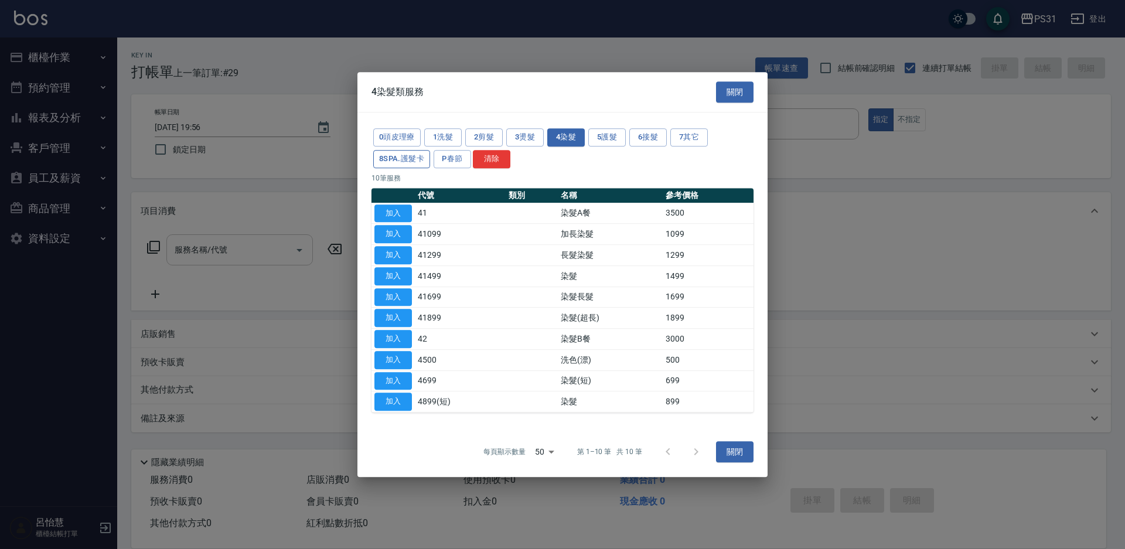
click at [415, 153] on button "8SPA.護髮卡" at bounding box center [401, 159] width 57 height 18
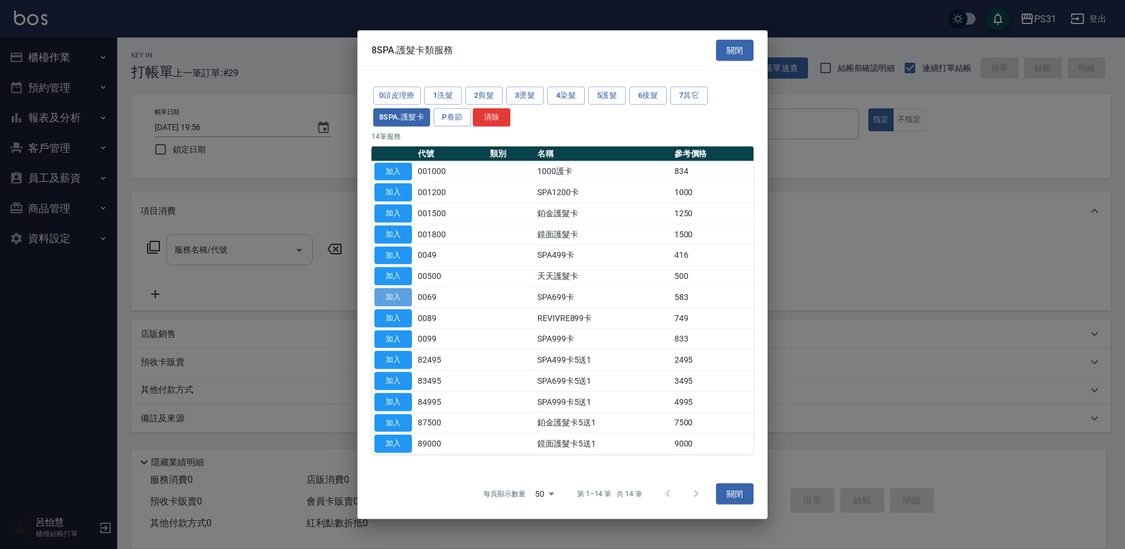
click at [390, 297] on button "加入" at bounding box center [392, 297] width 37 height 18
type input "SPA699卡(0069)"
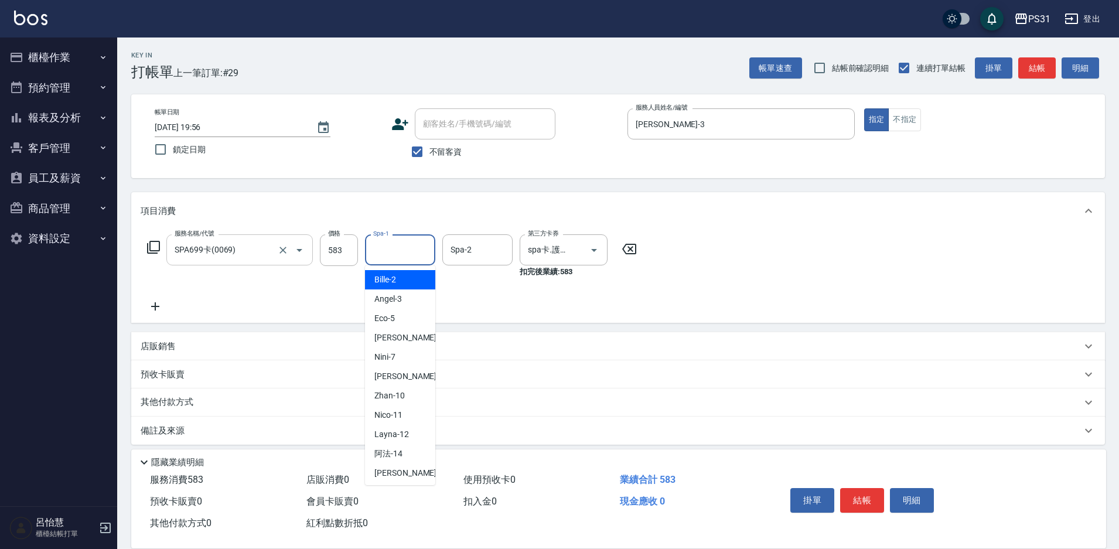
click at [390, 251] on input "Spa-1" at bounding box center [400, 250] width 60 height 21
type input "楊諺志-35"
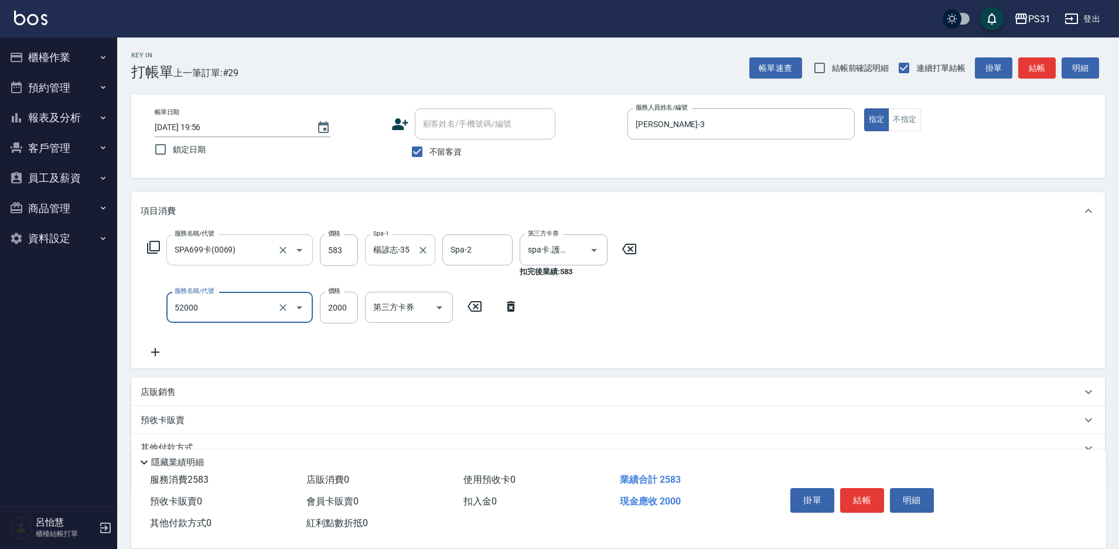
type input "黑曜光護髮(52000)"
type input "1800"
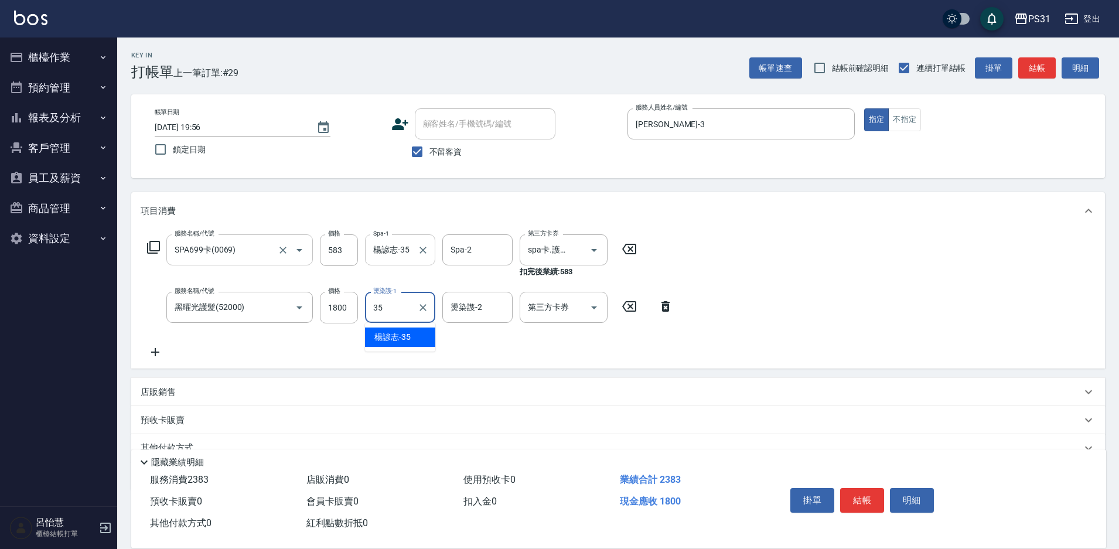
type input "楊諺志-35"
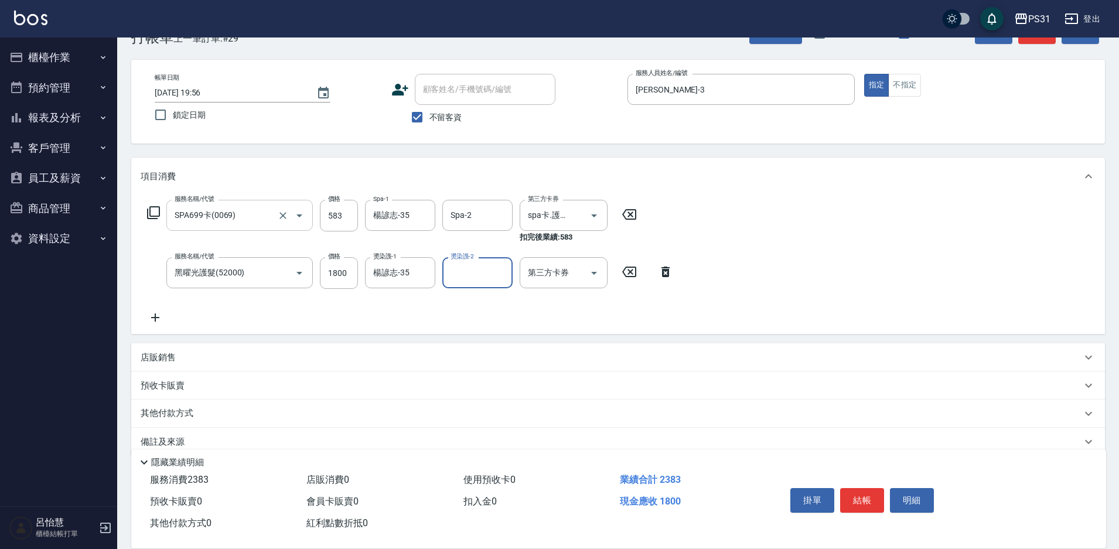
scroll to position [54, 0]
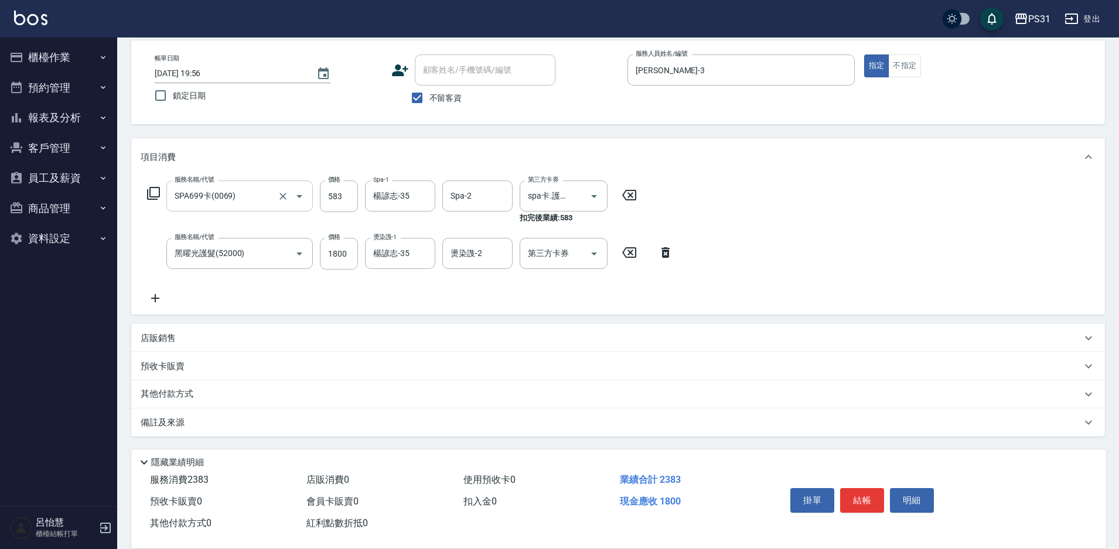
click at [210, 334] on div "店販銷售" at bounding box center [611, 338] width 941 height 12
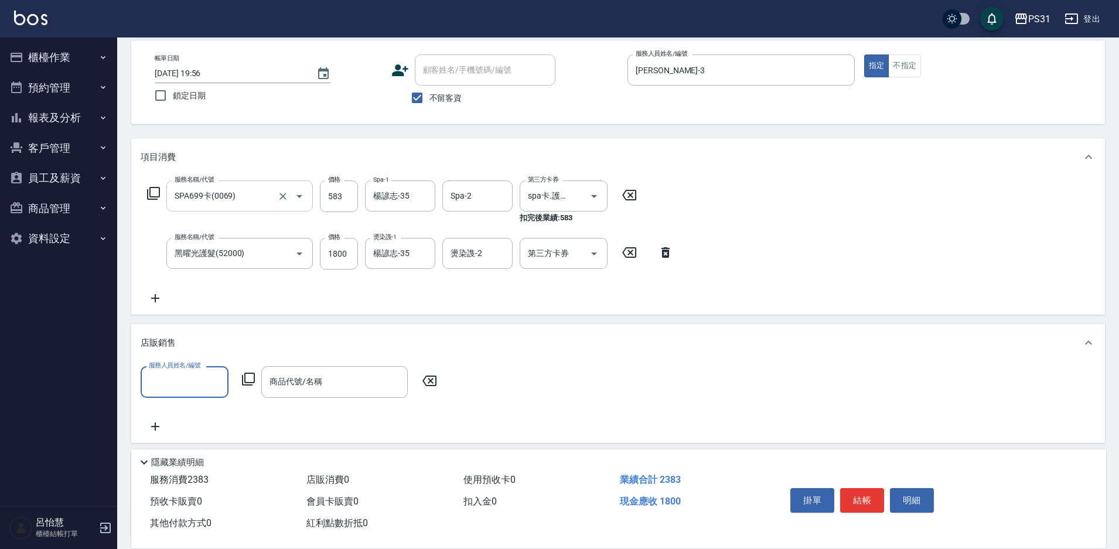
scroll to position [0, 0]
type input "Angel-3"
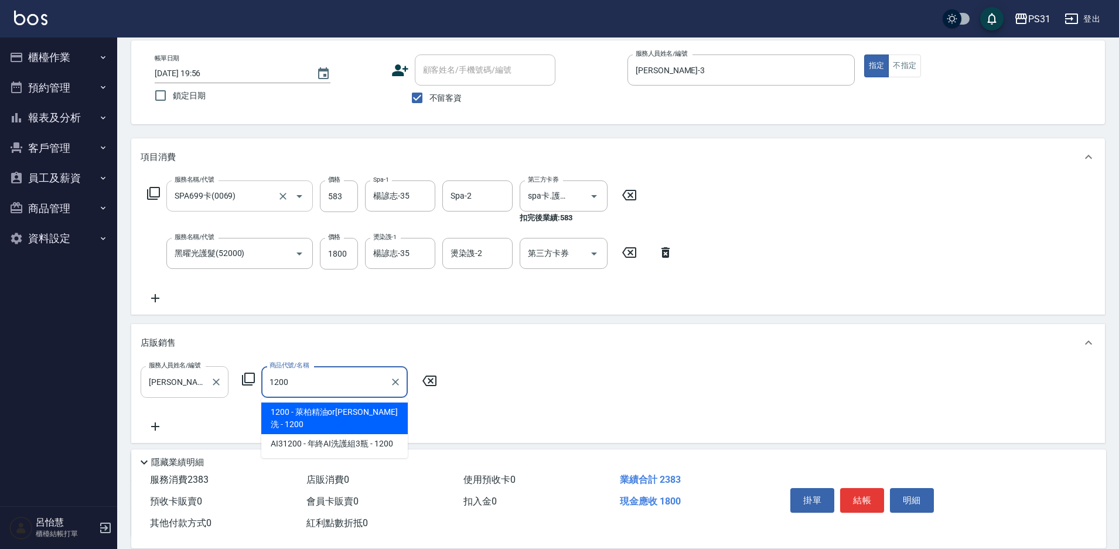
type input "萊柏精油or伊黛莉洗"
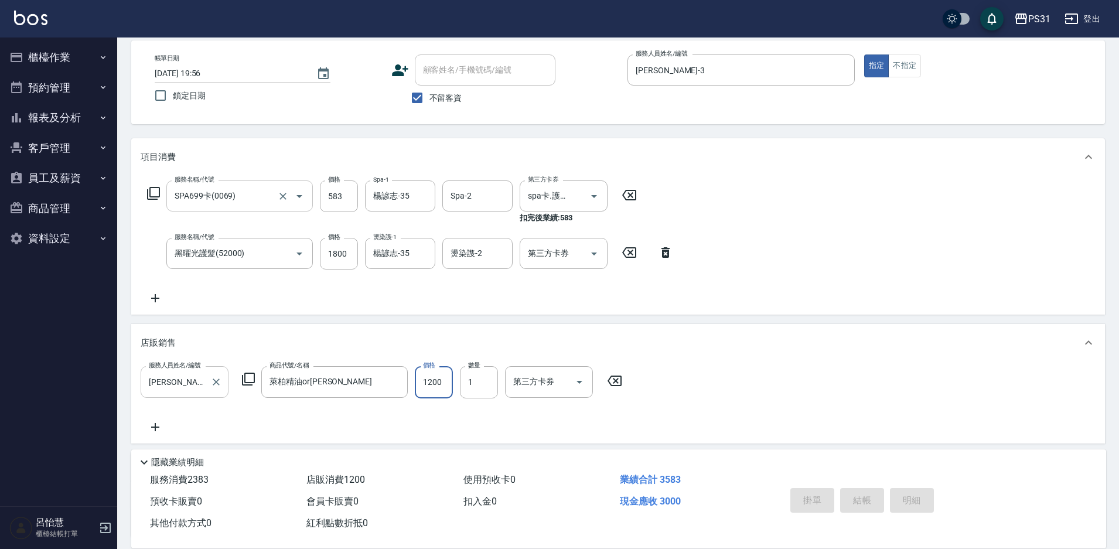
type input "2025/09/21 19:57"
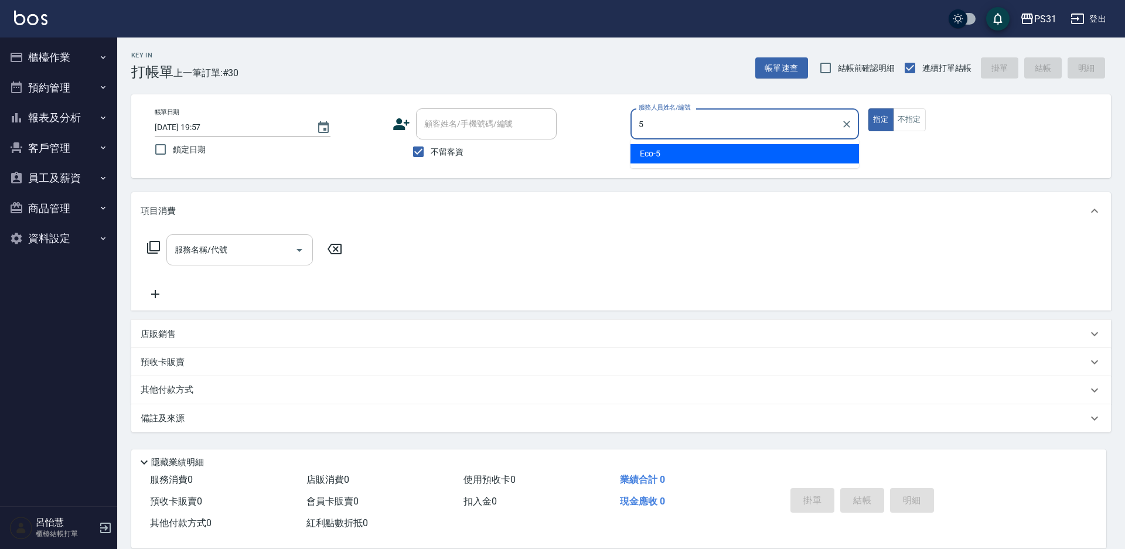
type input "Eco-5"
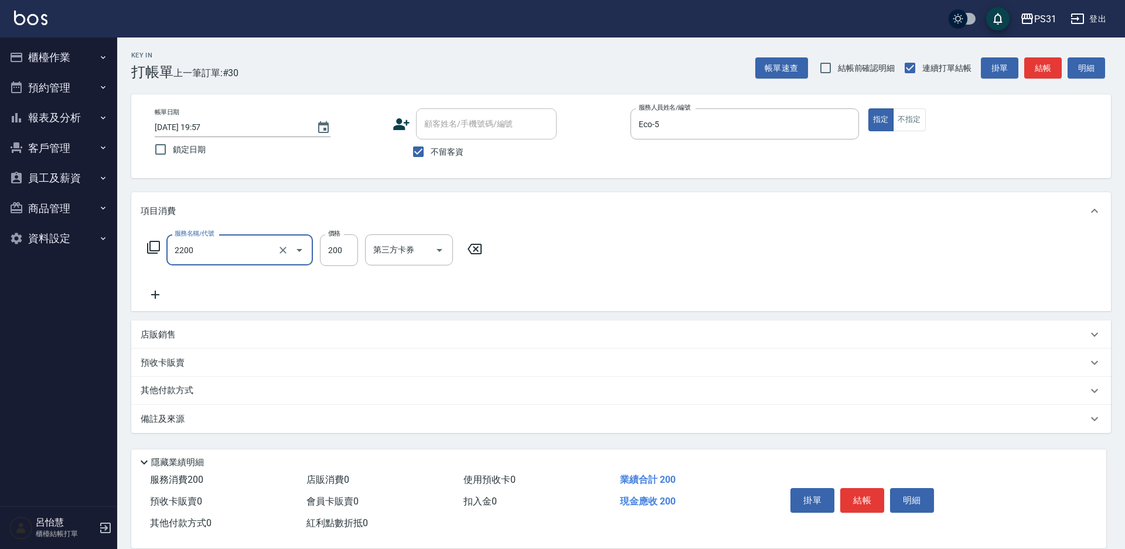
type input "剪髮200(2200)"
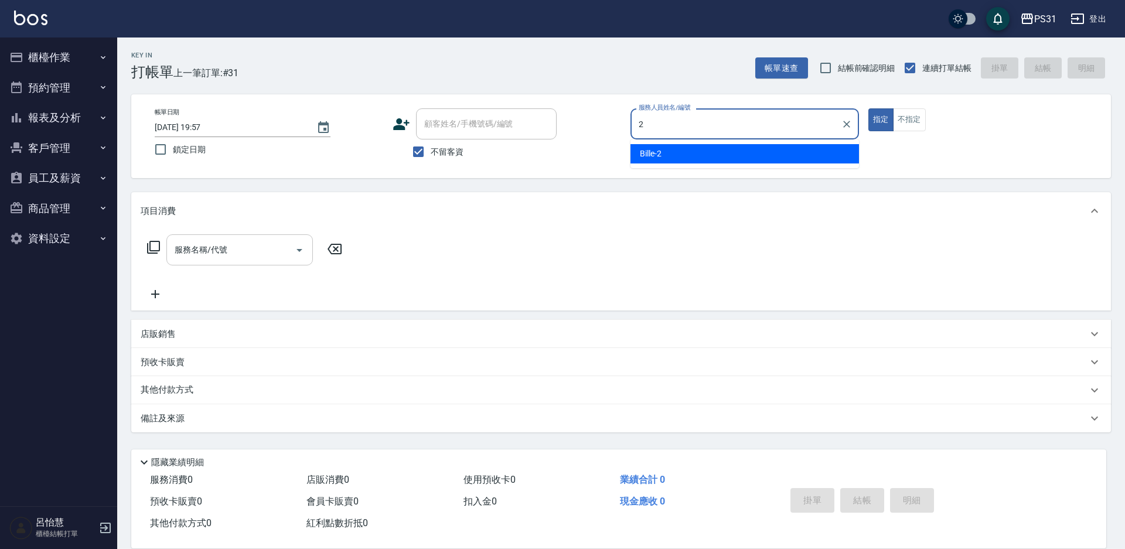
type input "Bille-2"
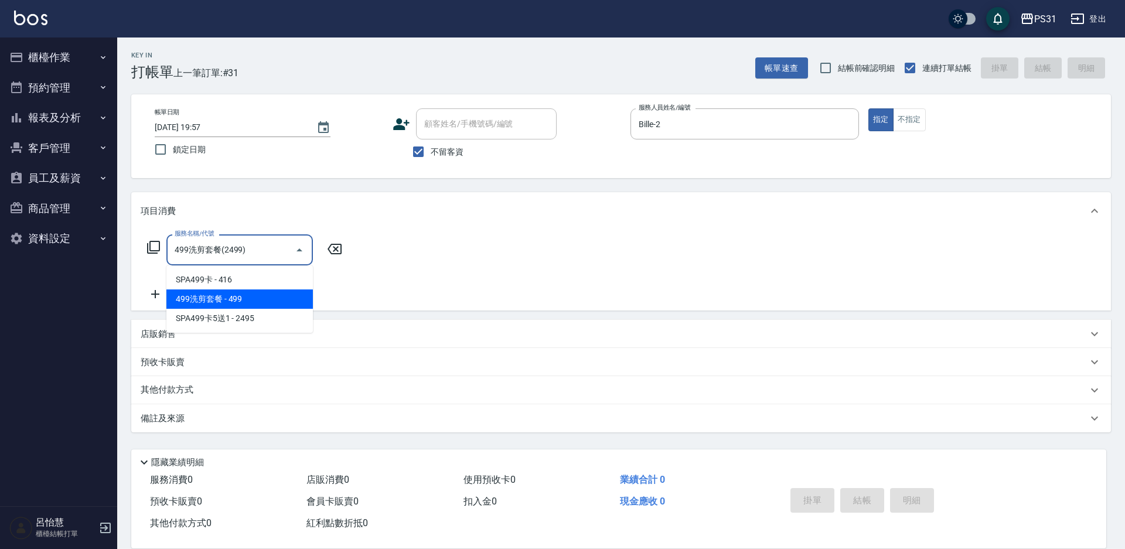
type input "499洗剪套餐(2499)"
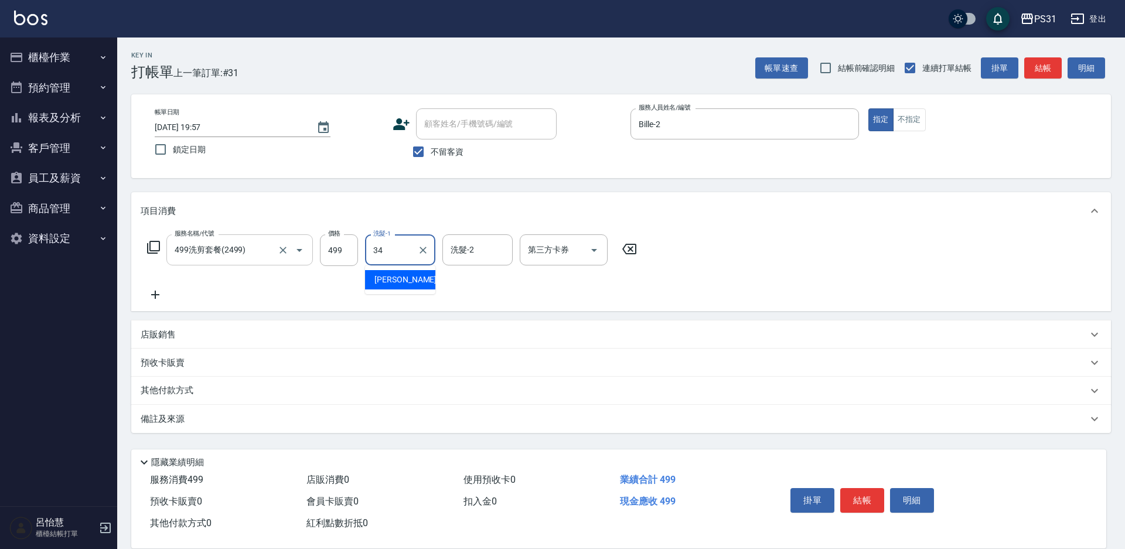
type input "鈺欣-34"
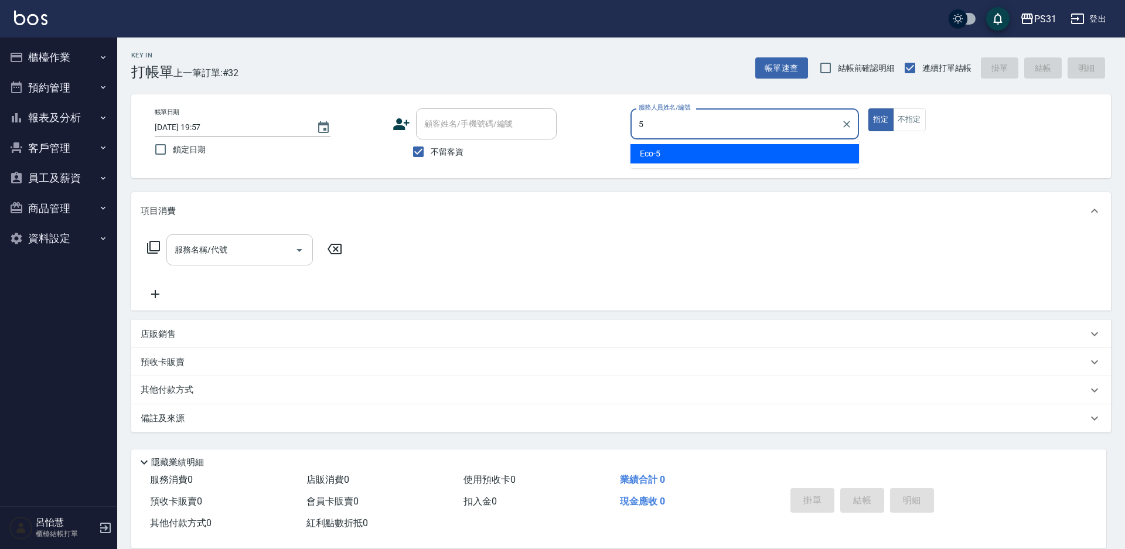
type input "Eco-5"
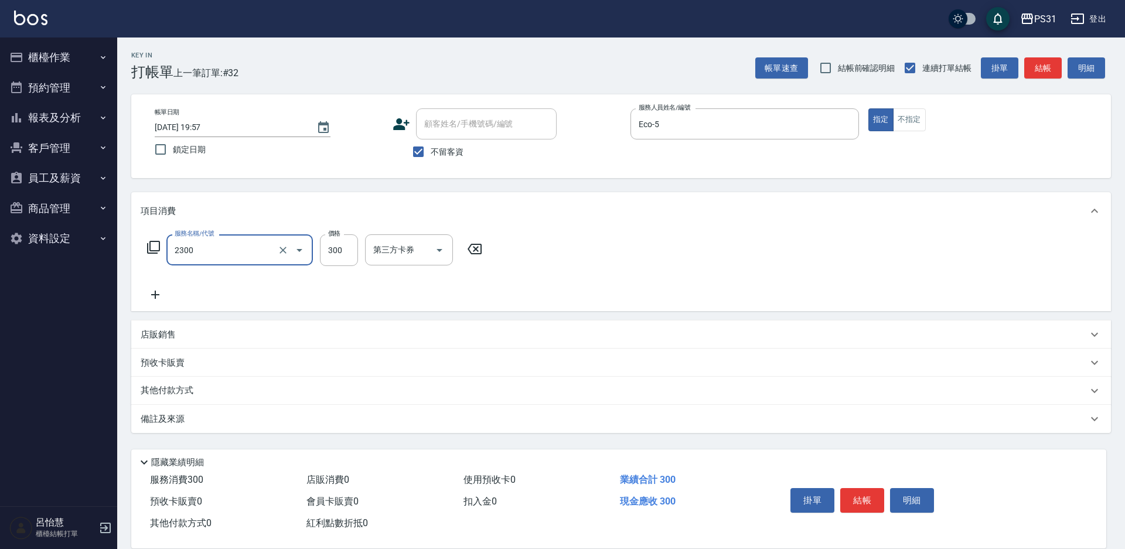
type input "洗剪300(2300)"
type input "350"
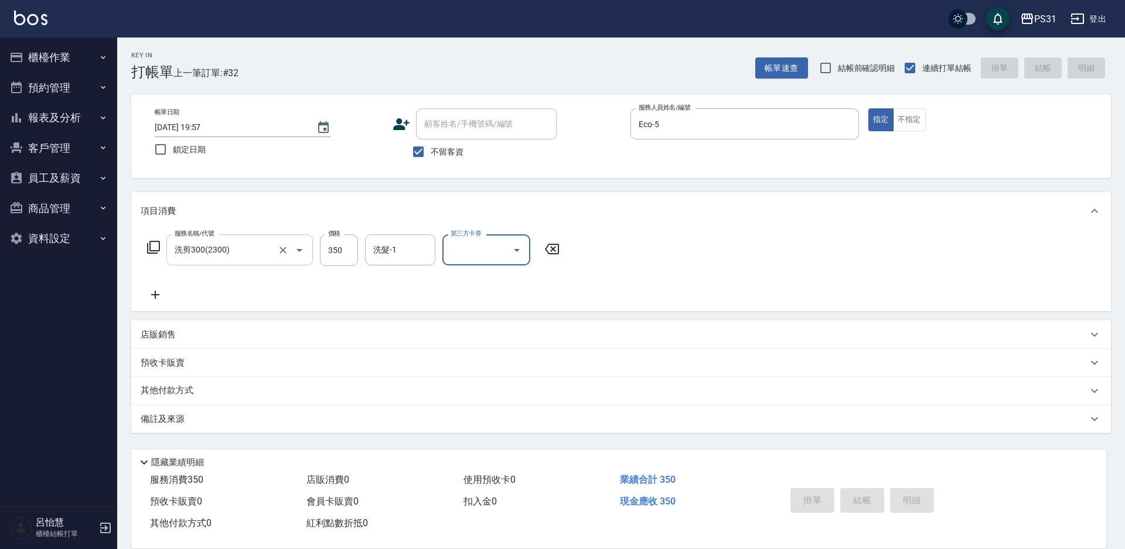
type input "2025/09/21 19:58"
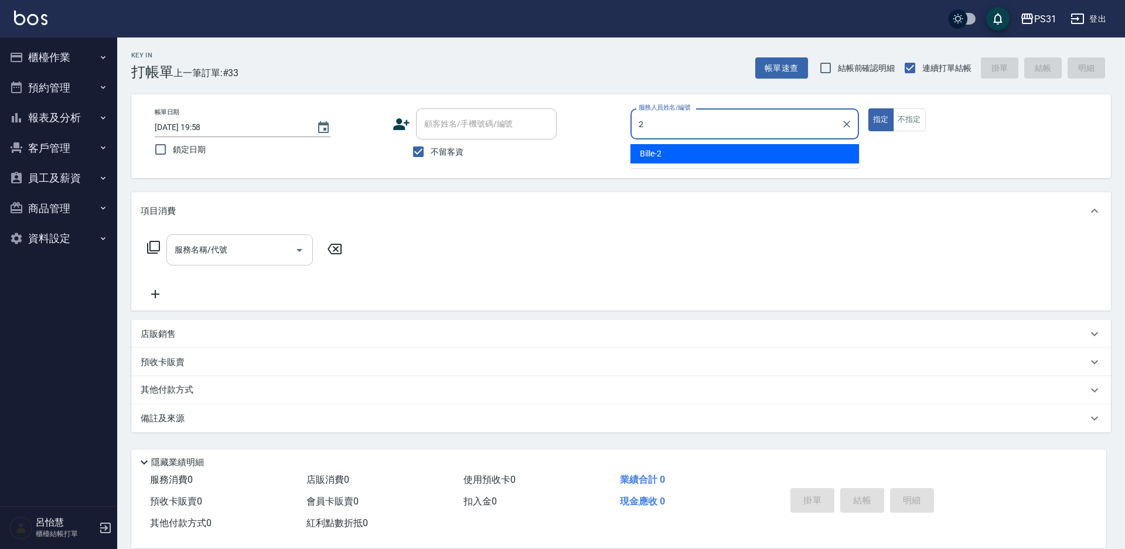
type input "Bille-2"
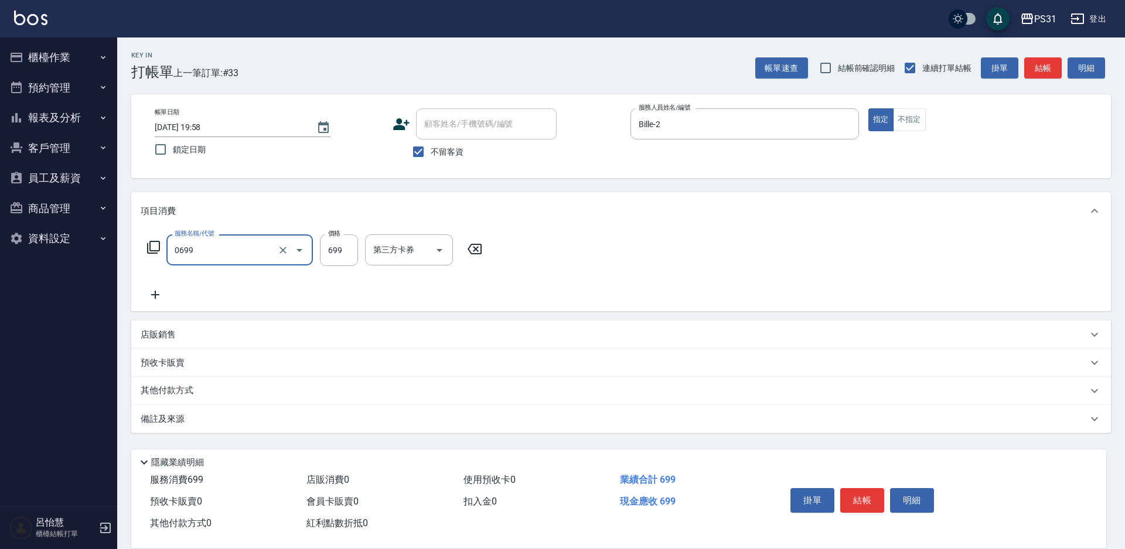
type input "精油699(0699)"
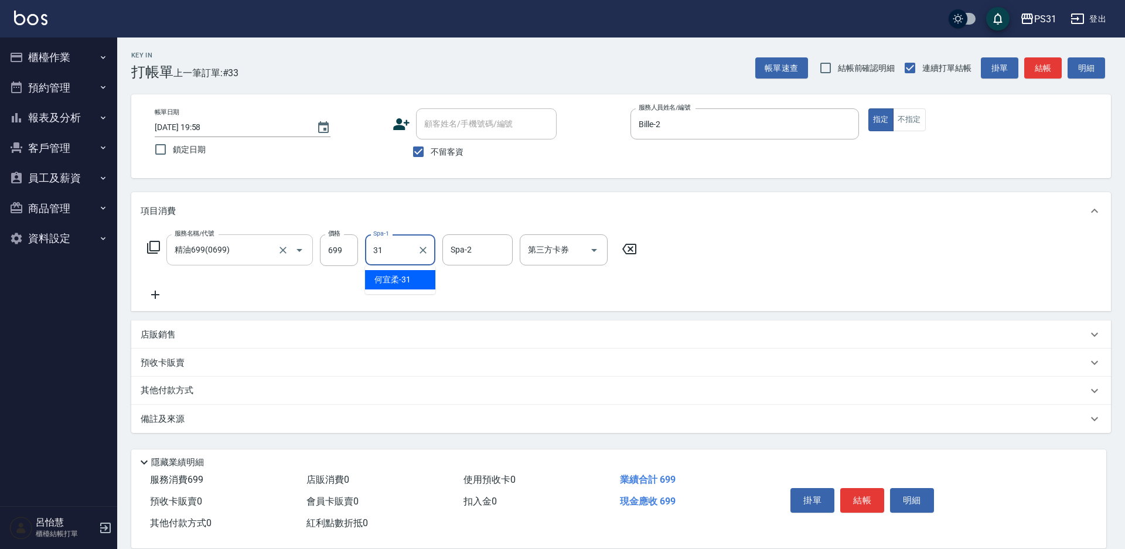
type input "何宜柔-31"
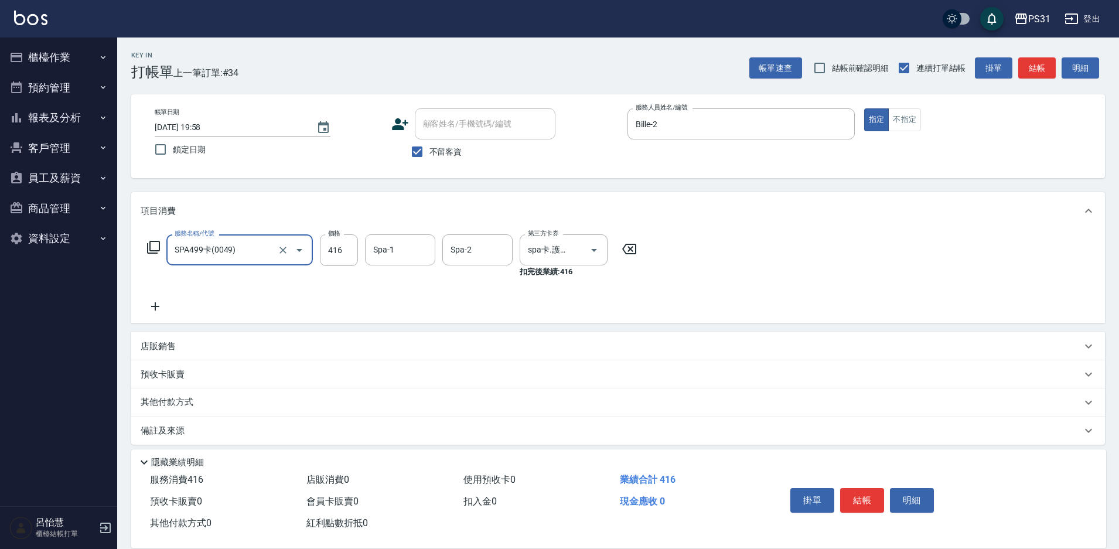
click at [278, 259] on div at bounding box center [291, 249] width 33 height 31
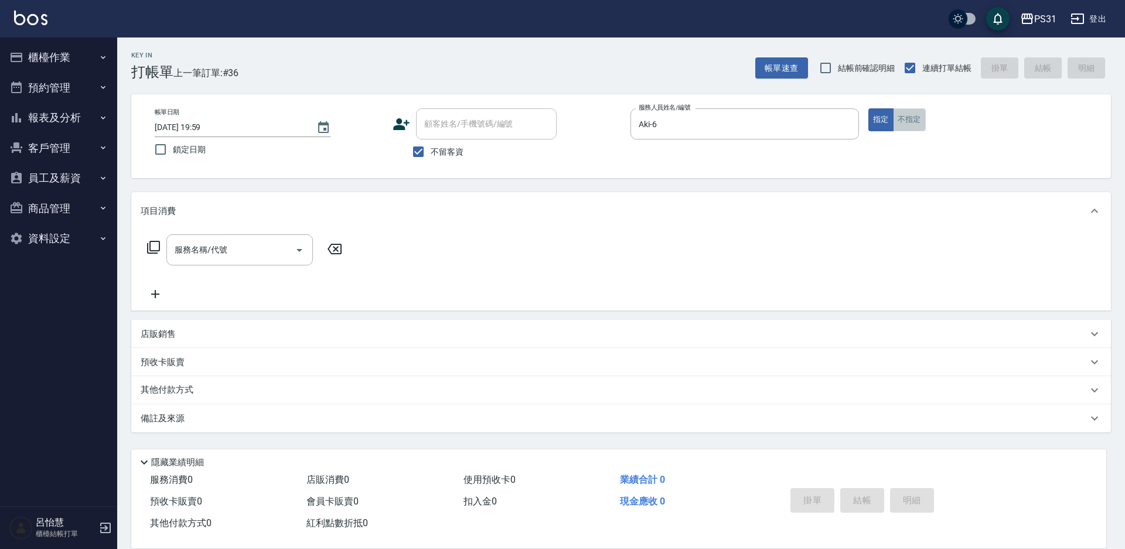
click at [915, 128] on button "不指定" at bounding box center [909, 119] width 33 height 23
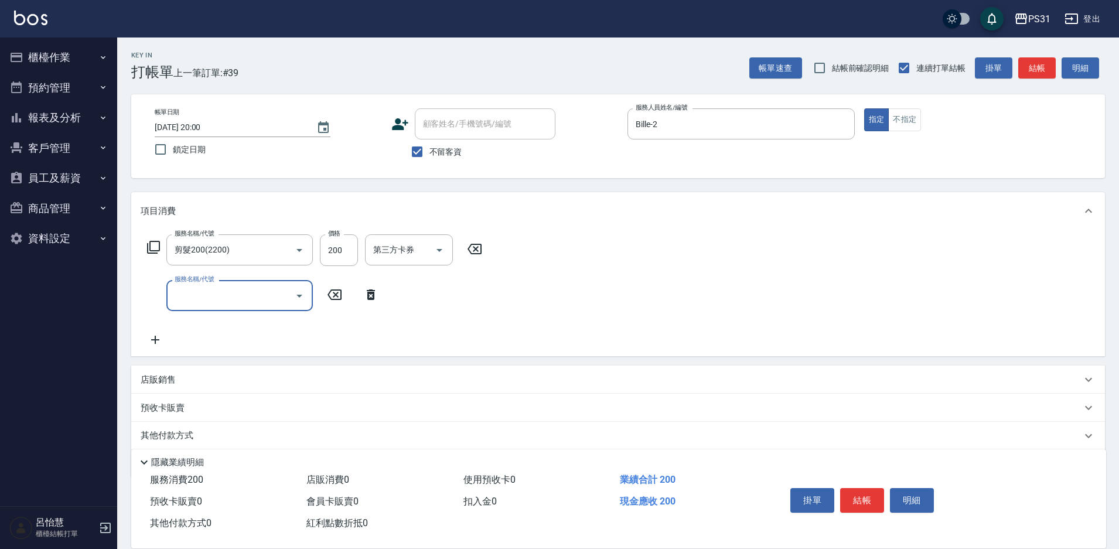
click at [152, 247] on icon at bounding box center [153, 247] width 14 height 14
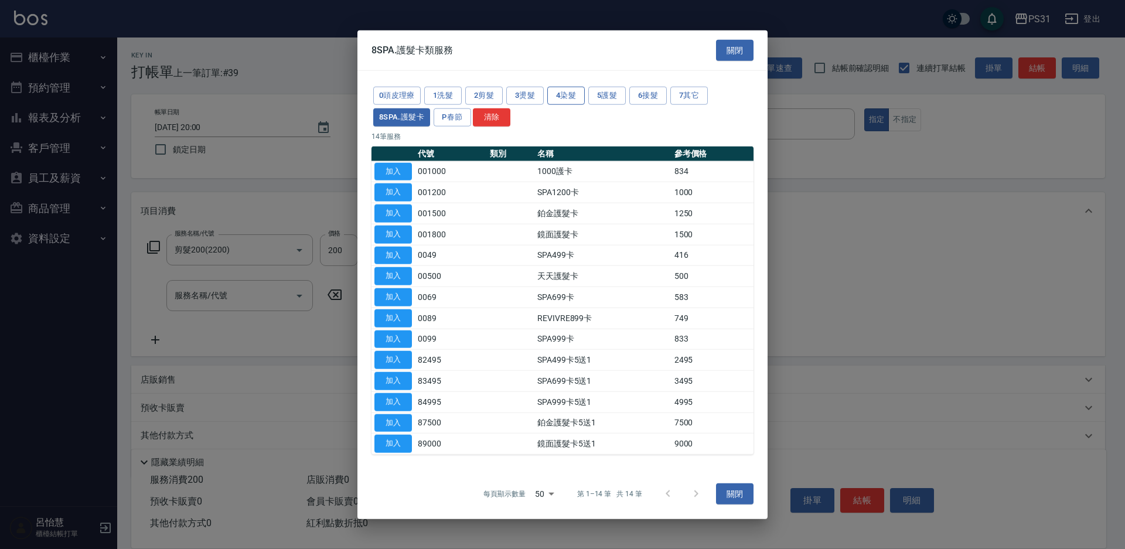
click at [579, 94] on button "4染髮" at bounding box center [565, 96] width 37 height 18
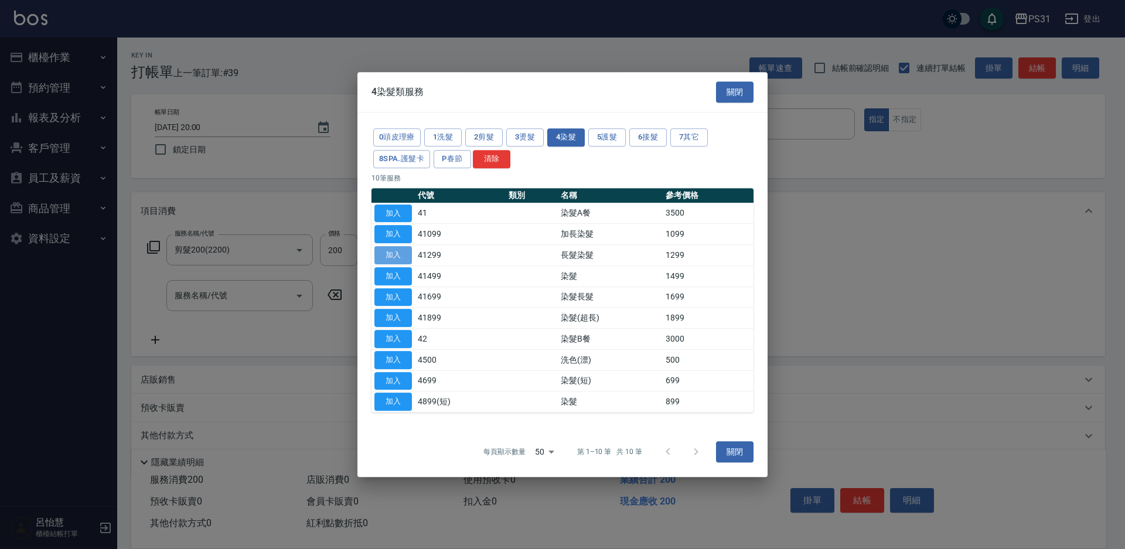
click at [388, 259] on button "加入" at bounding box center [392, 255] width 37 height 18
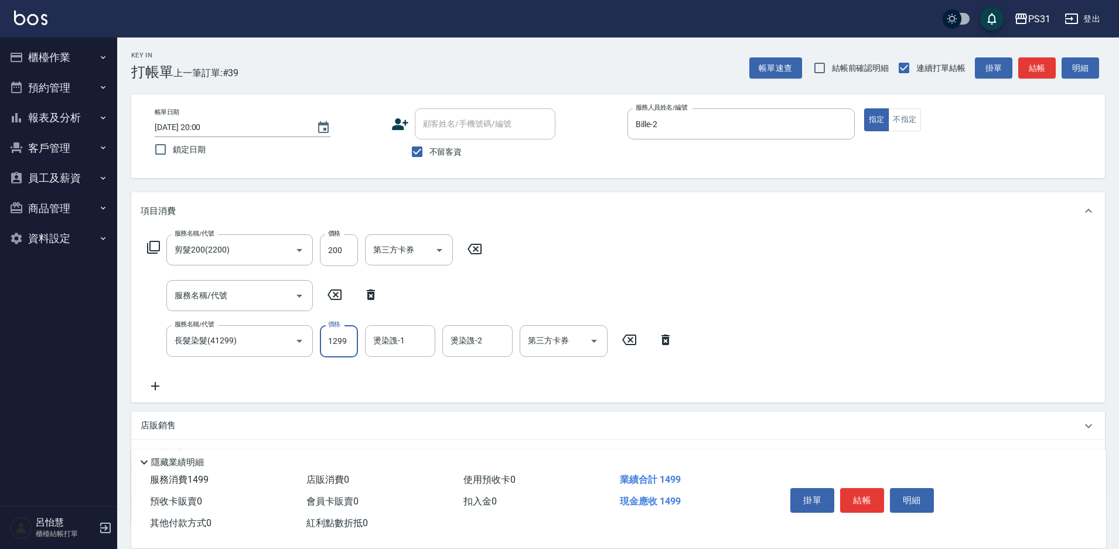
click at [349, 342] on input "1299" at bounding box center [339, 341] width 38 height 32
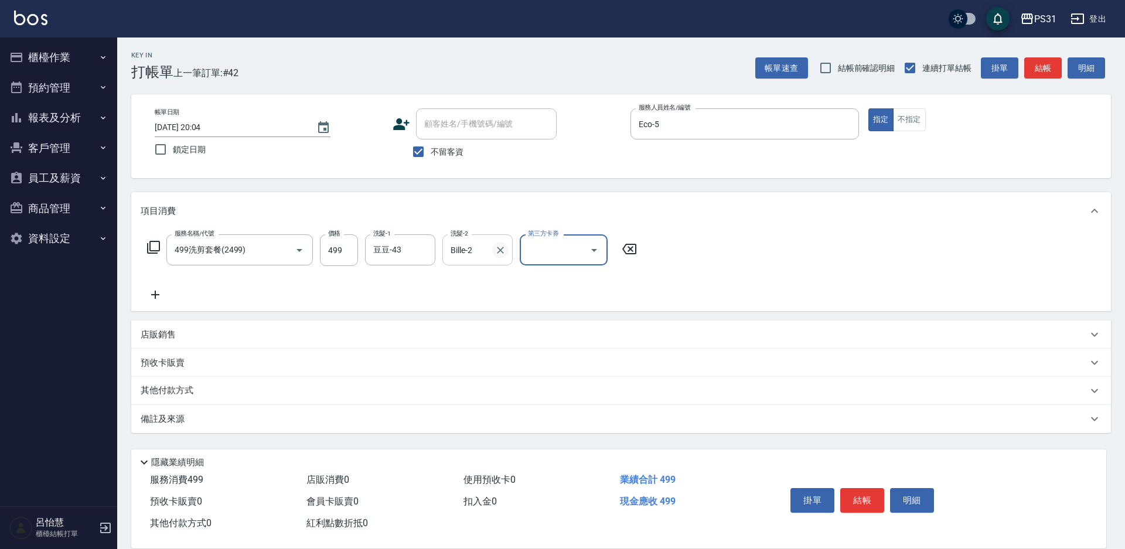
click at [500, 258] on button "Clear" at bounding box center [500, 250] width 16 height 16
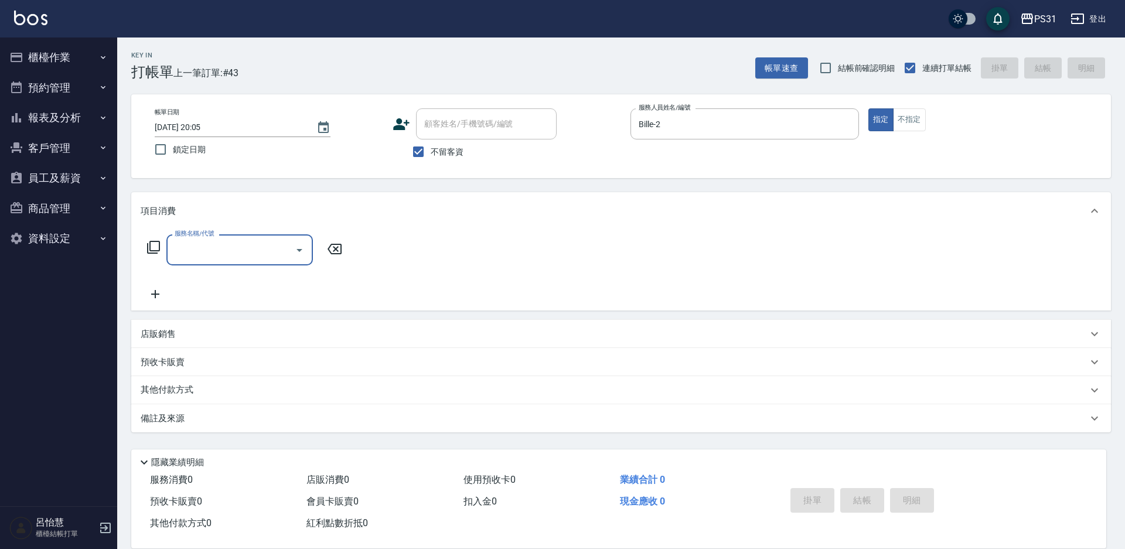
click at [176, 340] on div "店販銷售" at bounding box center [620, 334] width 979 height 28
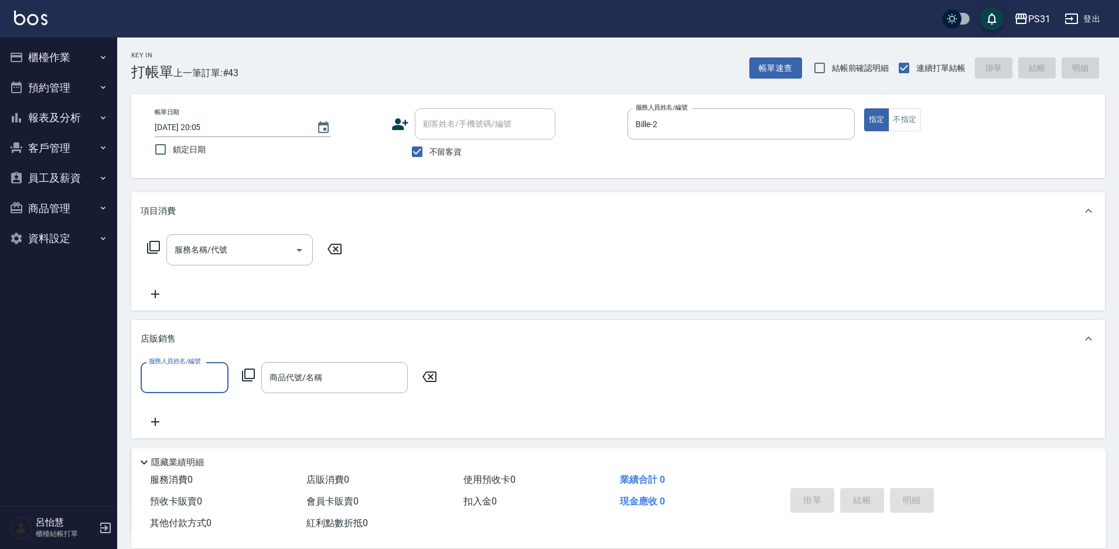
scroll to position [1, 0]
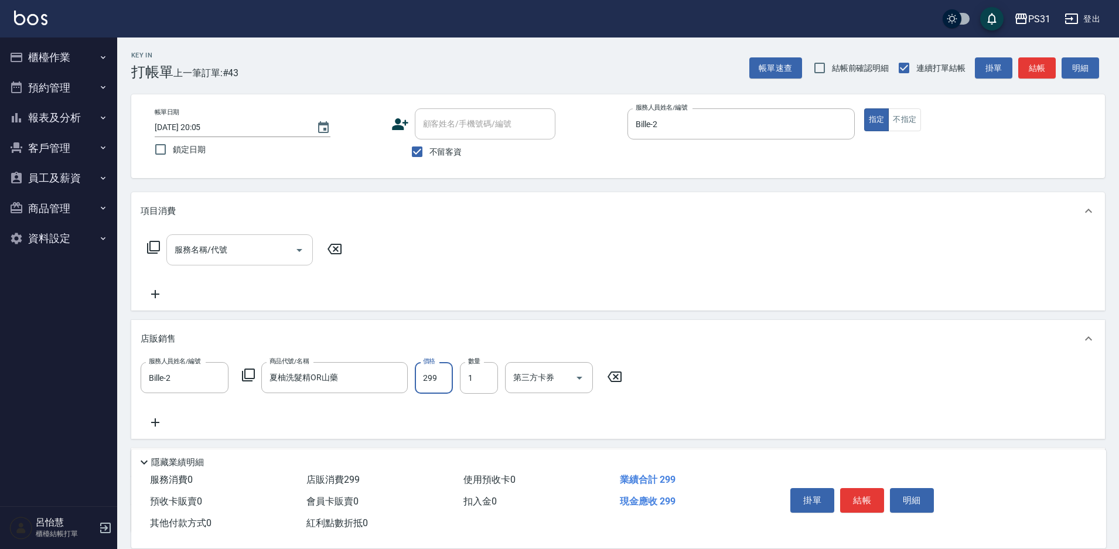
click at [221, 244] on input "服務名稱/代號" at bounding box center [231, 250] width 118 height 21
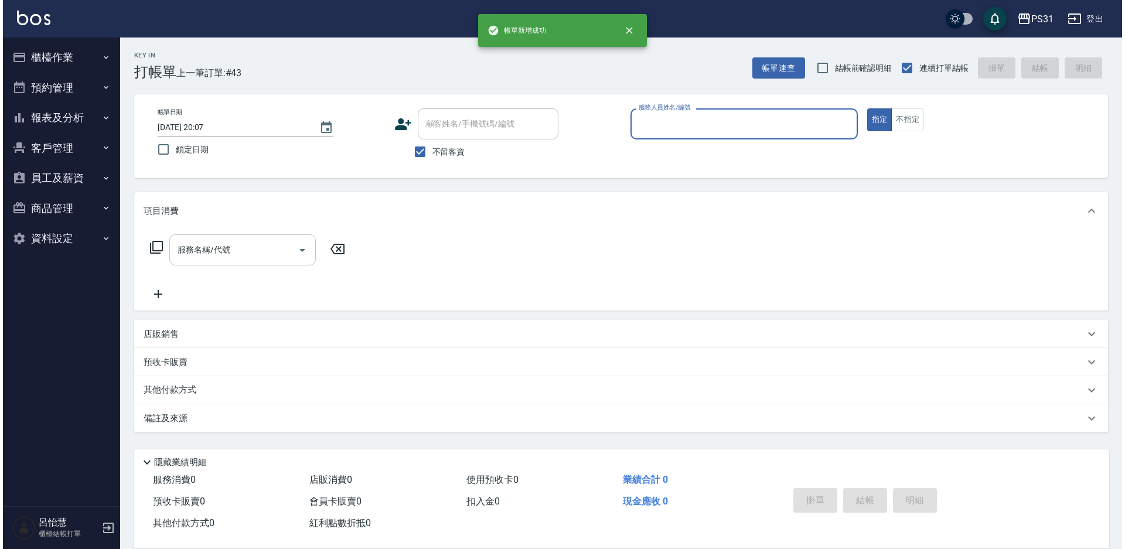
scroll to position [0, 0]
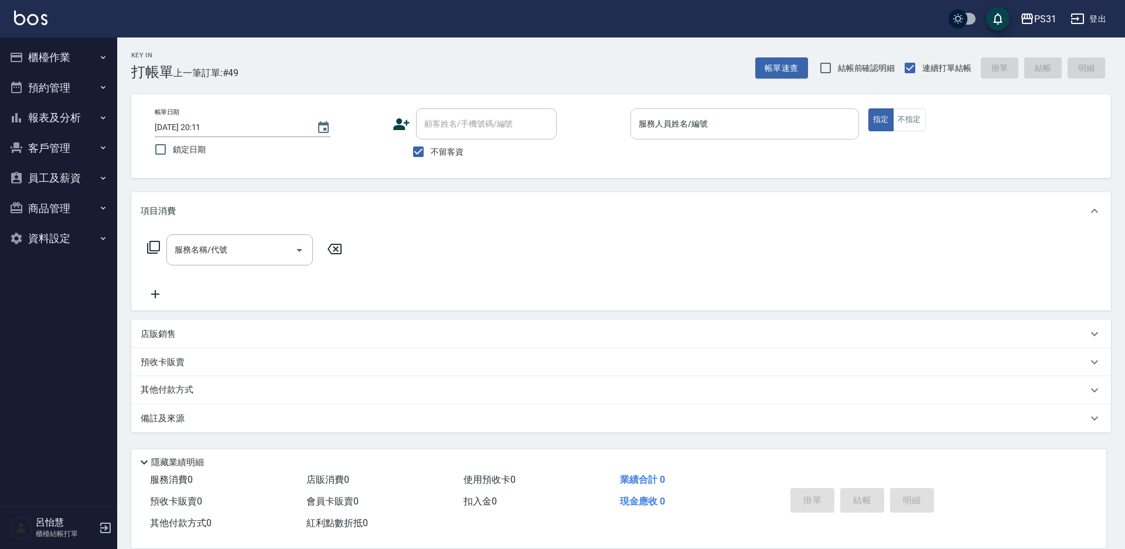
click at [760, 133] on input "服務人員姓名/編號" at bounding box center [745, 124] width 218 height 21
click at [159, 334] on p "店販銷售" at bounding box center [158, 334] width 35 height 12
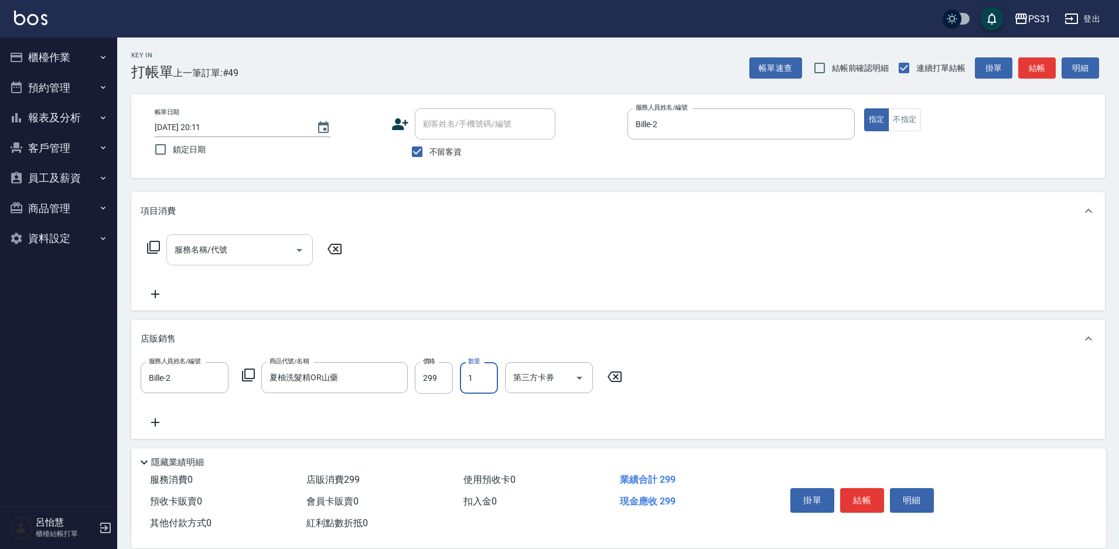
click at [201, 257] on input "服務名稱/代號" at bounding box center [231, 250] width 118 height 21
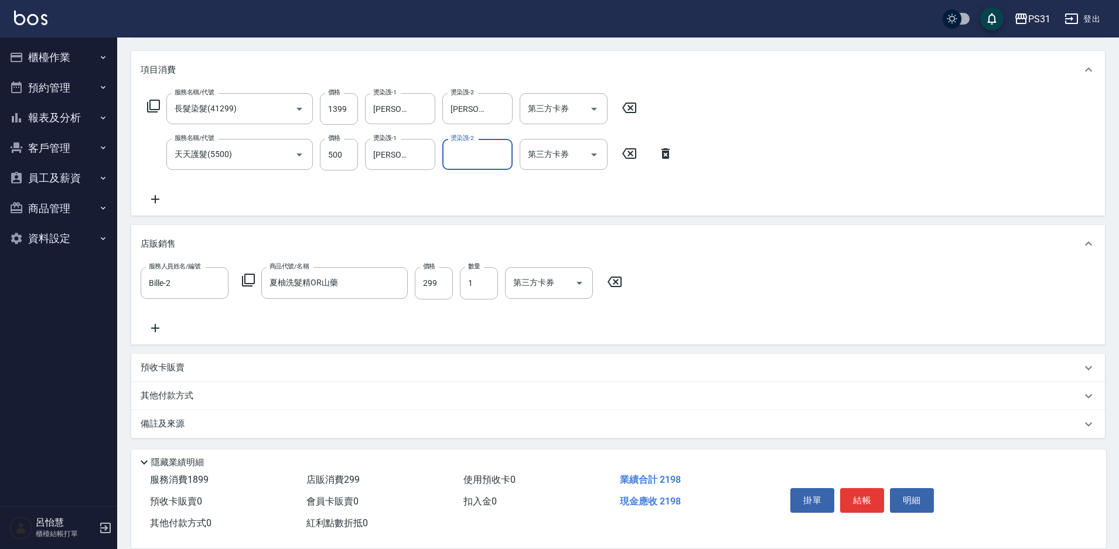
scroll to position [143, 0]
click at [176, 362] on p "預收卡販賣" at bounding box center [163, 366] width 44 height 12
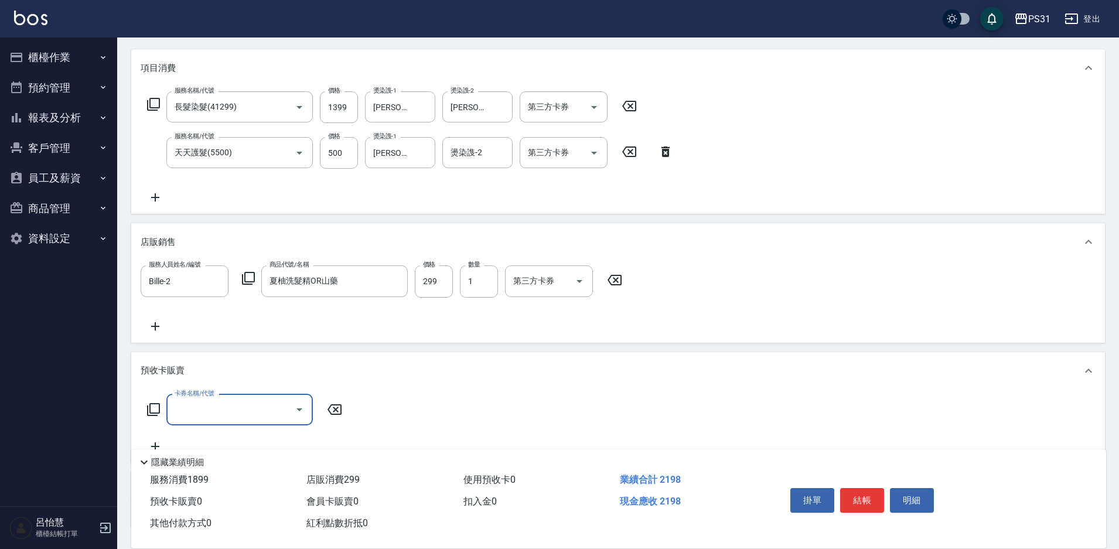
scroll to position [0, 0]
click at [156, 414] on icon at bounding box center [153, 409] width 14 height 14
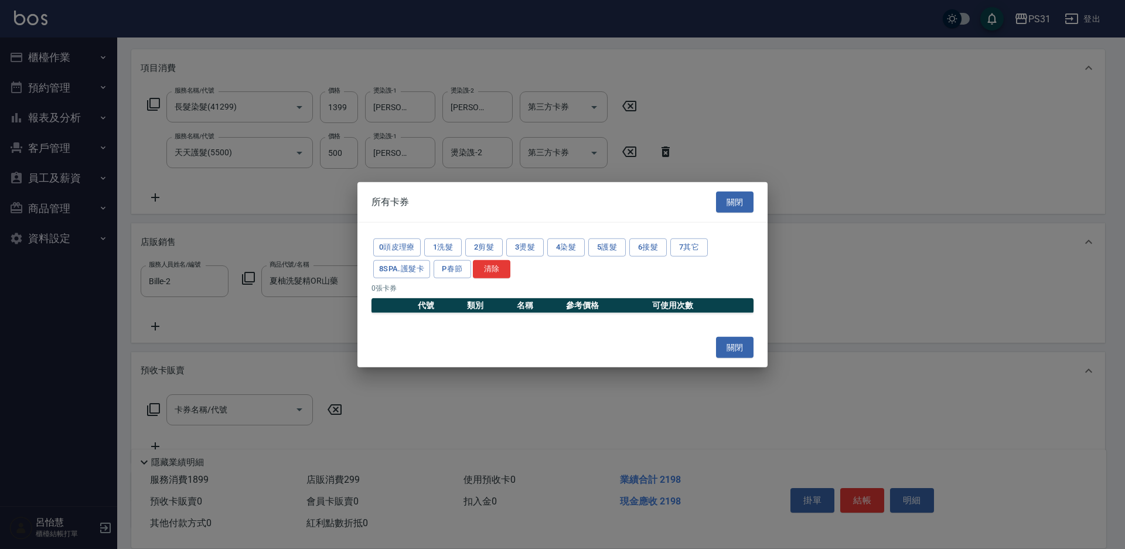
click at [447, 378] on div at bounding box center [562, 274] width 1125 height 549
click at [733, 201] on button "關閉" at bounding box center [734, 202] width 37 height 22
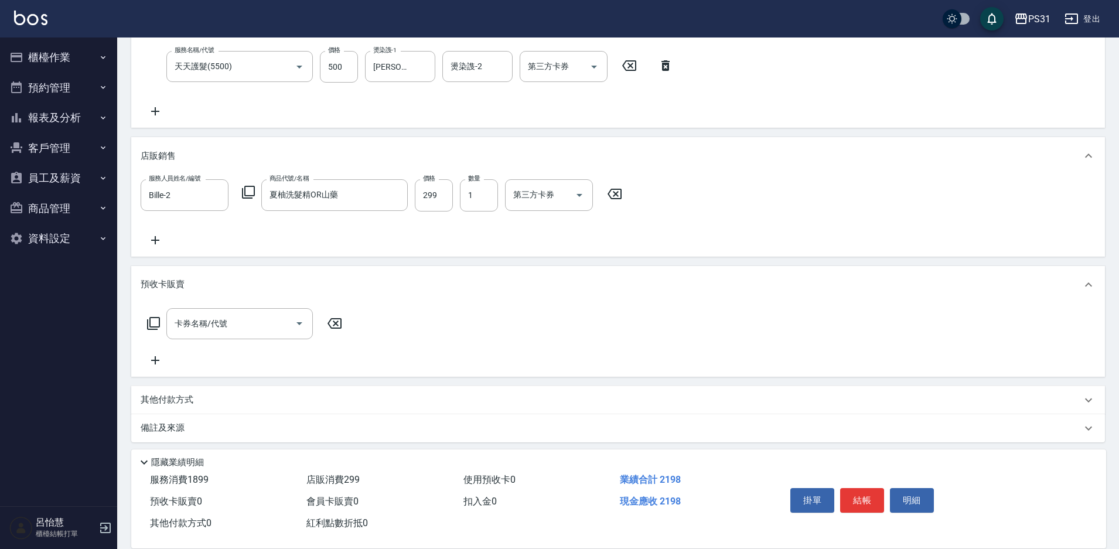
scroll to position [235, 0]
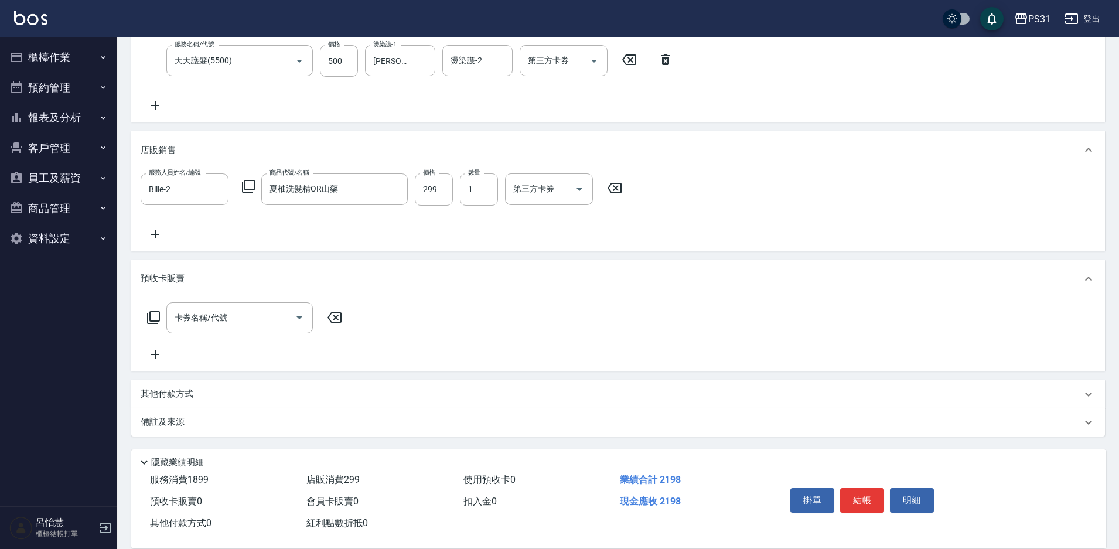
click at [172, 397] on p "其他付款方式" at bounding box center [170, 394] width 59 height 13
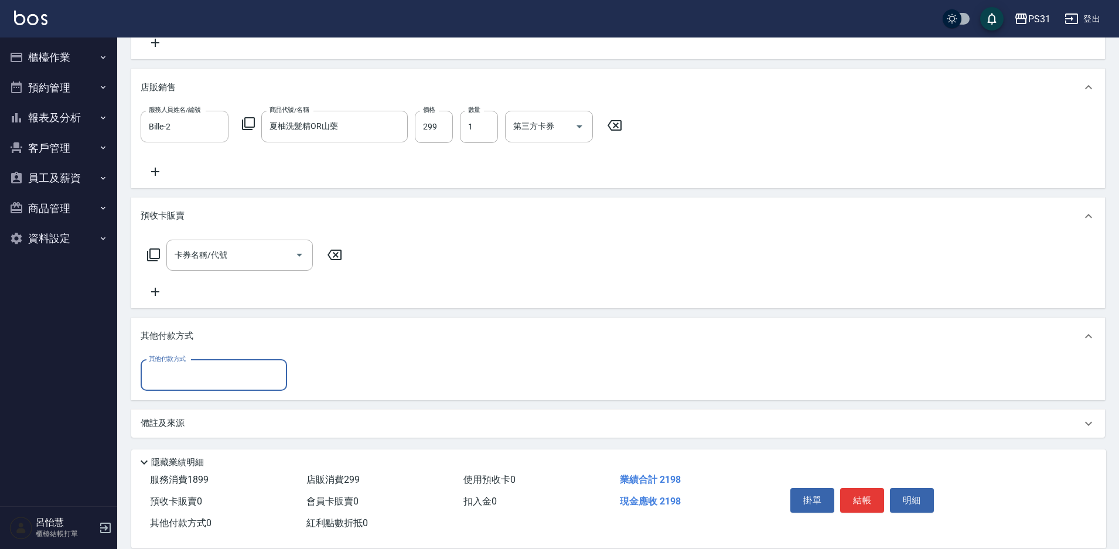
scroll to position [299, 0]
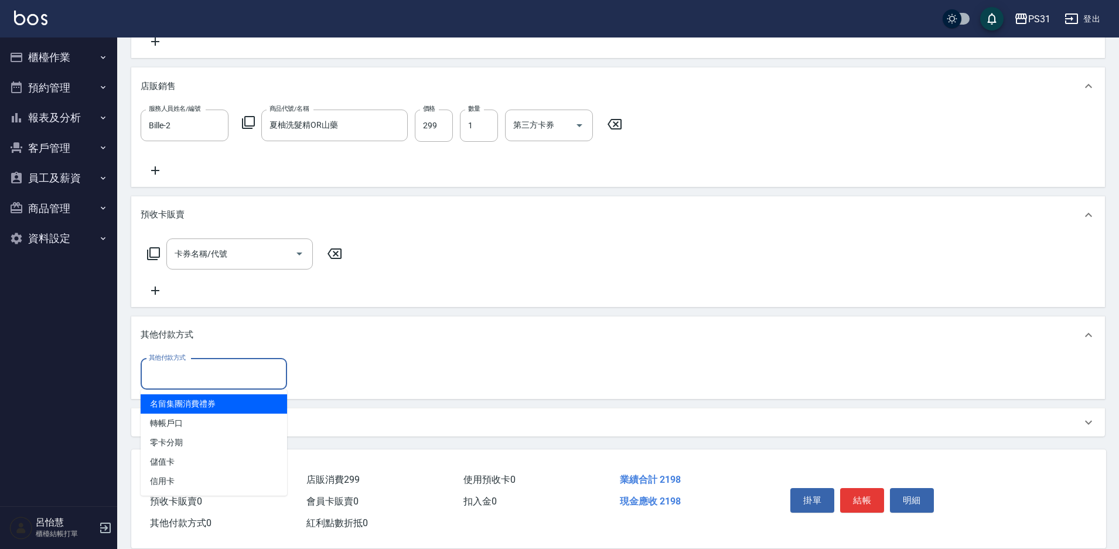
click at [189, 384] on input "其他付款方式" at bounding box center [214, 374] width 136 height 21
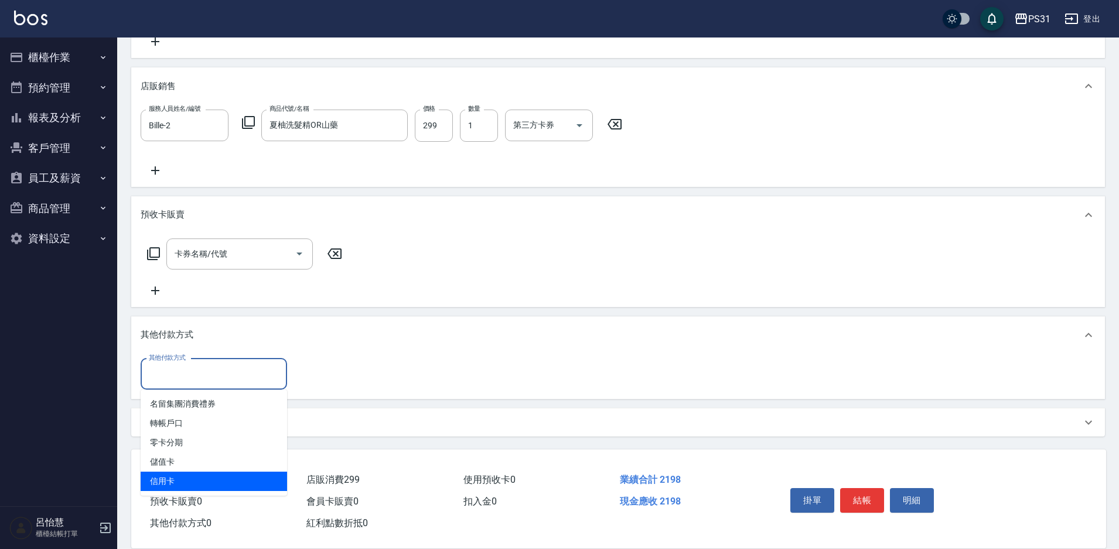
click at [193, 481] on span "信用卡" at bounding box center [214, 481] width 146 height 19
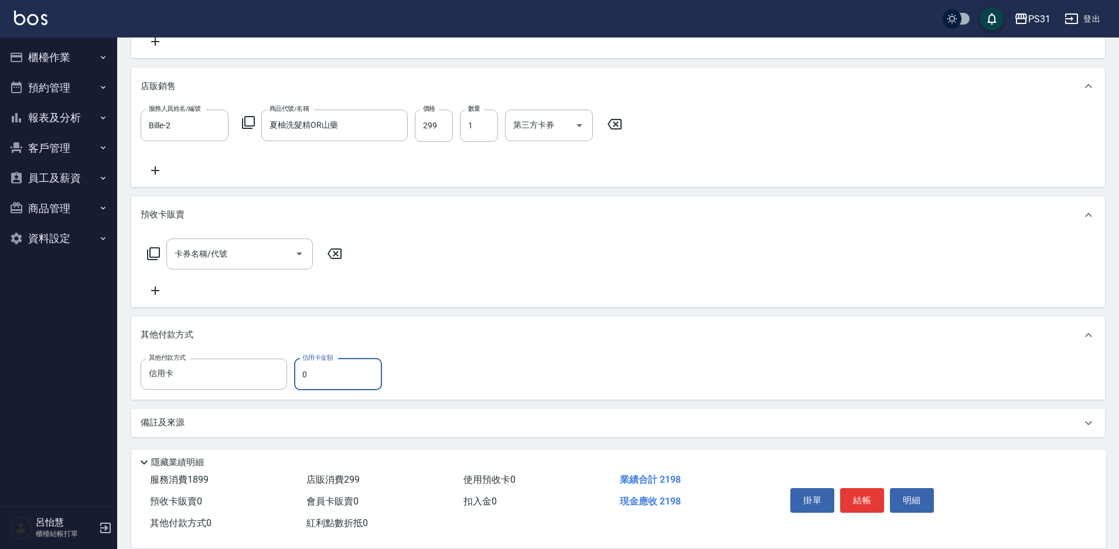
drag, startPoint x: 305, startPoint y: 374, endPoint x: 298, endPoint y: 375, distance: 6.5
click at [298, 375] on input "0" at bounding box center [338, 374] width 88 height 32
click at [845, 488] on button "結帳" at bounding box center [862, 500] width 44 height 25
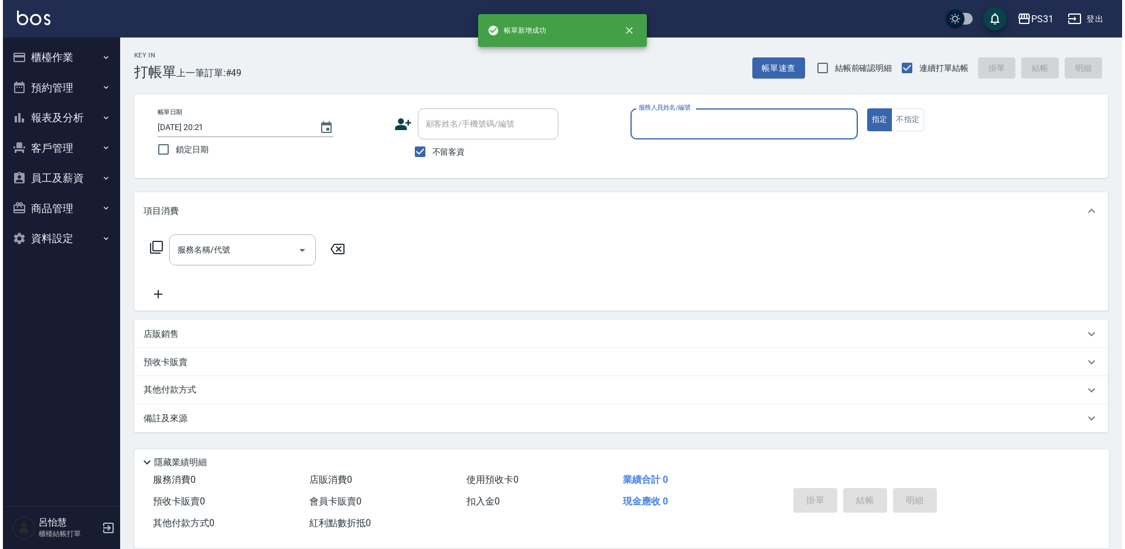
scroll to position [0, 0]
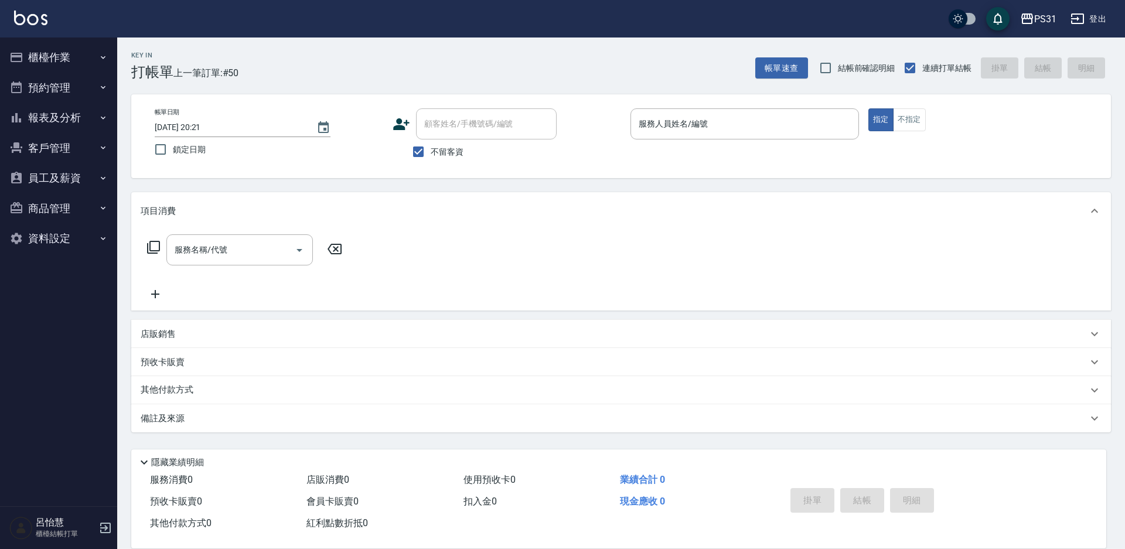
click at [701, 121] on div "服務人員姓名/編號 服務人員姓名/編號" at bounding box center [744, 123] width 228 height 31
click at [62, 58] on button "櫃檯作業" at bounding box center [59, 57] width 108 height 30
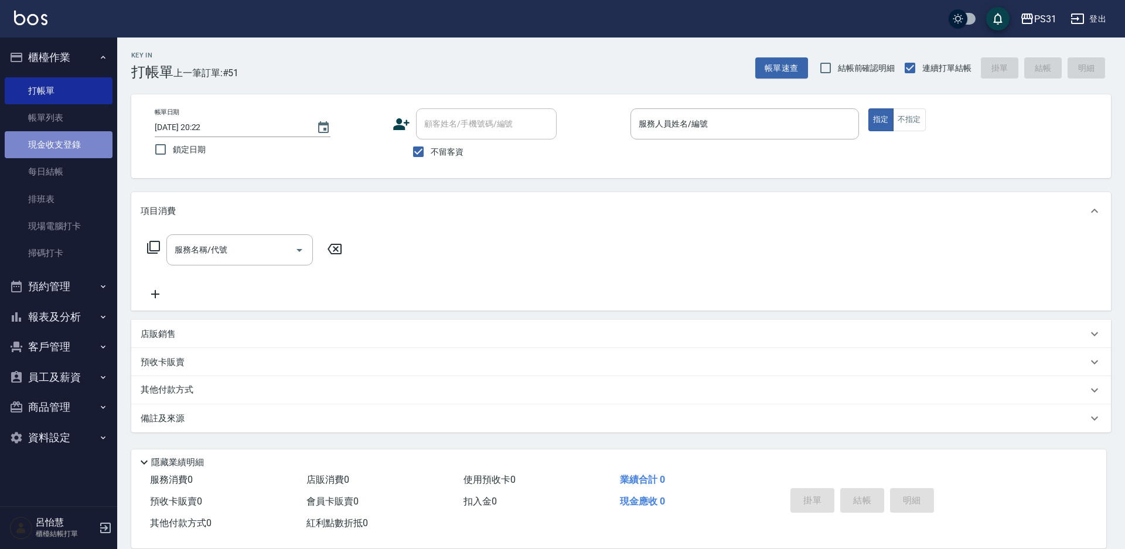
click at [69, 149] on link "現金收支登錄" at bounding box center [59, 144] width 108 height 27
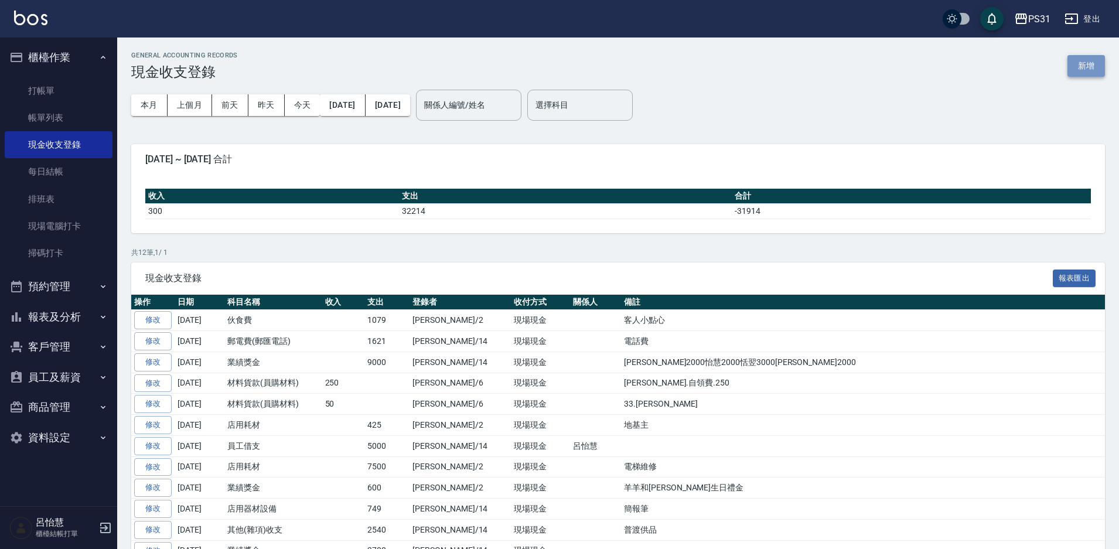
click at [1085, 65] on button "新增" at bounding box center [1085, 66] width 37 height 22
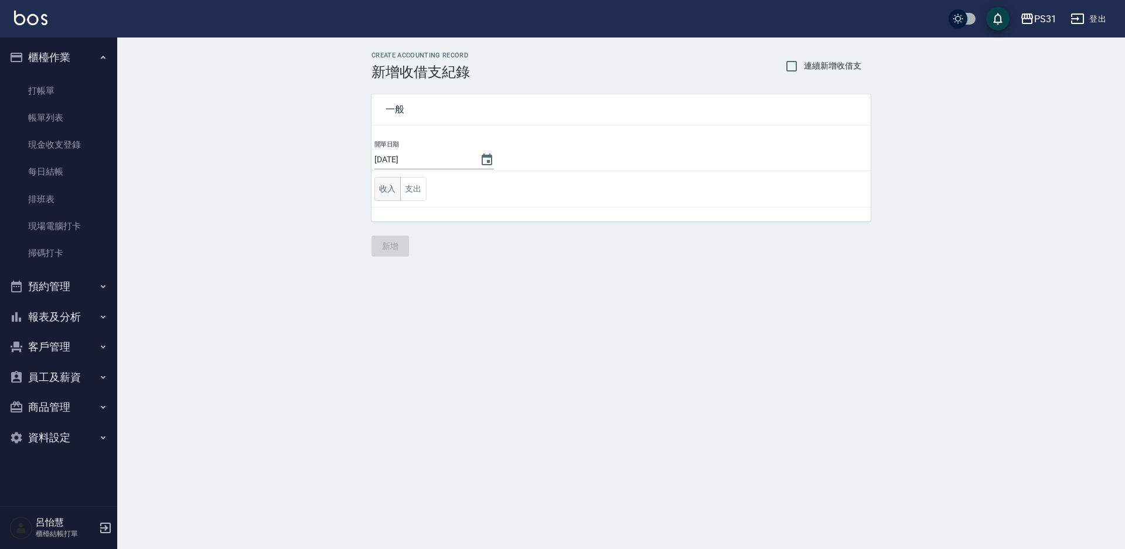
click at [381, 193] on button "收入" at bounding box center [387, 189] width 26 height 24
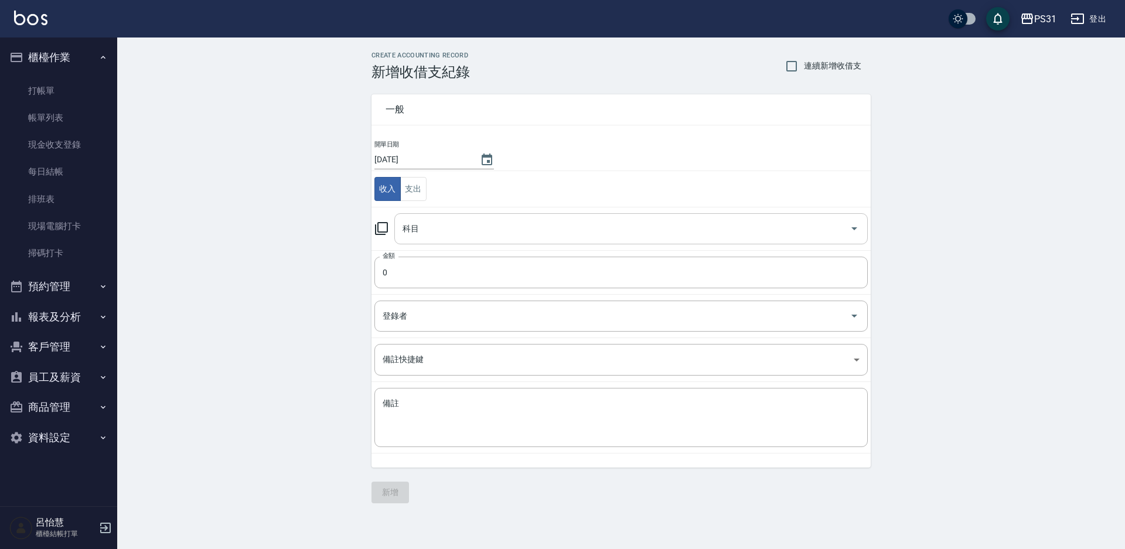
click at [521, 229] on input "科目" at bounding box center [621, 228] width 445 height 21
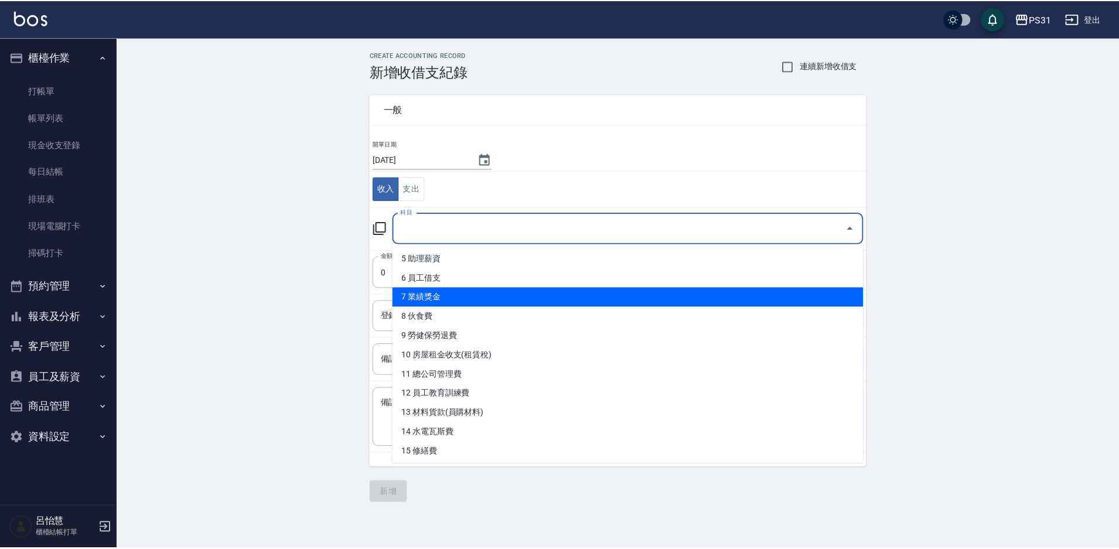
scroll to position [117, 0]
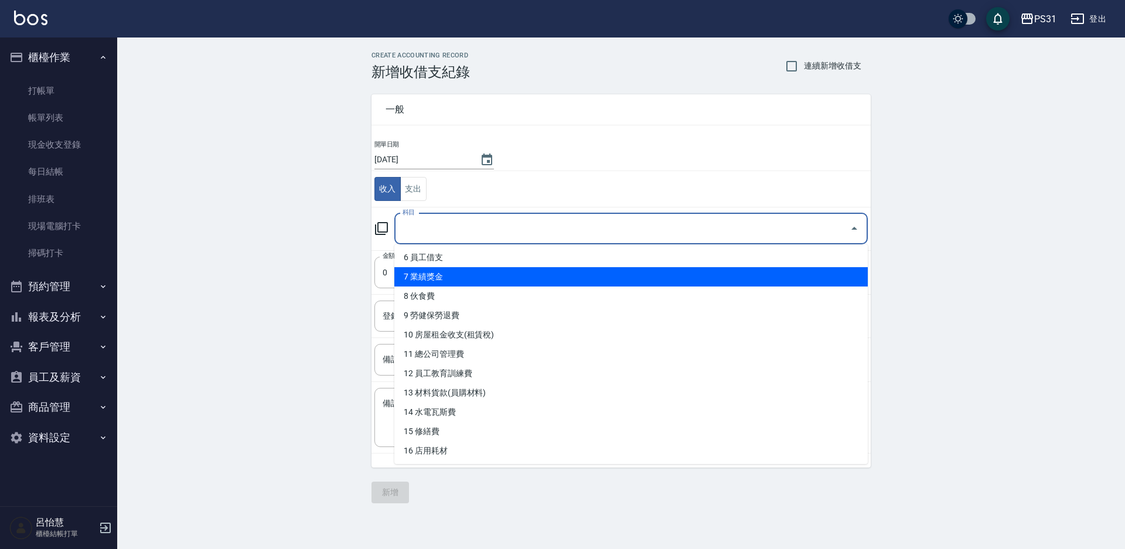
click at [456, 387] on li "13 材料貨款(員購材料)" at bounding box center [630, 392] width 473 height 19
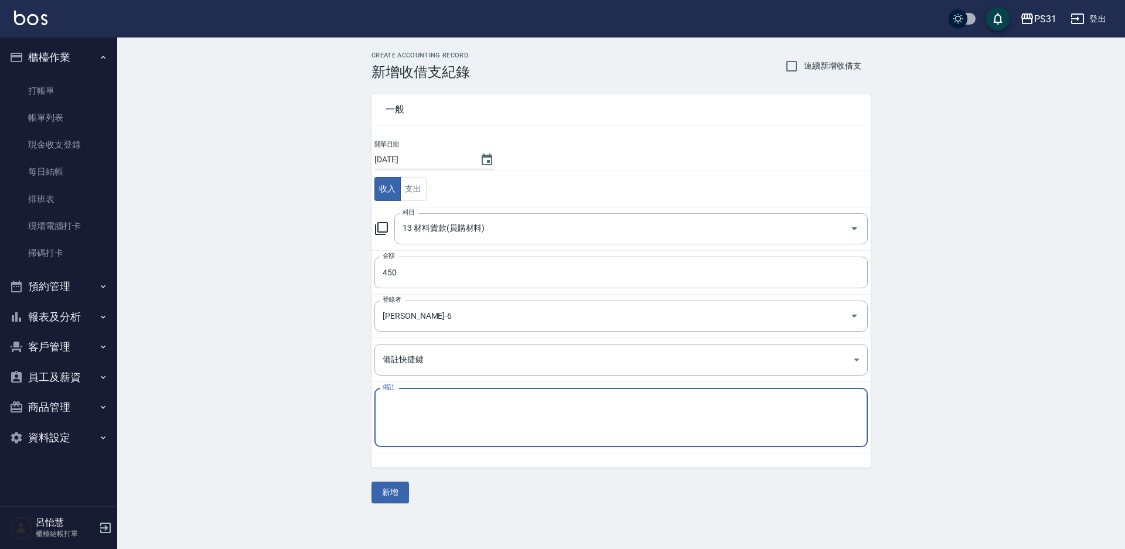
click at [451, 408] on textarea "備註" at bounding box center [620, 418] width 477 height 40
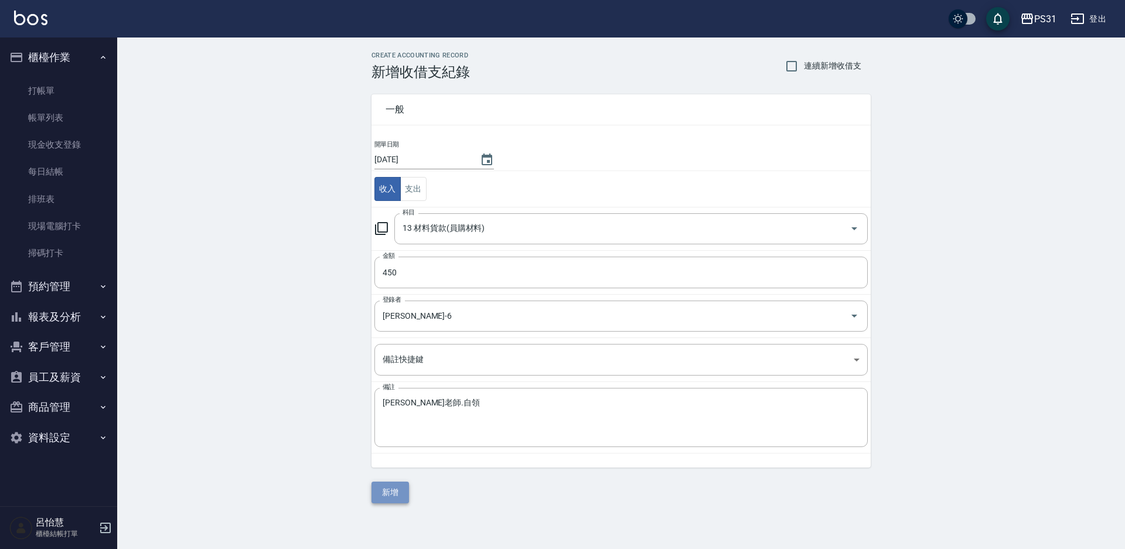
click at [388, 492] on button "新增" at bounding box center [389, 492] width 37 height 22
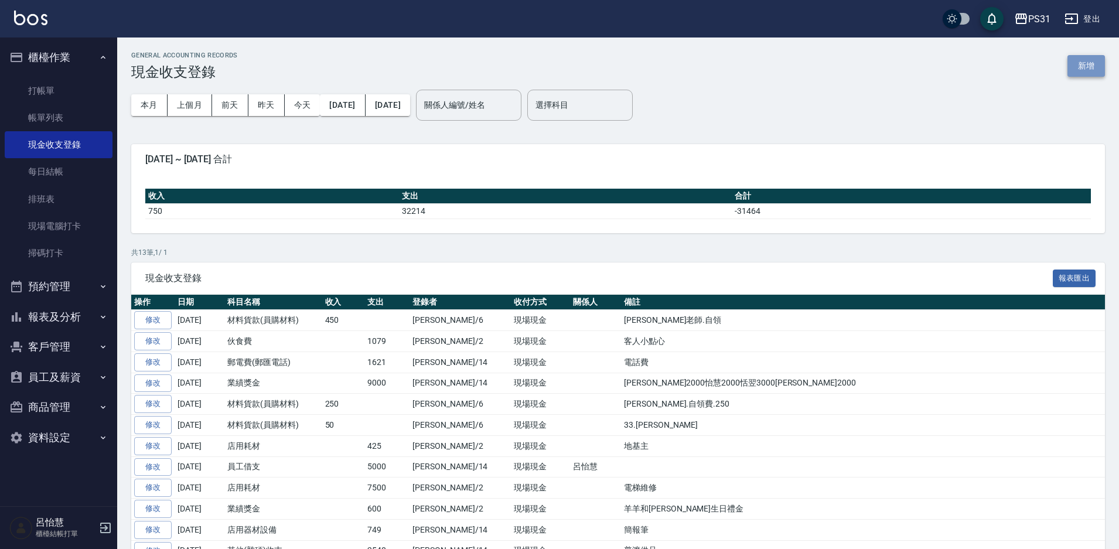
click at [1087, 66] on button "新增" at bounding box center [1085, 66] width 37 height 22
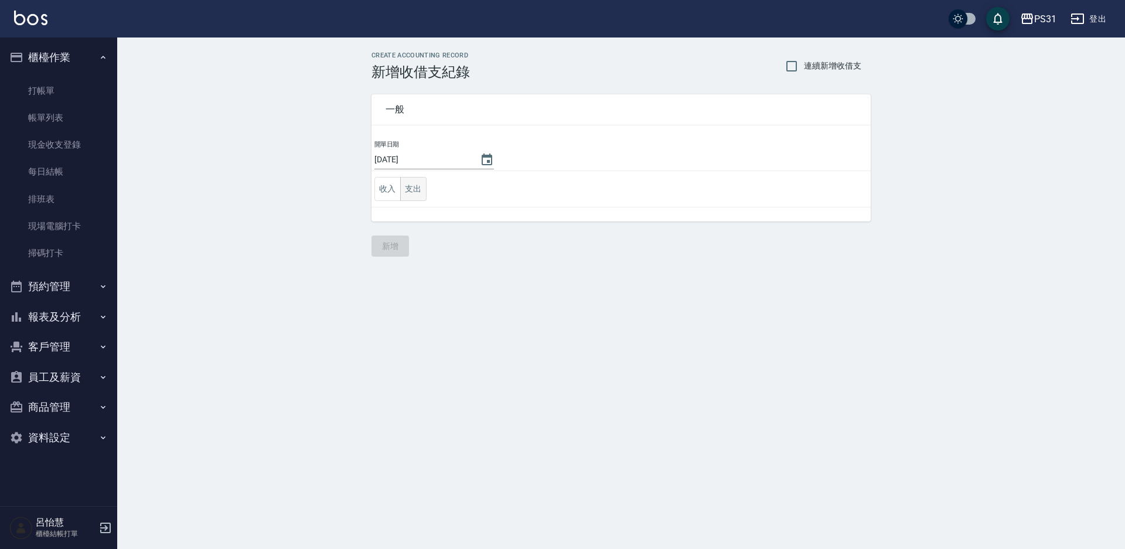
click at [418, 186] on button "支出" at bounding box center [413, 189] width 26 height 24
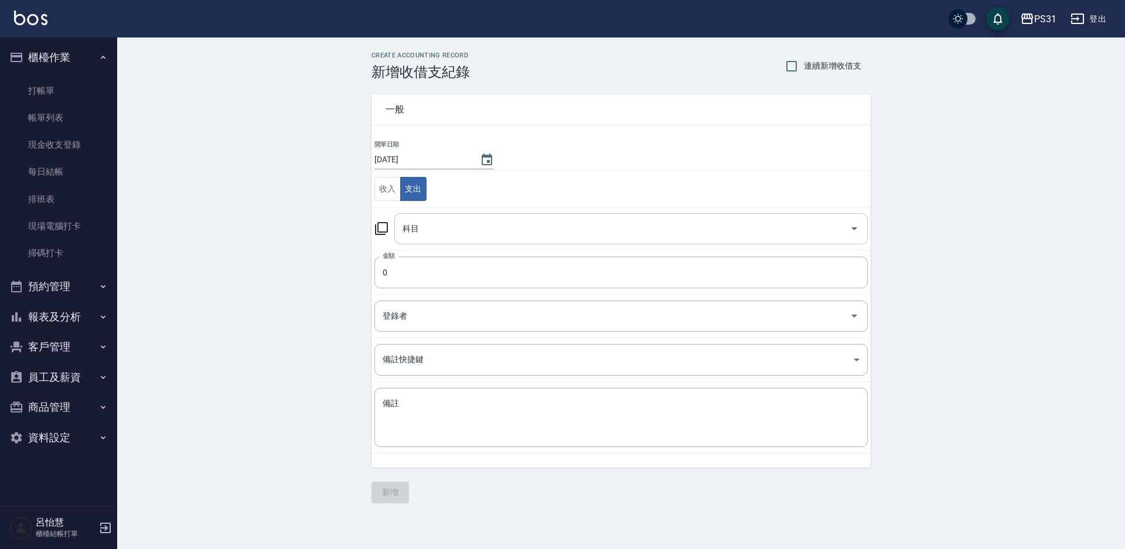
click at [469, 231] on input "科目" at bounding box center [621, 228] width 445 height 21
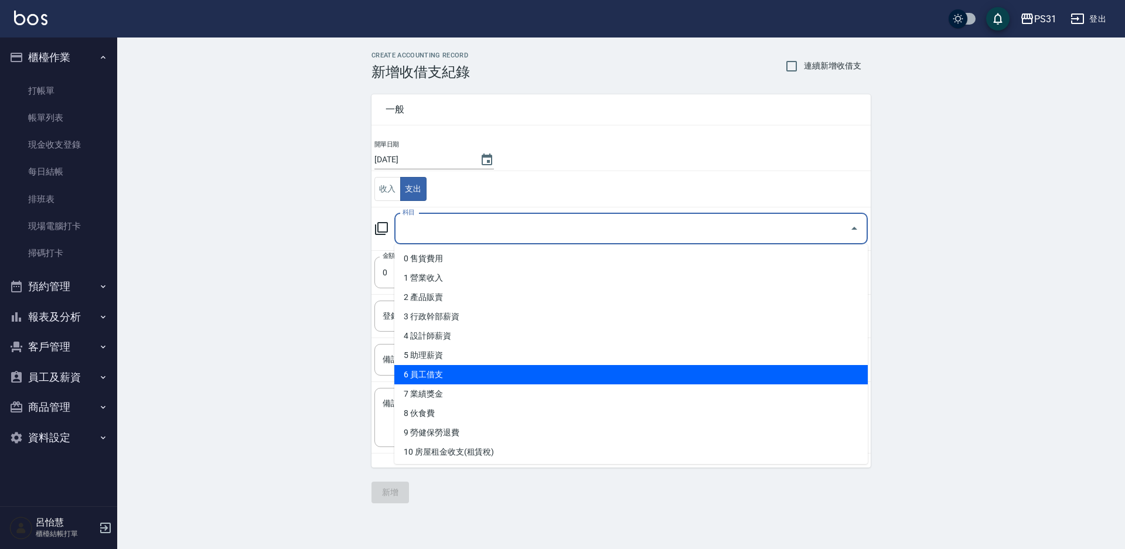
click at [488, 378] on li "6 員工借支" at bounding box center [630, 374] width 473 height 19
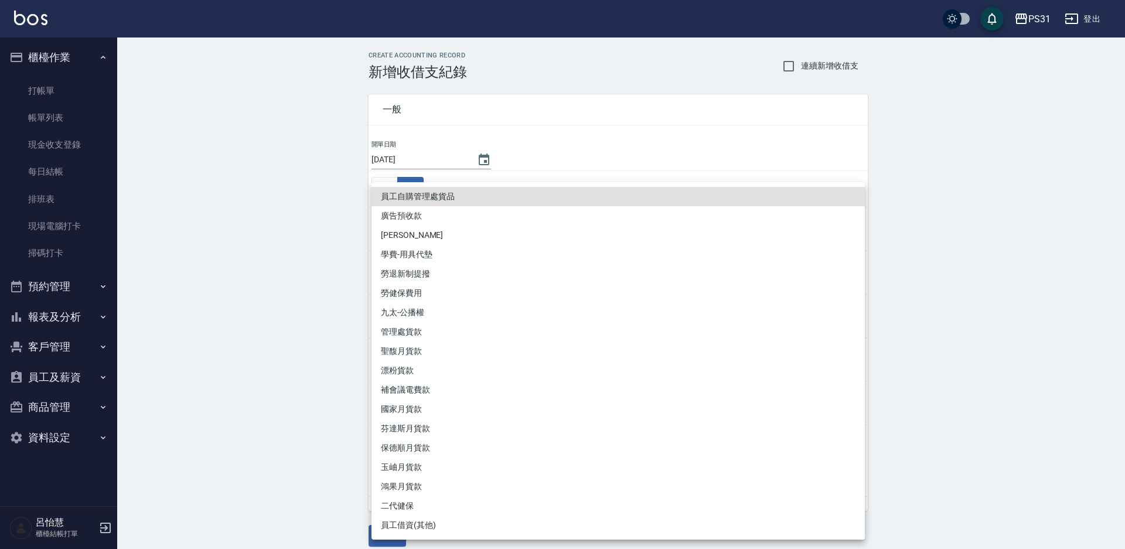
click at [450, 526] on li "員工借資(其他)" at bounding box center [617, 524] width 493 height 19
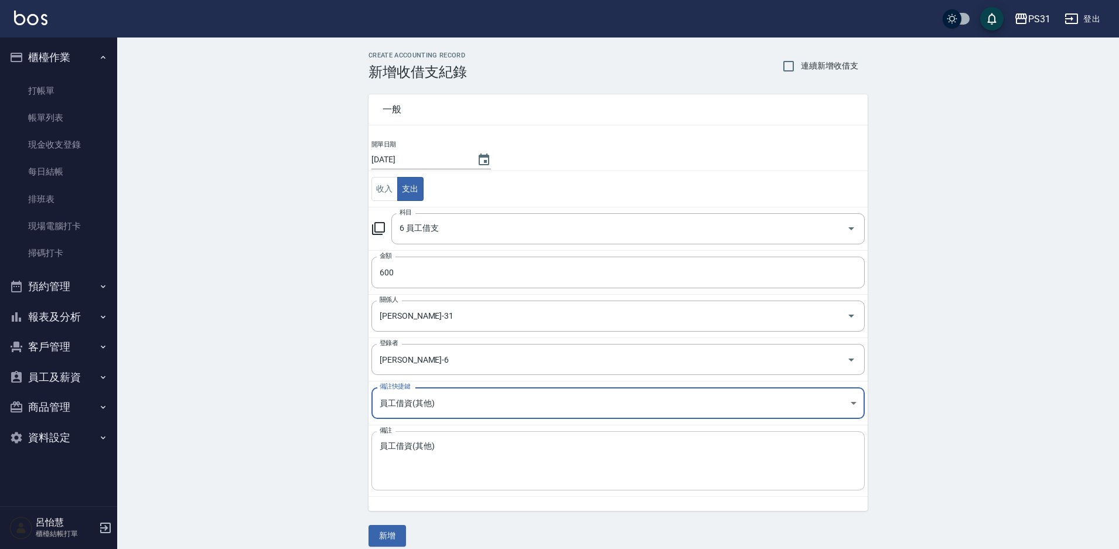
click at [398, 445] on textarea "員工借資(其他)" at bounding box center [618, 461] width 477 height 40
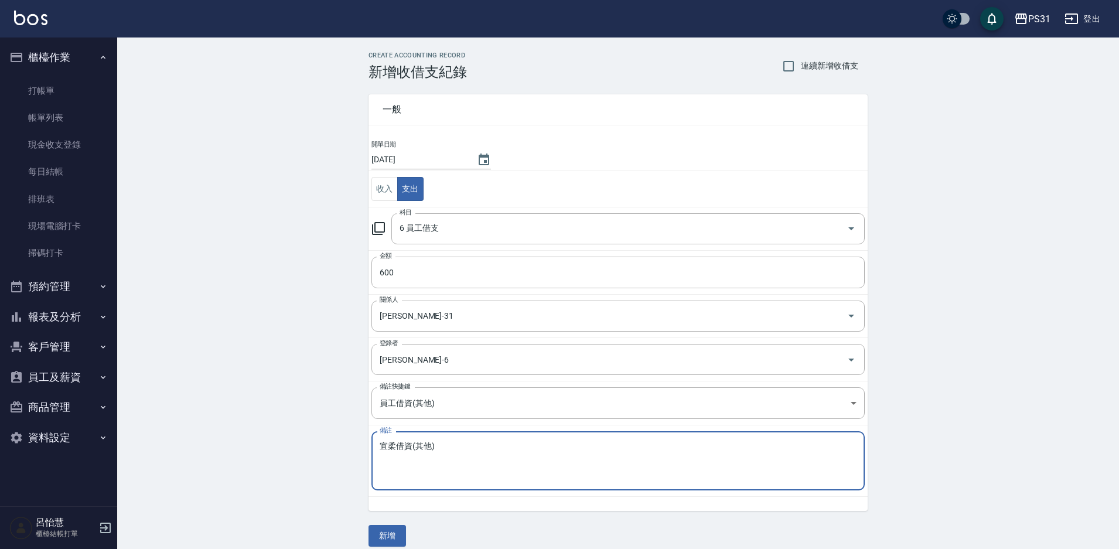
click at [431, 445] on textarea "宜柔借資(其他)" at bounding box center [618, 461] width 477 height 40
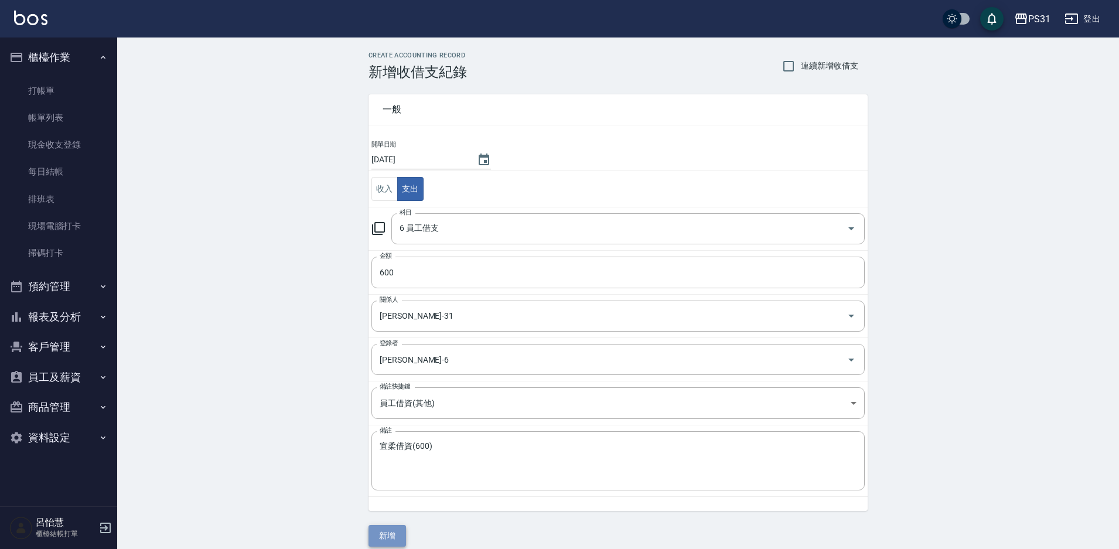
click at [398, 526] on button "新增" at bounding box center [386, 536] width 37 height 22
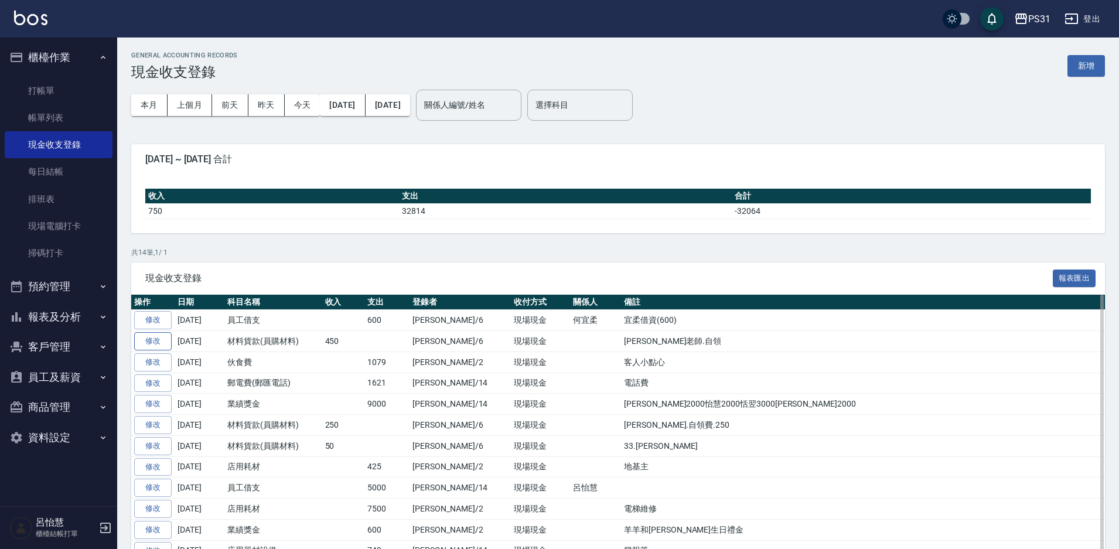
click at [148, 344] on link "修改" at bounding box center [152, 341] width 37 height 18
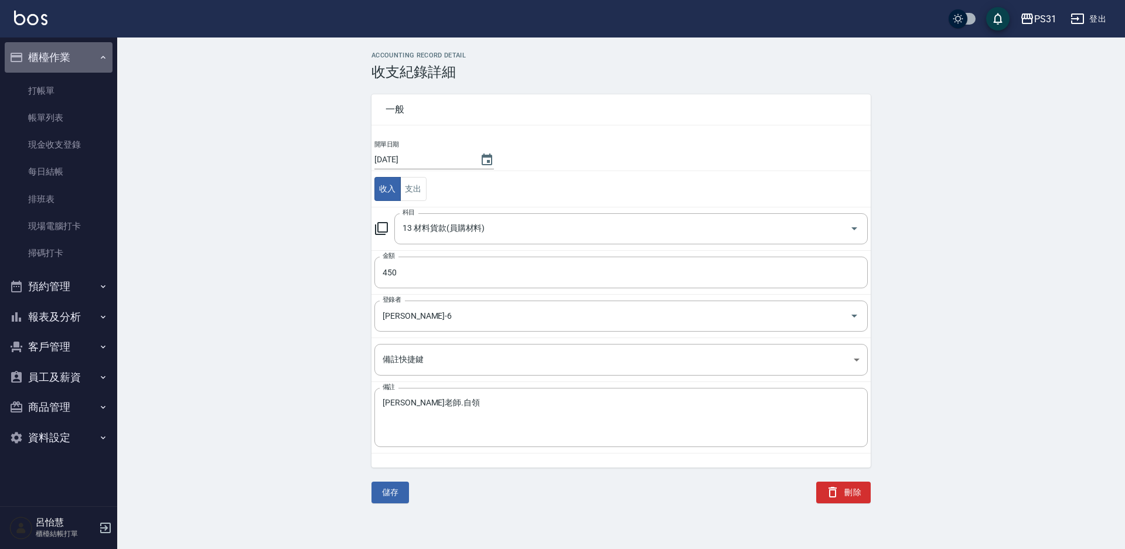
click at [56, 54] on button "櫃檯作業" at bounding box center [59, 57] width 108 height 30
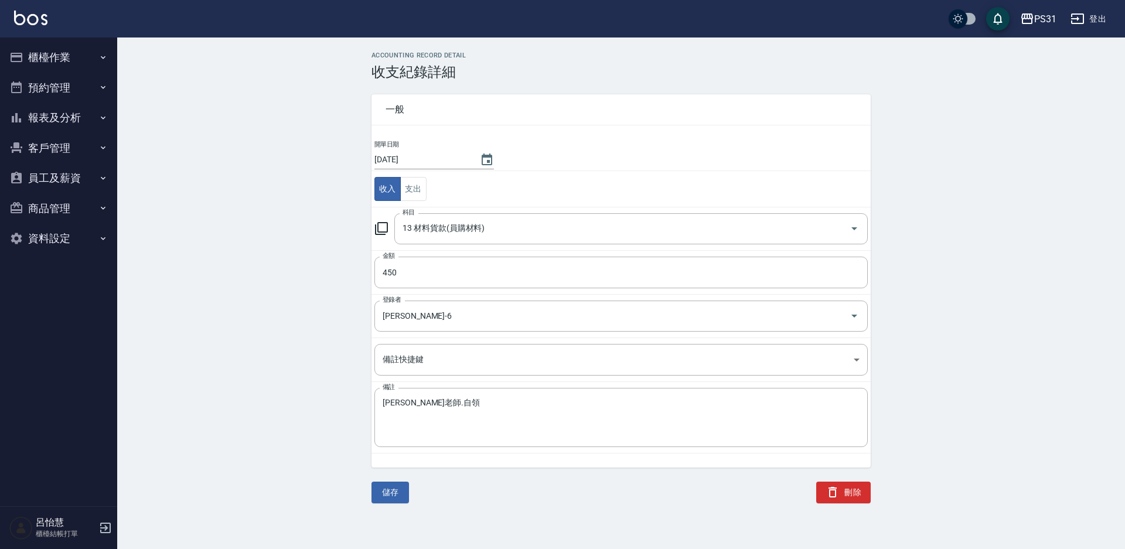
click at [62, 50] on button "櫃檯作業" at bounding box center [59, 57] width 108 height 30
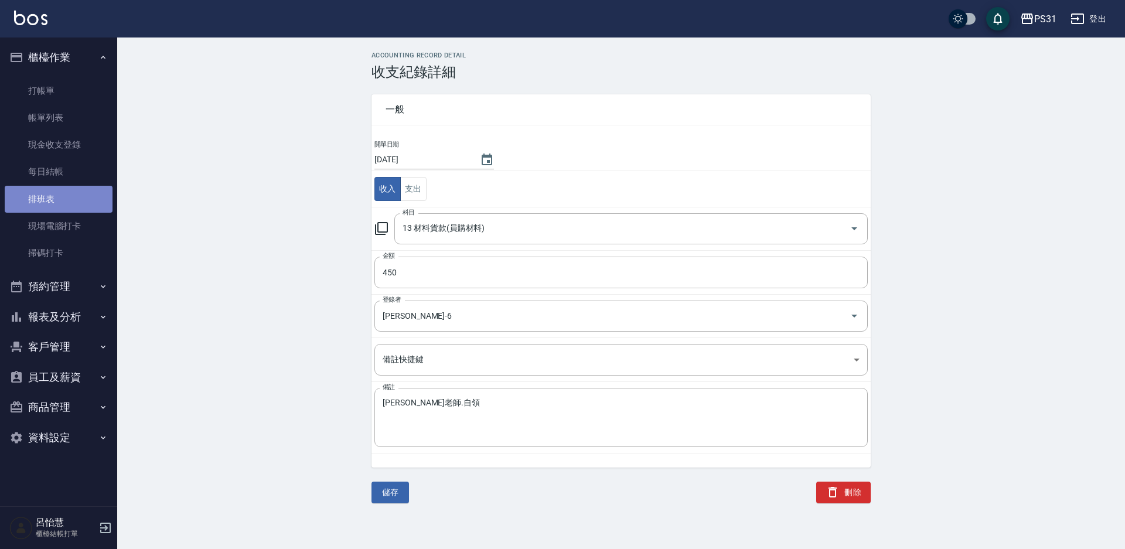
click at [66, 209] on link "排班表" at bounding box center [59, 199] width 108 height 27
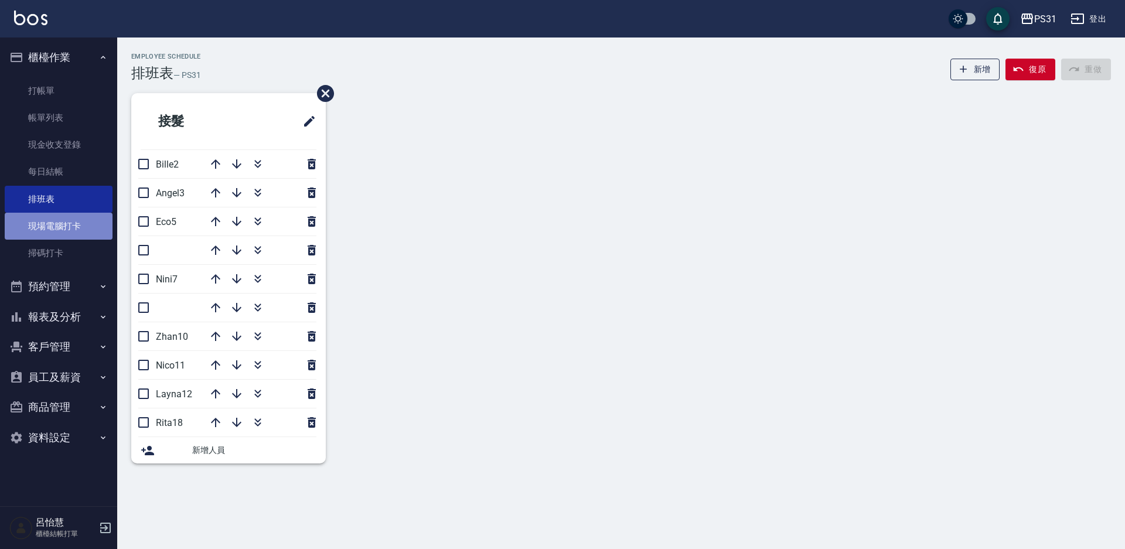
click at [78, 234] on link "現場電腦打卡" at bounding box center [59, 226] width 108 height 27
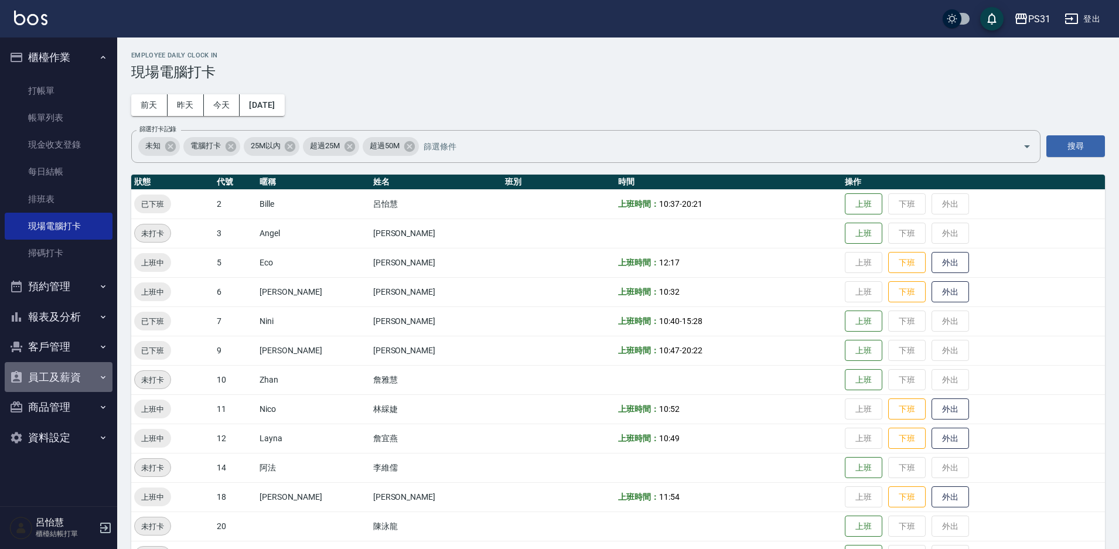
click at [57, 371] on button "員工及薪資" at bounding box center [59, 377] width 108 height 30
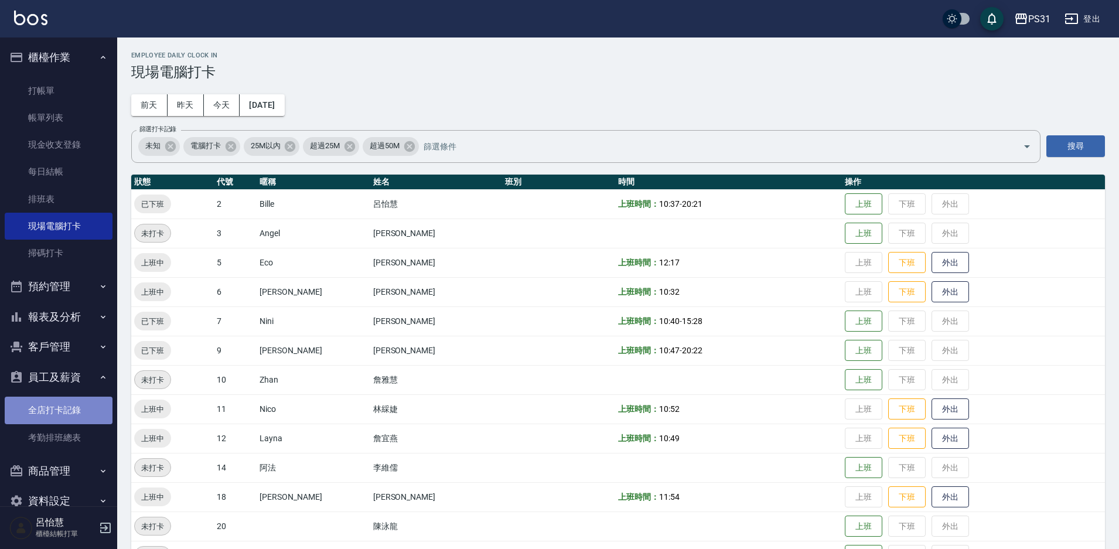
click at [62, 411] on link "全店打卡記錄" at bounding box center [59, 410] width 108 height 27
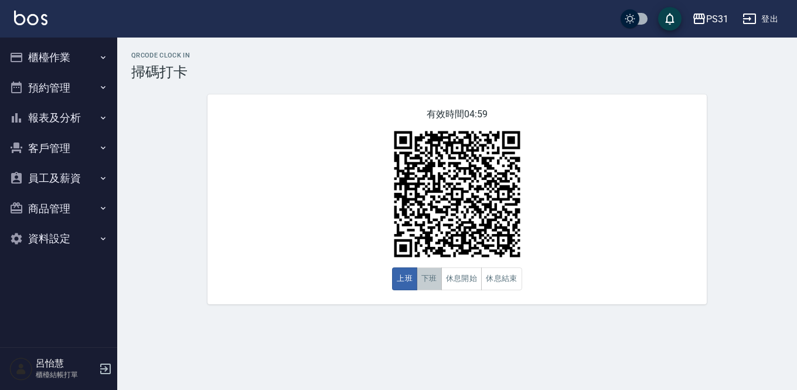
click at [423, 283] on button "下班" at bounding box center [428, 278] width 25 height 23
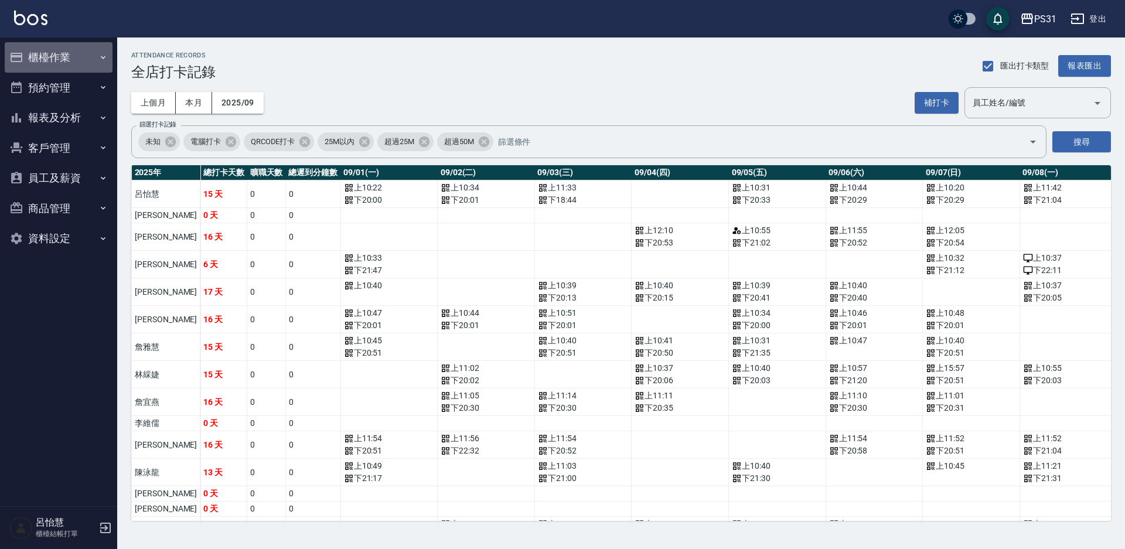
click at [42, 59] on button "櫃檯作業" at bounding box center [59, 57] width 108 height 30
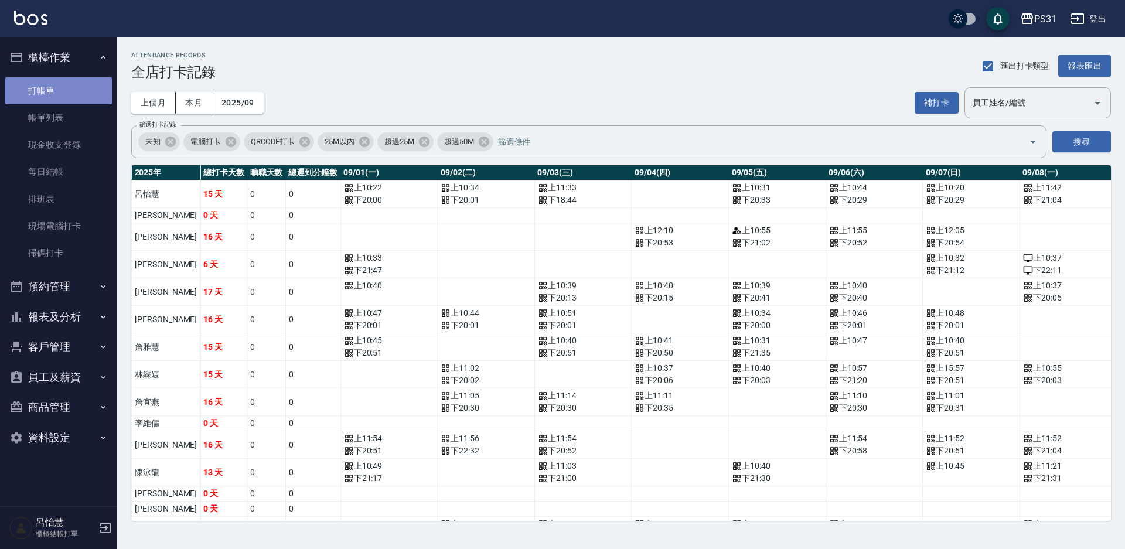
click at [69, 90] on link "打帳單" at bounding box center [59, 90] width 108 height 27
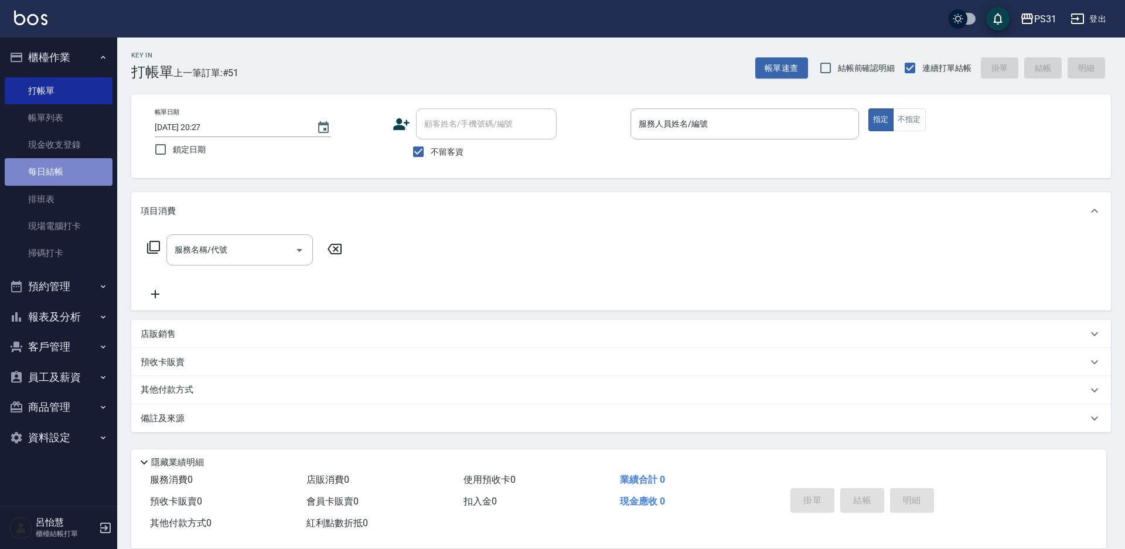
click at [42, 172] on link "每日結帳" at bounding box center [59, 171] width 108 height 27
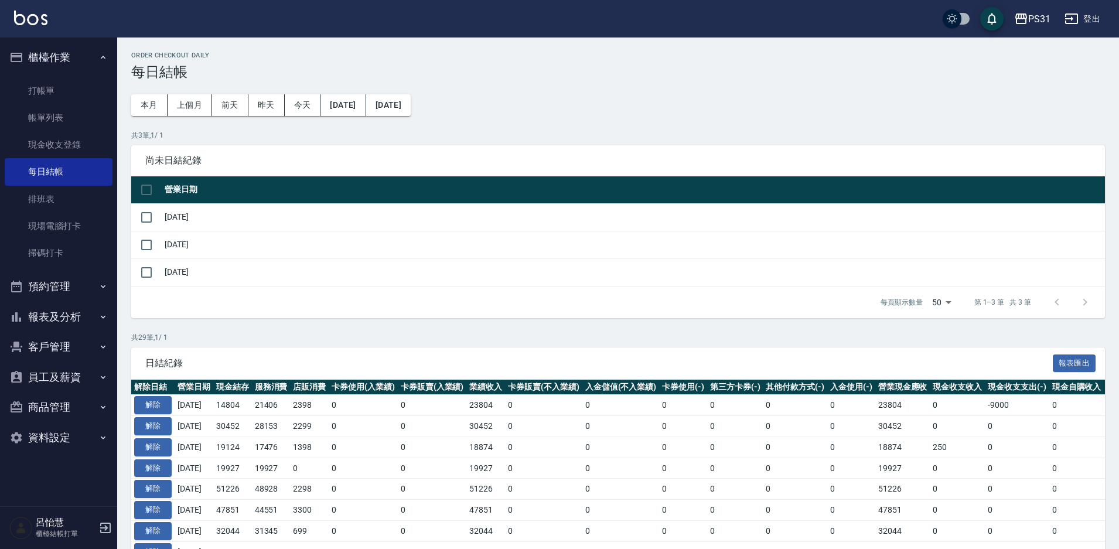
click at [47, 315] on button "報表及分析" at bounding box center [59, 317] width 108 height 30
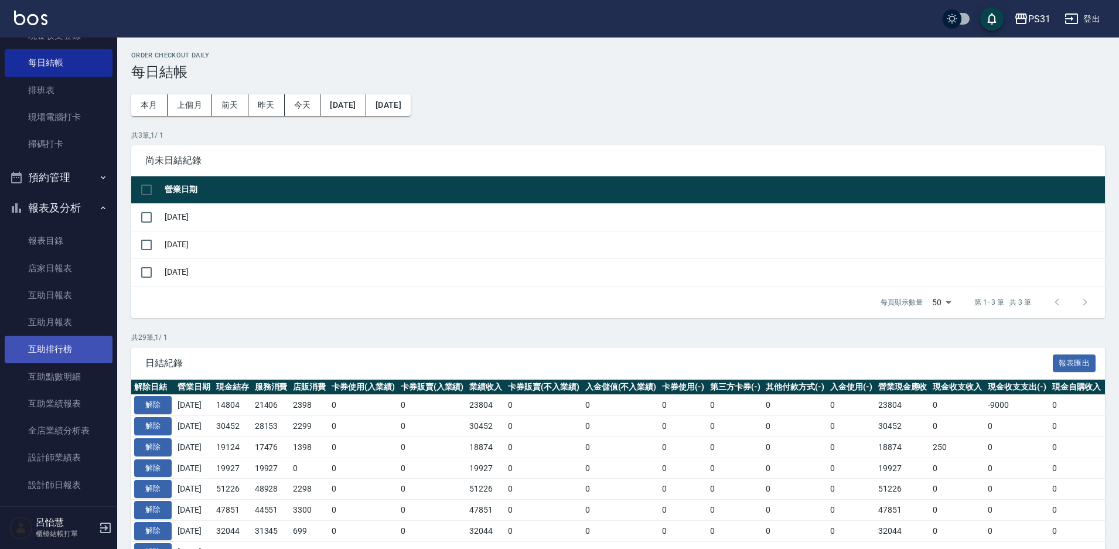
scroll to position [117, 0]
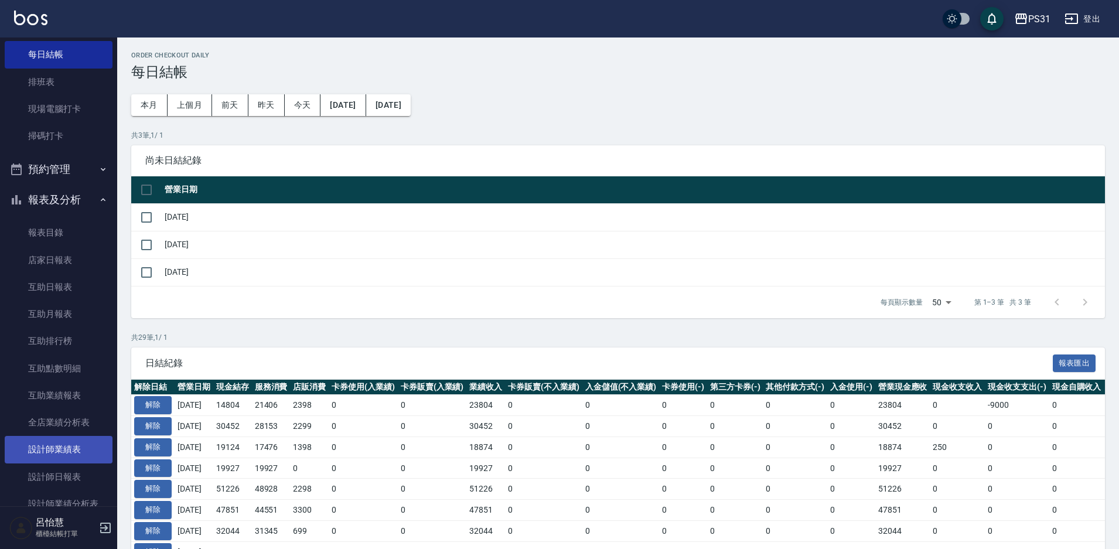
click at [62, 450] on link "設計師業績表" at bounding box center [59, 449] width 108 height 27
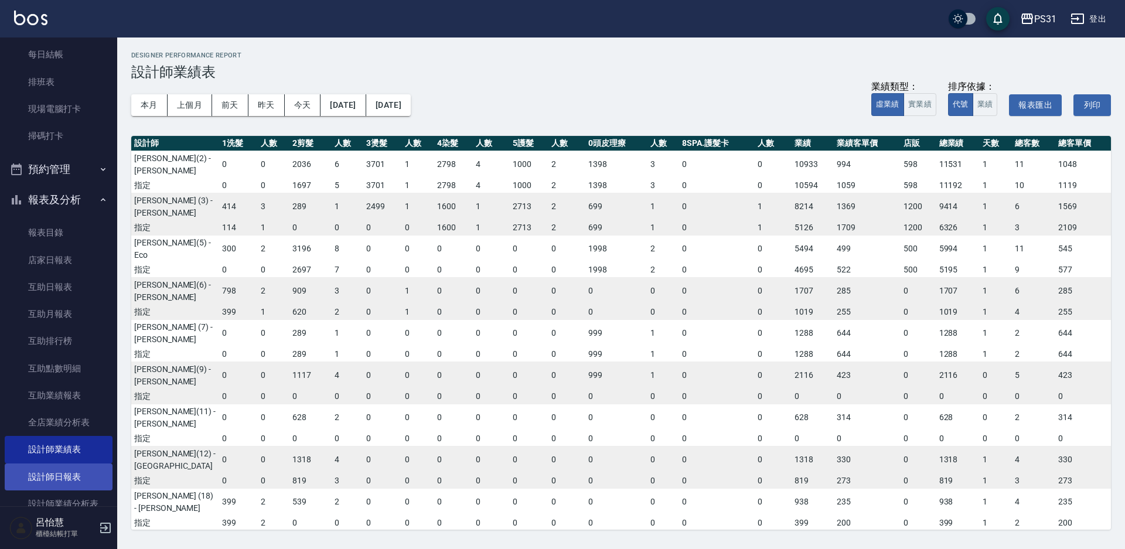
click at [62, 471] on link "設計師日報表" at bounding box center [59, 476] width 108 height 27
